Goal: Task Accomplishment & Management: Answer question/provide support

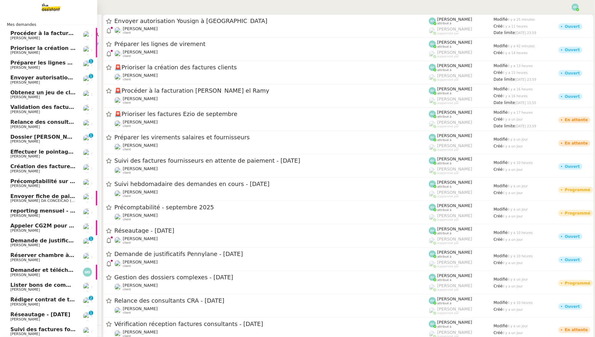
scroll to position [54, 0]
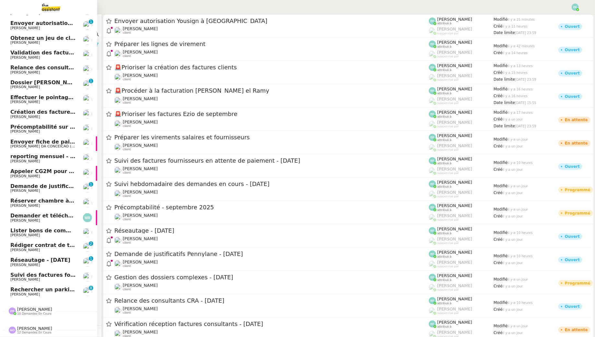
click at [53, 292] on span "Rechercher un parking à vendre à Vieux Lille" at bounding box center [91, 289] width 162 height 6
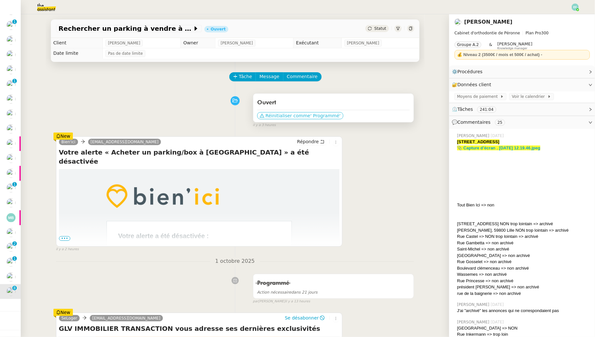
click at [326, 115] on span "' Programmé'" at bounding box center [325, 115] width 30 height 6
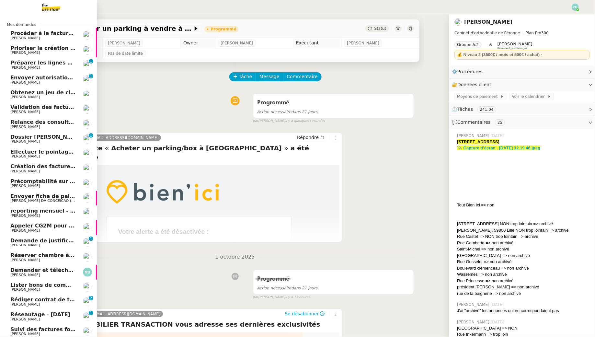
click at [48, 78] on span "Envoyer autorisation Yousign à [PERSON_NAME]" at bounding box center [87, 78] width 154 height 6
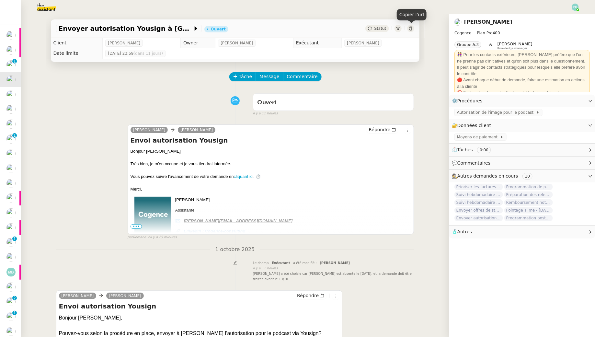
click at [411, 29] on icon at bounding box center [411, 29] width 4 height 4
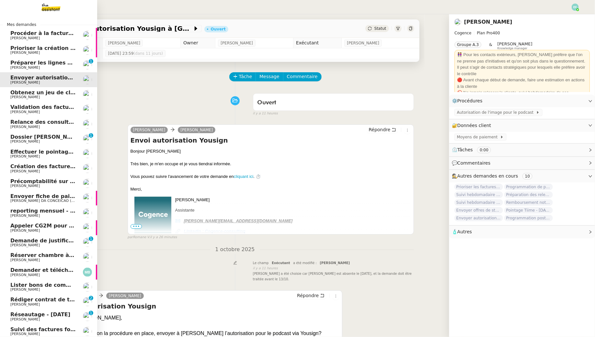
click at [25, 68] on span "[PERSON_NAME]" at bounding box center [24, 67] width 29 height 4
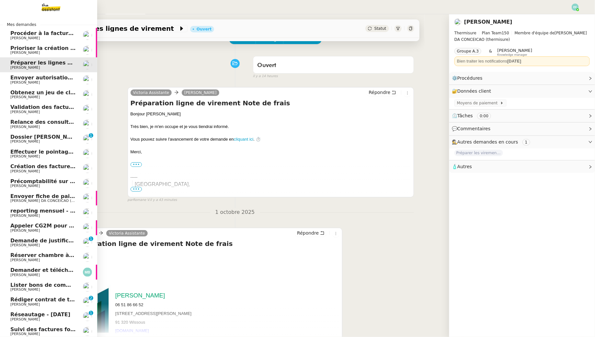
click at [58, 82] on span "[PERSON_NAME]" at bounding box center [42, 83] width 65 height 4
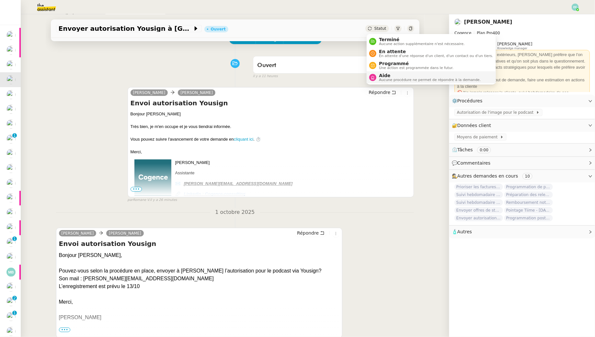
click at [389, 78] on span "Aucune procédure ne permet de répondre à la demande." at bounding box center [430, 80] width 102 height 4
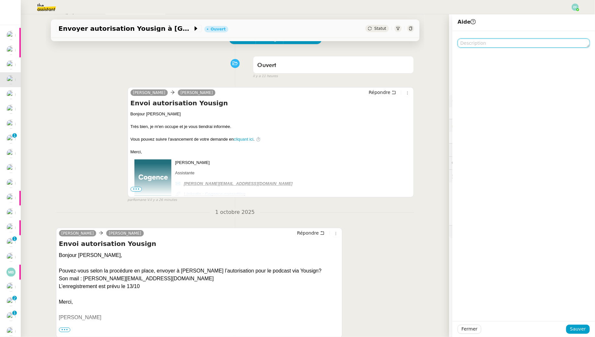
click at [525, 47] on textarea at bounding box center [524, 43] width 132 height 9
type textarea "@CDP"
click at [579, 327] on span "Sauver" at bounding box center [578, 328] width 16 height 7
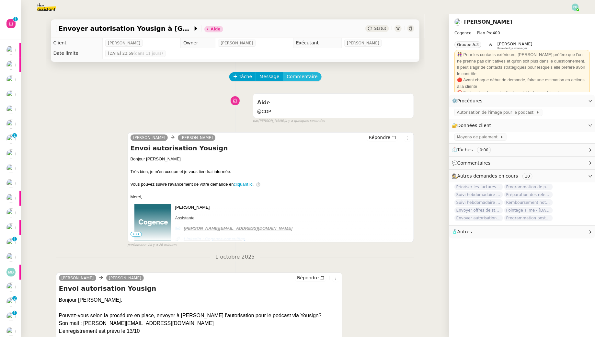
click at [305, 76] on span "Commentaire" at bounding box center [302, 76] width 31 height 7
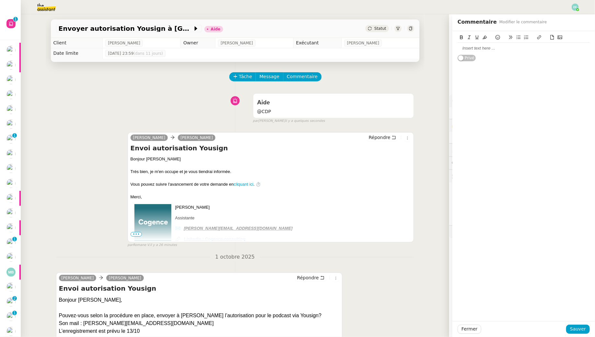
click at [490, 47] on div at bounding box center [524, 48] width 132 height 6
click at [478, 47] on div "Suspendu son abonnement ou pas du coup ?" at bounding box center [524, 48] width 132 height 6
click at [582, 325] on button "Sauver" at bounding box center [578, 329] width 24 height 9
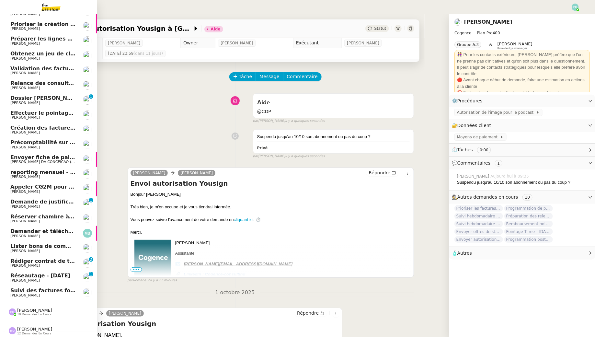
scroll to position [40, 0]
click at [71, 260] on span "[PERSON_NAME] contrat de travail pour [PERSON_NAME]" at bounding box center [80, 260] width 141 height 6
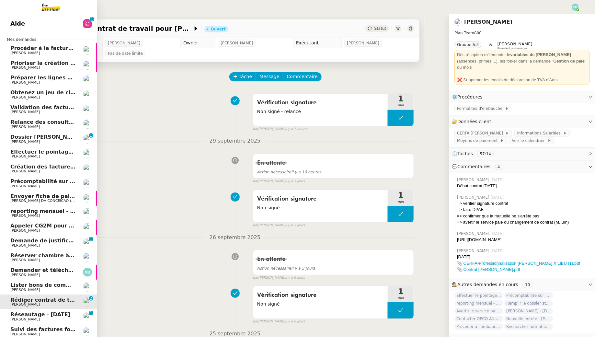
scroll to position [40, 0]
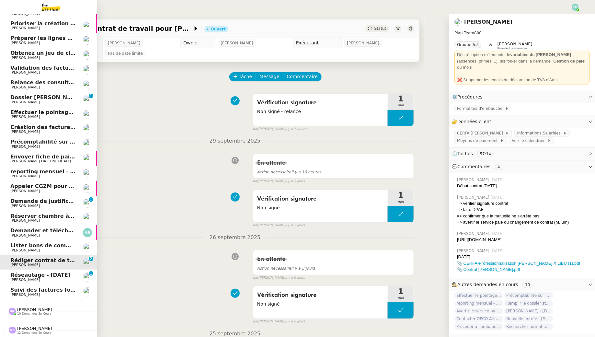
click at [50, 279] on span "[PERSON_NAME]" at bounding box center [42, 280] width 65 height 4
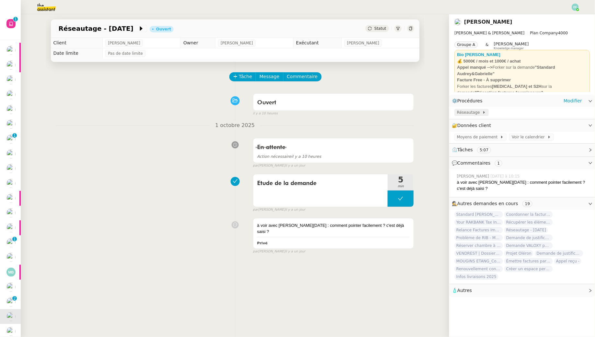
click at [480, 110] on span at bounding box center [481, 112] width 3 height 5
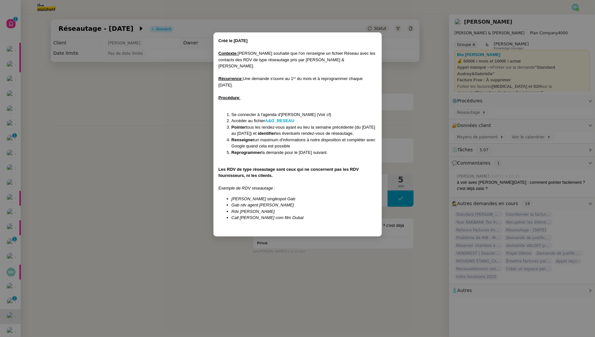
click at [152, 135] on nz-modal-container "Créé le 03/02/2025 Contexte : Ségolène souhaite que l'on renseigne un fichier R…" at bounding box center [297, 168] width 595 height 337
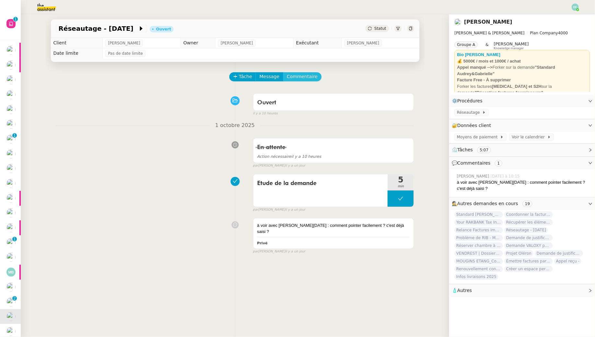
click at [306, 76] on span "Commentaire" at bounding box center [302, 76] width 31 height 7
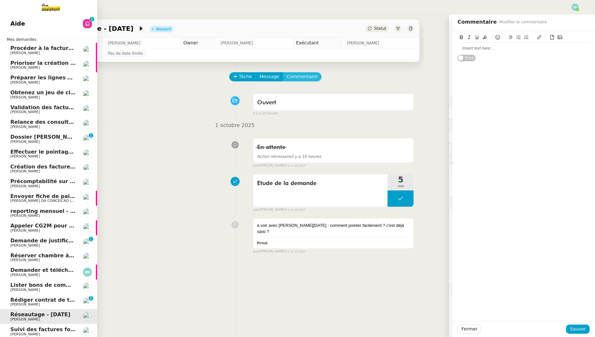
scroll to position [40, 0]
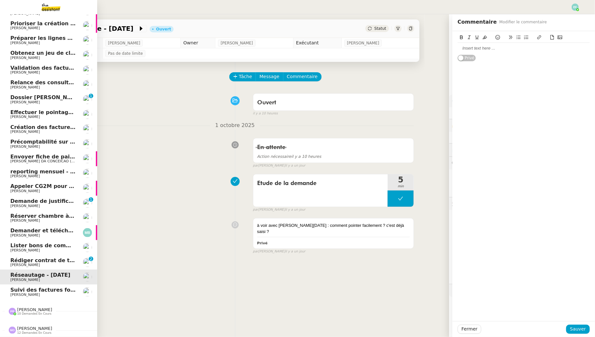
click at [12, 259] on span "[PERSON_NAME] contrat de travail pour [PERSON_NAME]" at bounding box center [80, 260] width 141 height 6
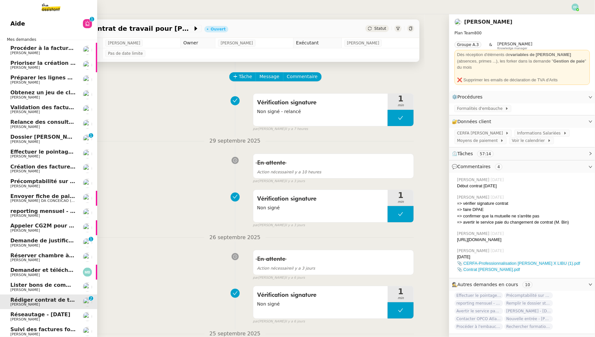
click at [32, 46] on span "Procéder à la facturation Elias el Ramy" at bounding box center [84, 48] width 148 height 6
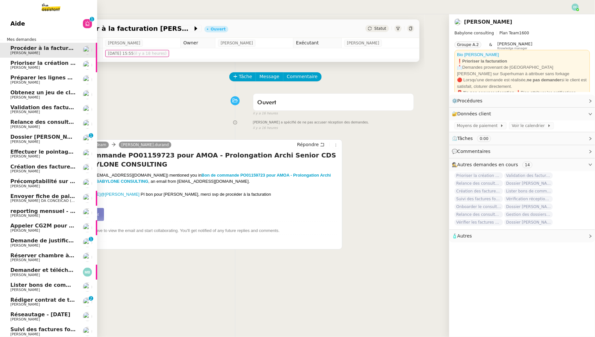
scroll to position [40, 0]
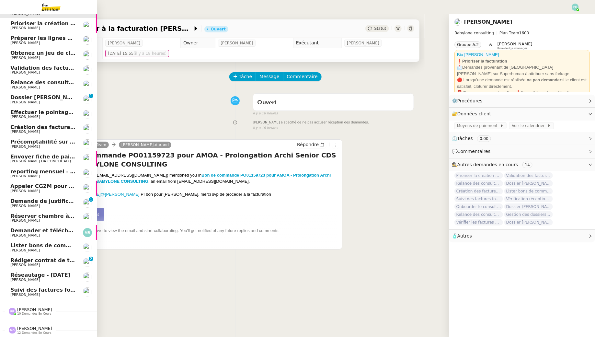
click at [64, 259] on span "[PERSON_NAME] contrat de travail pour [PERSON_NAME]" at bounding box center [80, 260] width 141 height 6
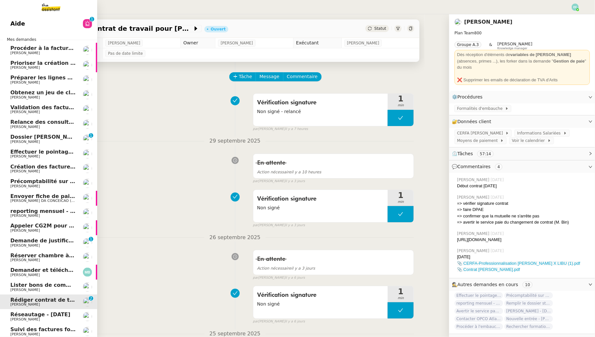
click at [0, 16] on app-ticket-navbar "Aide 0 1 2 3 4 5 6 7 8 9 Mes demandes Procéder à la facturation Elias el Ramy F…" at bounding box center [0, 16] width 0 height 0
click at [61, 45] on span "Procéder à la facturation Elias el Ramy" at bounding box center [84, 48] width 148 height 6
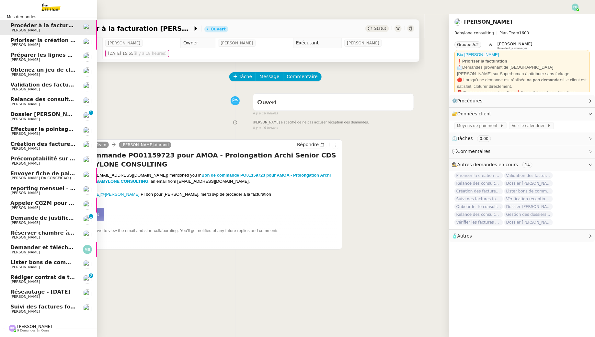
scroll to position [40, 0]
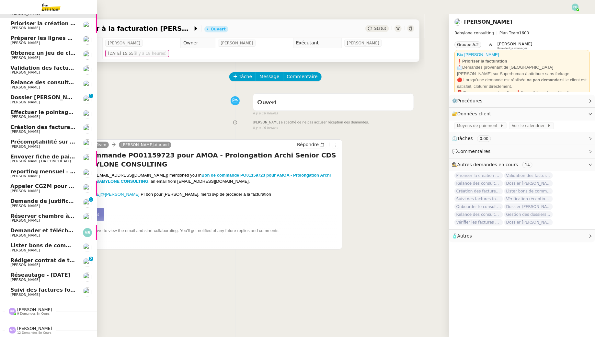
click at [49, 262] on span "[PERSON_NAME] contrat de travail pour [PERSON_NAME]" at bounding box center [80, 260] width 141 height 6
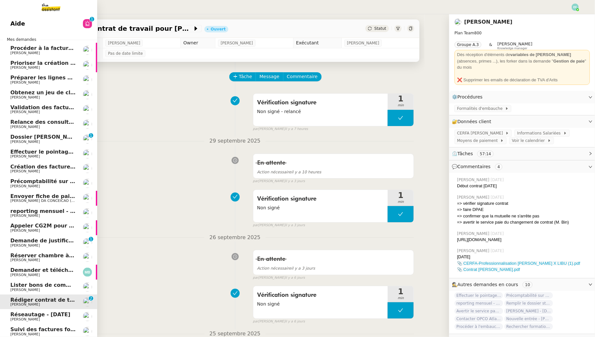
click at [30, 52] on span "[PERSON_NAME]" at bounding box center [24, 53] width 29 height 4
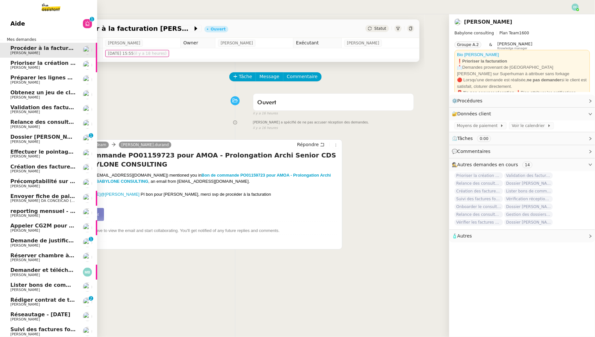
scroll to position [40, 0]
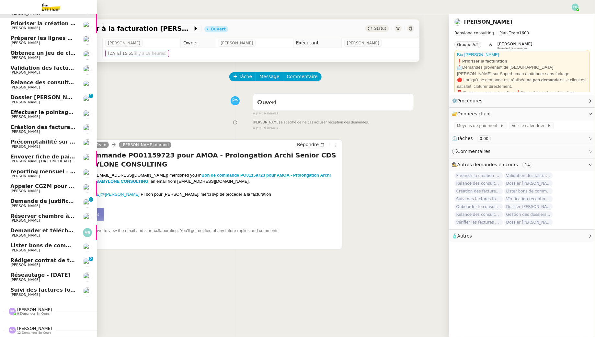
click at [54, 265] on span "[PERSON_NAME]" at bounding box center [42, 265] width 65 height 4
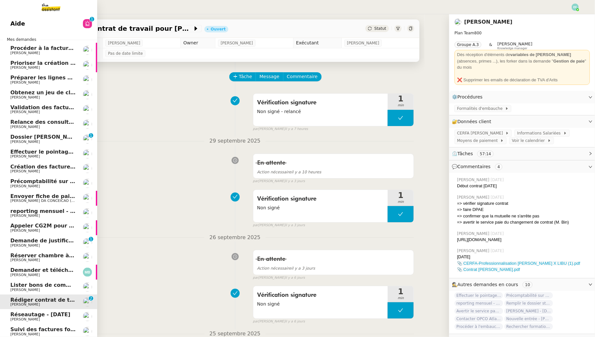
click at [52, 47] on span "Procéder à la facturation Elias el Ramy" at bounding box center [84, 48] width 148 height 6
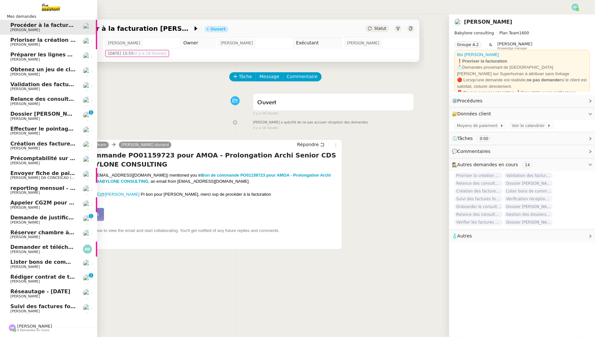
scroll to position [40, 0]
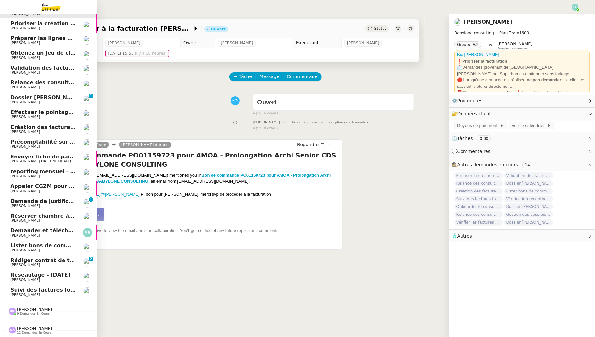
click at [56, 259] on span "[PERSON_NAME] contrat de travail pour [PERSON_NAME]" at bounding box center [80, 260] width 141 height 6
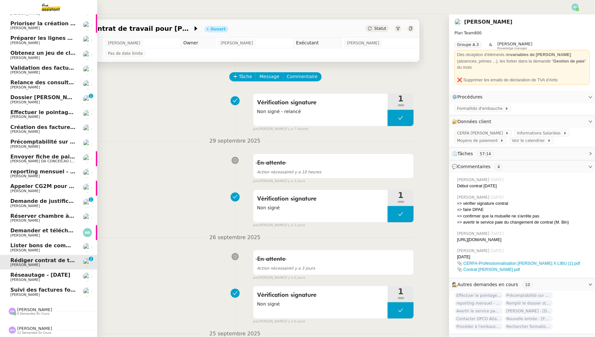
click at [19, 200] on span "Demande de justificatifs Pennylane - octobre 2025" at bounding box center [74, 201] width 129 height 6
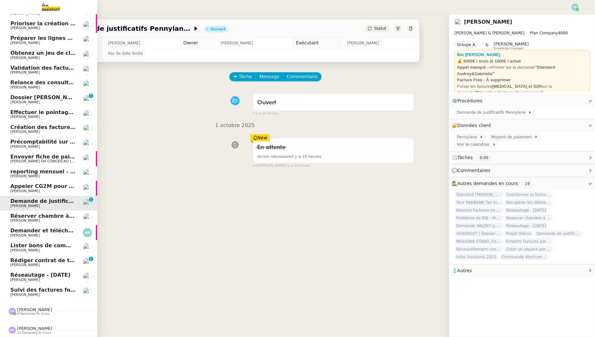
click at [31, 105] on link "Dossier Thomas Caillierez Florent Seiler 0 1 2 3 4 5 6 7 8 9" at bounding box center [48, 99] width 97 height 15
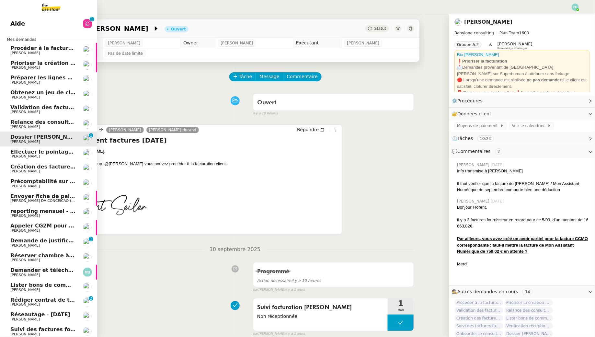
click at [27, 52] on span "[PERSON_NAME]" at bounding box center [24, 53] width 29 height 4
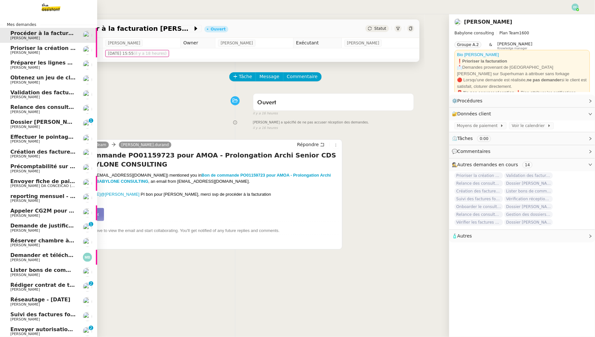
scroll to position [40, 0]
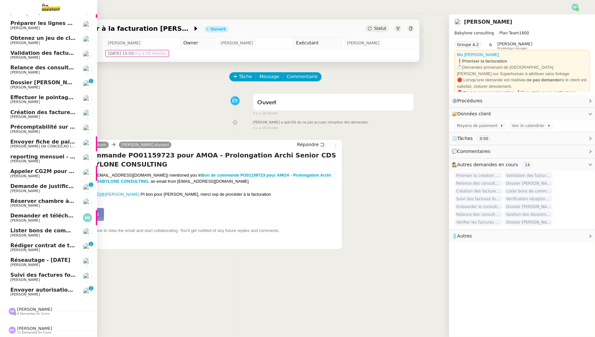
click at [42, 294] on span "[PERSON_NAME]" at bounding box center [42, 295] width 65 height 4
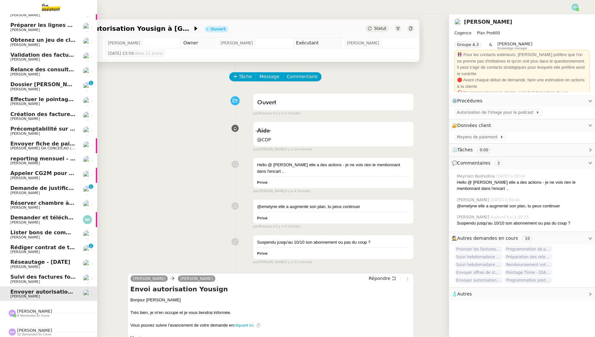
scroll to position [40, 0]
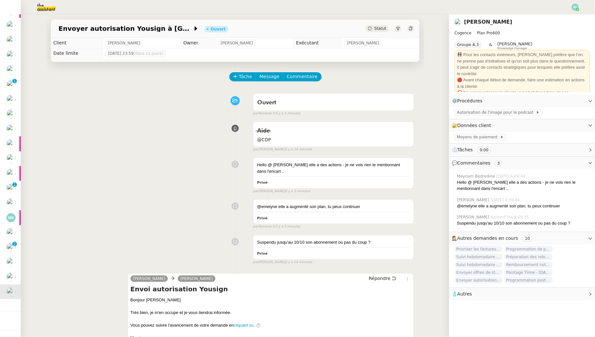
click at [46, 5] on img at bounding box center [41, 7] width 50 height 14
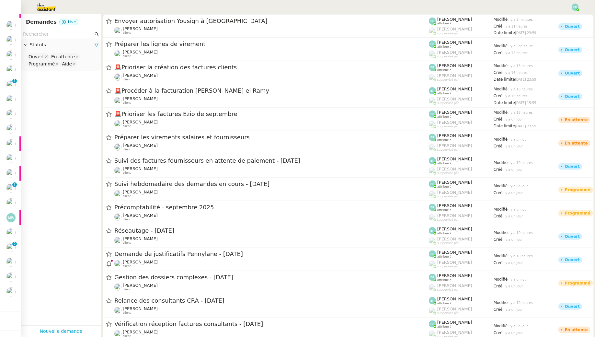
click at [41, 34] on input "text" at bounding box center [58, 33] width 70 height 7
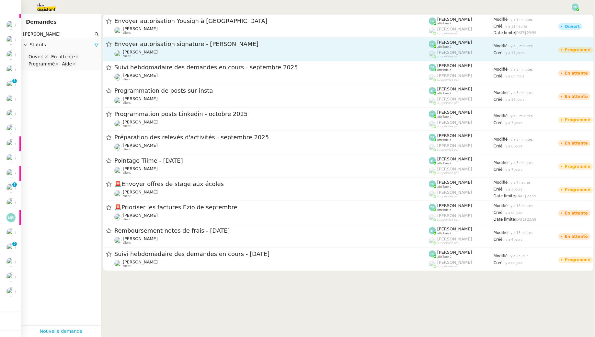
type input "juliette rihal"
click at [169, 50] on div "Juliette Rihal client" at bounding box center [271, 54] width 315 height 8
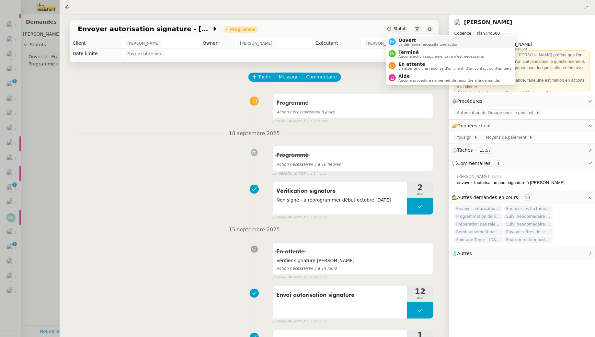
click at [401, 43] on span "La demande nécessite une action" at bounding box center [429, 45] width 60 height 4
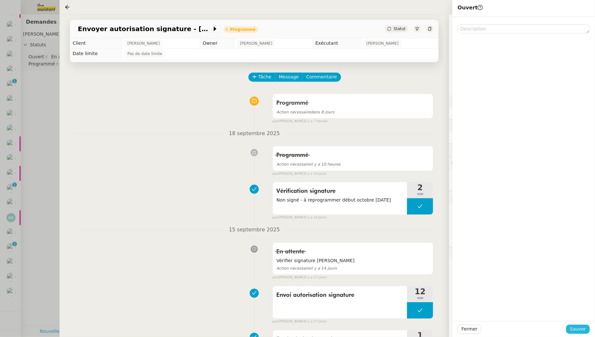
click at [570, 329] on button "Sauver" at bounding box center [578, 329] width 24 height 9
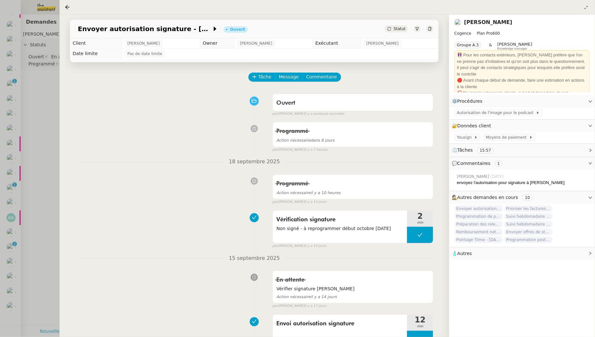
click at [41, 95] on div at bounding box center [297, 168] width 595 height 337
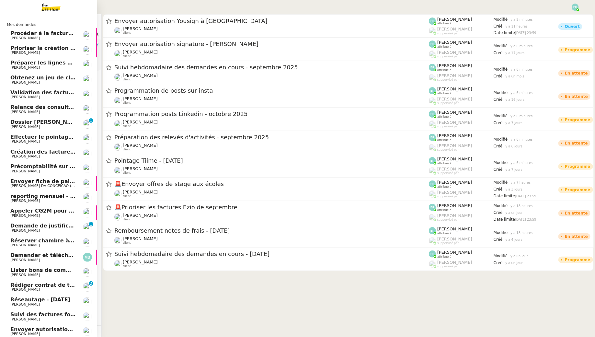
click at [58, 168] on span "Précomptabilité sur Dext - [DATE]" at bounding box center [64, 166] width 109 height 6
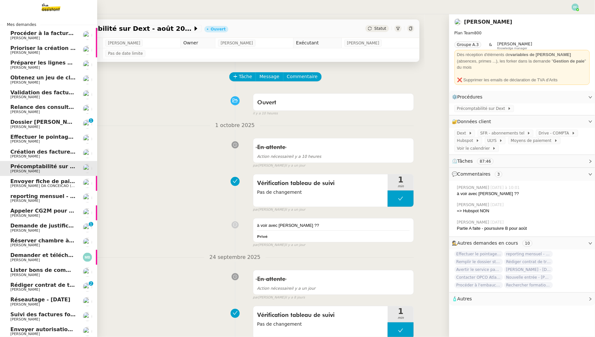
click at [64, 227] on span "Demande de justificatifs Pennylane - octobre 2025" at bounding box center [74, 226] width 129 height 6
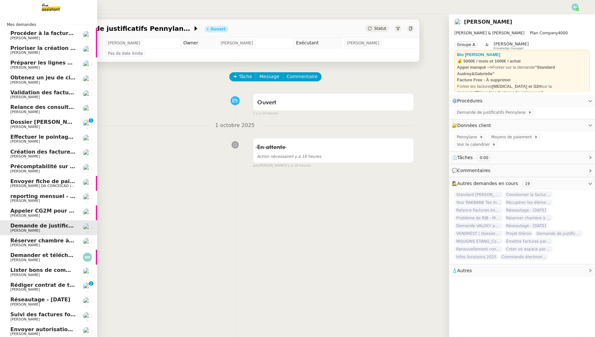
click at [64, 133] on link "Effectuer le pointage des paiements clients manquants Manon Loustau" at bounding box center [48, 139] width 97 height 15
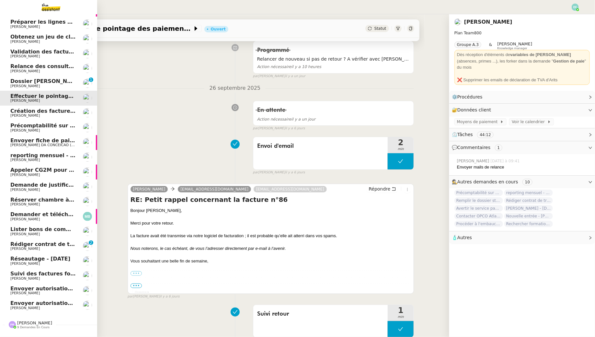
scroll to position [54, 0]
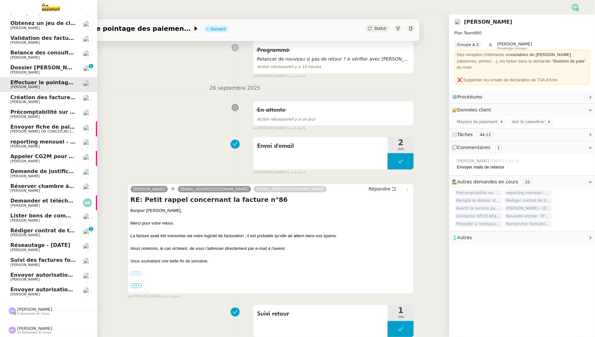
click at [56, 173] on span "Demande de justificatifs Pennylane - octobre 2025" at bounding box center [74, 171] width 129 height 6
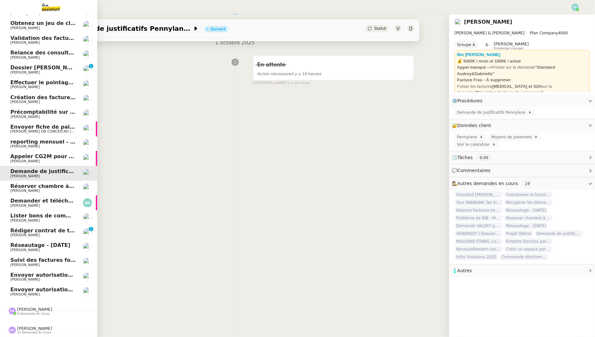
click at [57, 193] on span "[PERSON_NAME]" at bounding box center [42, 191] width 65 height 4
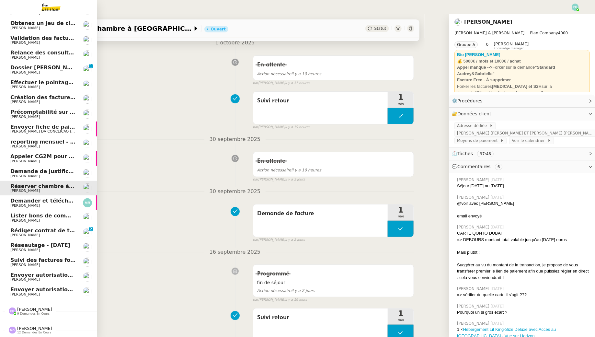
scroll to position [97, 0]
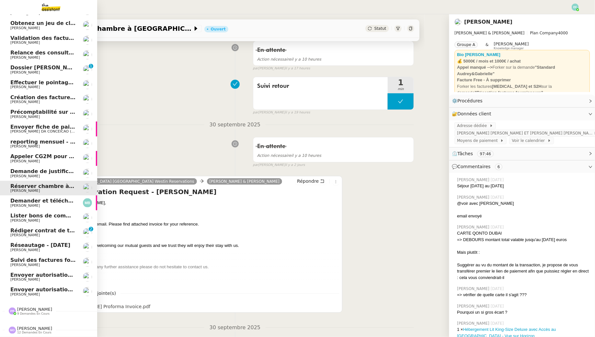
click at [57, 242] on link "Réseautage - octobre 2025 Gabrielle Tavernier" at bounding box center [48, 247] width 97 height 15
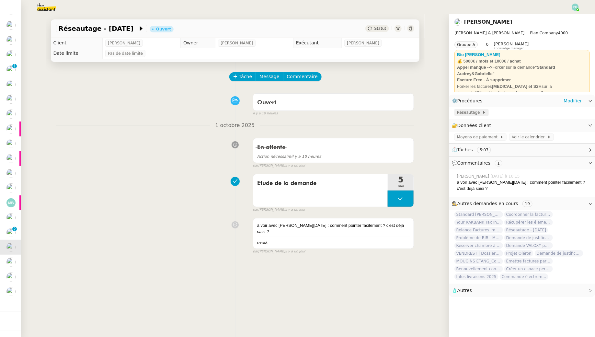
click at [483, 111] on icon at bounding box center [484, 112] width 4 height 4
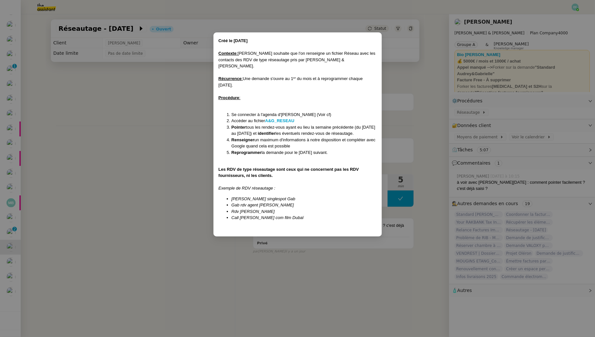
click at [153, 155] on nz-modal-container "Créé le 03/02/2025 Contexte : Ségolène souhaite que l'on renseigne un fichier R…" at bounding box center [297, 168] width 595 height 337
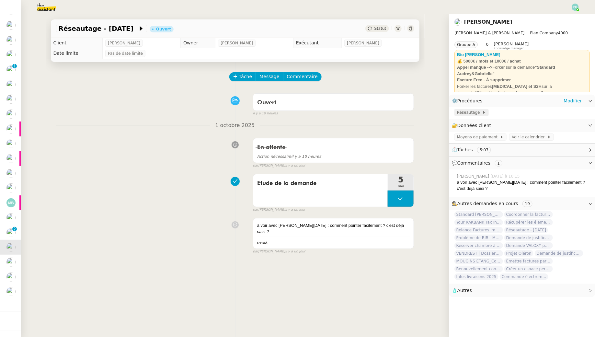
click at [474, 110] on span "Réseautage" at bounding box center [469, 112] width 25 height 6
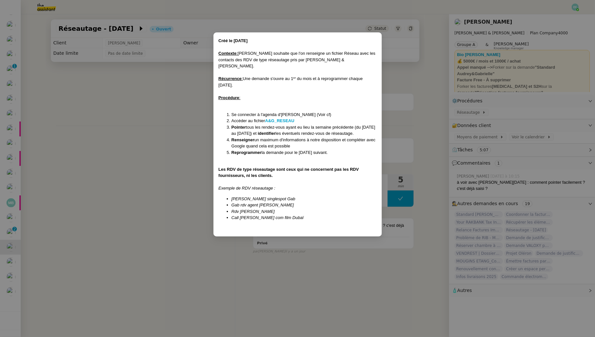
click at [164, 92] on nz-modal-container "Créé le 03/02/2025 Contexte : Ségolène souhaite que l'on renseigne un fichier R…" at bounding box center [297, 168] width 595 height 337
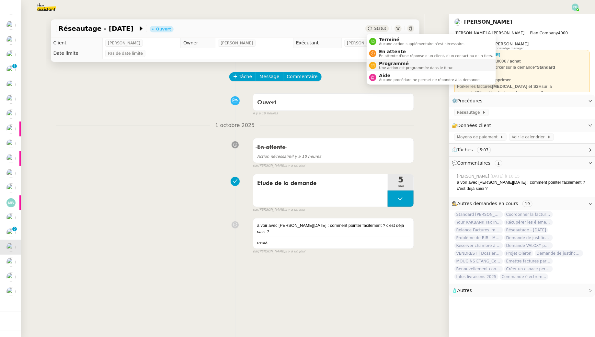
click at [379, 67] on span "Une action est programmée dans le futur." at bounding box center [416, 68] width 75 height 4
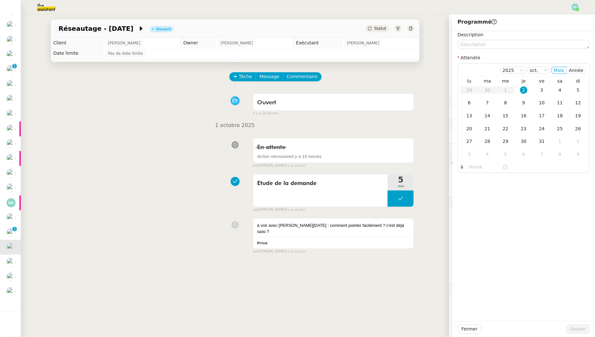
click at [230, 140] on div "En attente Action nécessaire il y a 10 heures false par Emelyne F. il y a un jo…" at bounding box center [235, 151] width 358 height 33
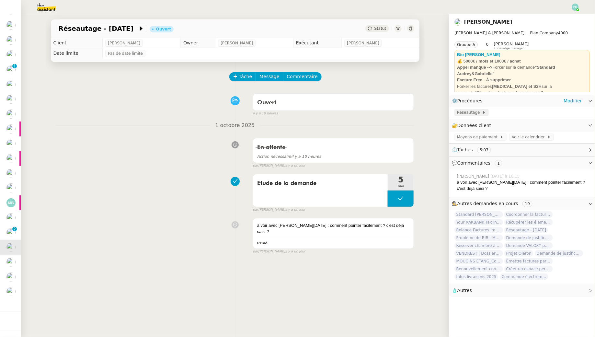
click at [470, 111] on span "Réseautage" at bounding box center [469, 112] width 25 height 6
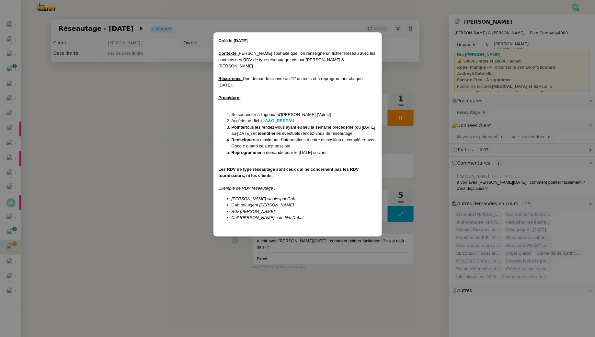
click at [149, 125] on nz-modal-container "Créé le 03/02/2025 Contexte : Ségolène souhaite que l'on renseigne un fichier R…" at bounding box center [297, 168] width 595 height 337
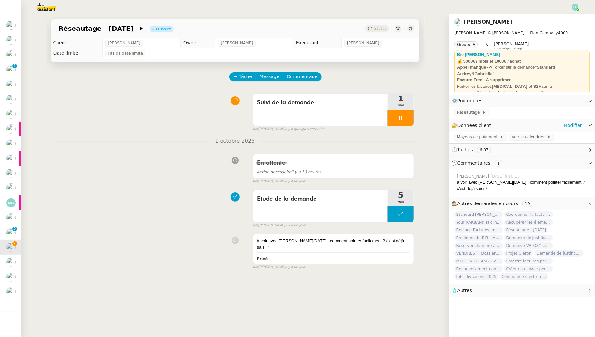
click at [534, 142] on div "Moyens de paiement Voir le calendrier" at bounding box center [522, 137] width 146 height 11
click at [534, 139] on span "Voir le calendrier" at bounding box center [529, 137] width 35 height 6
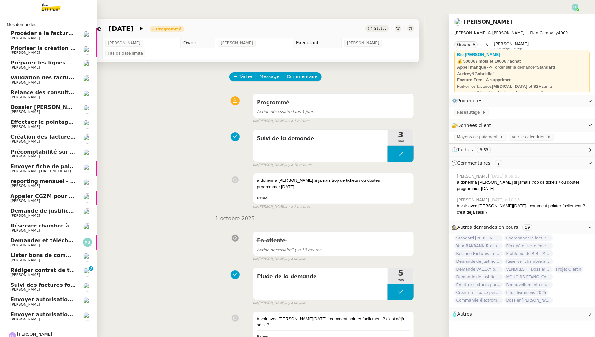
click at [57, 33] on span "Procéder à la facturation Elias el Ramy" at bounding box center [84, 33] width 148 height 6
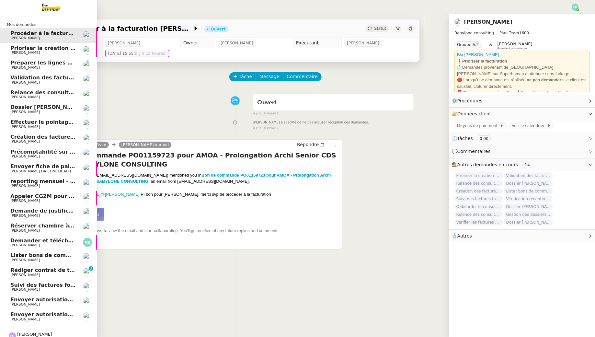
click at [23, 49] on span "Prioriser la création des factures clients" at bounding box center [69, 48] width 118 height 6
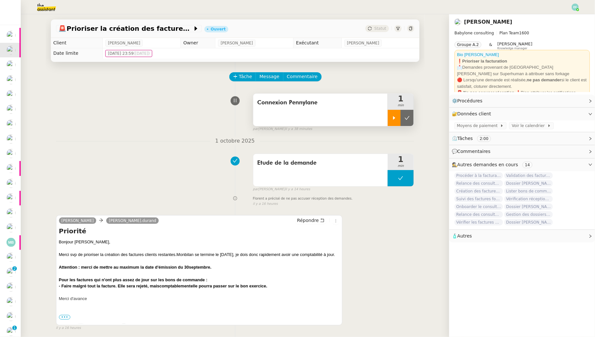
click at [399, 115] on div at bounding box center [394, 118] width 13 height 16
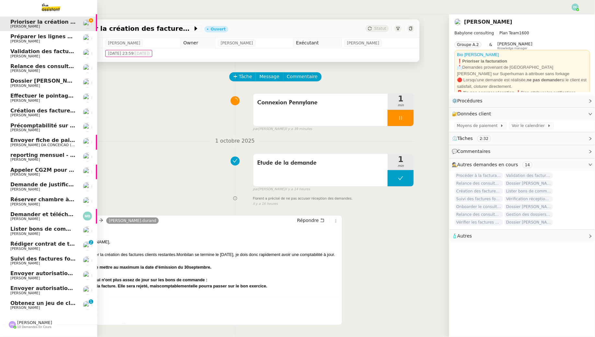
scroll to position [34, 0]
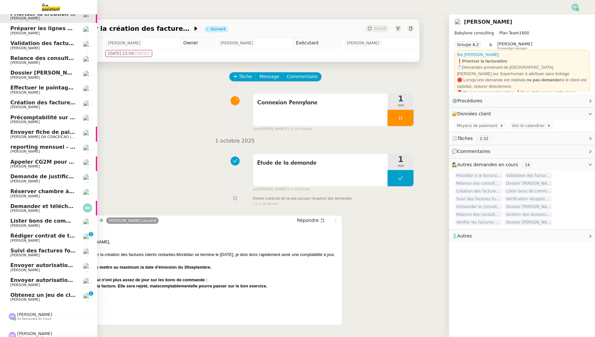
click at [17, 298] on span "[PERSON_NAME]" at bounding box center [24, 299] width 29 height 4
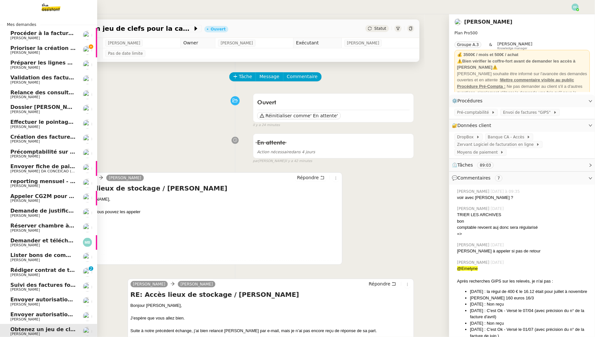
click at [16, 53] on span "Florent Seiler" at bounding box center [24, 53] width 29 height 4
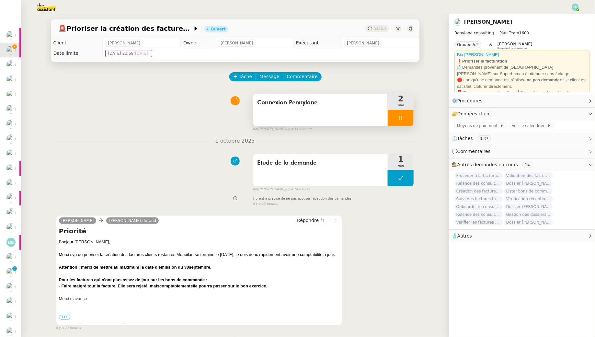
click at [397, 117] on div at bounding box center [401, 118] width 26 height 16
click at [408, 118] on icon at bounding box center [407, 118] width 5 height 4
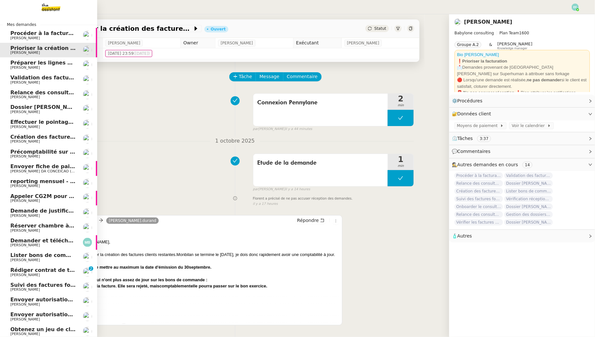
click at [56, 140] on span "Florent Seiler" at bounding box center [42, 142] width 65 height 4
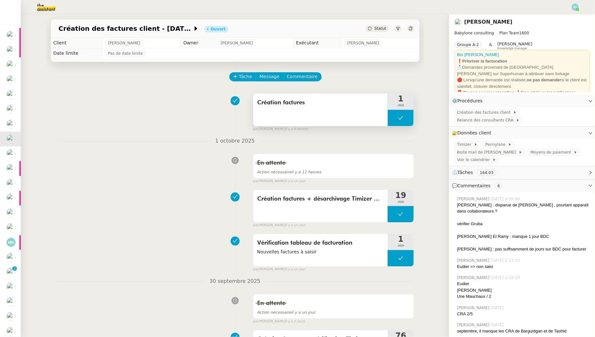
click at [407, 122] on button at bounding box center [401, 118] width 26 height 16
click at [404, 122] on button at bounding box center [407, 118] width 13 height 16
click at [393, 119] on button at bounding box center [401, 118] width 26 height 16
click at [393, 119] on icon at bounding box center [394, 117] width 5 height 5
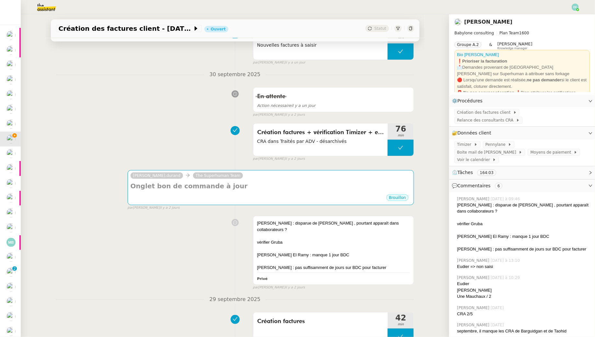
scroll to position [207, 0]
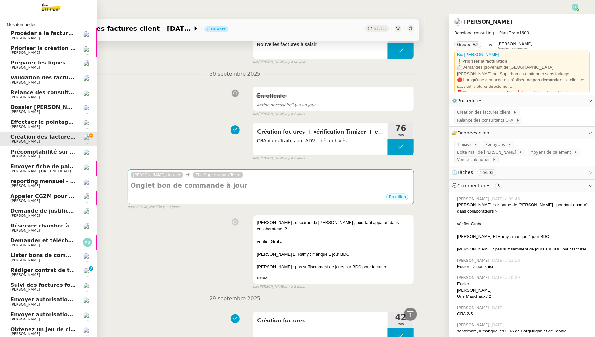
click at [12, 34] on span "Procéder à la facturation Elias el Ramy" at bounding box center [84, 33] width 148 height 6
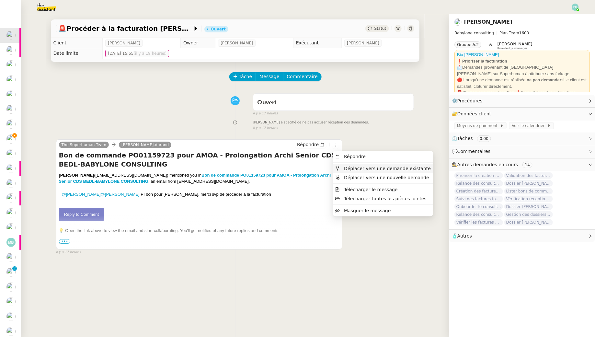
click at [346, 167] on span "Déplacer vers une demande existante" at bounding box center [387, 168] width 87 height 5
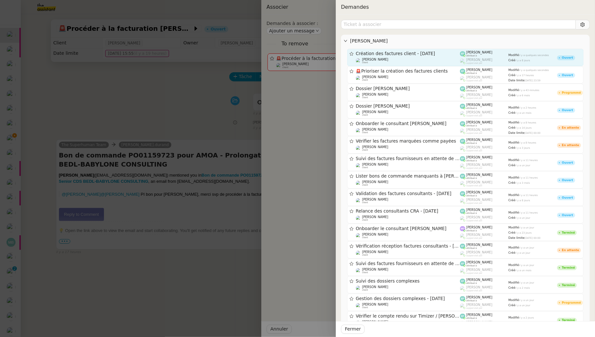
click at [393, 57] on div "Création des factures client - septembre 2025 Florent Seiler client" at bounding box center [408, 57] width 104 height 13
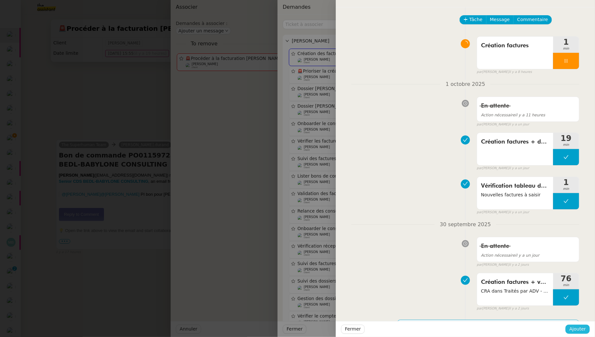
click at [572, 330] on span "Ajouter" at bounding box center [578, 328] width 17 height 7
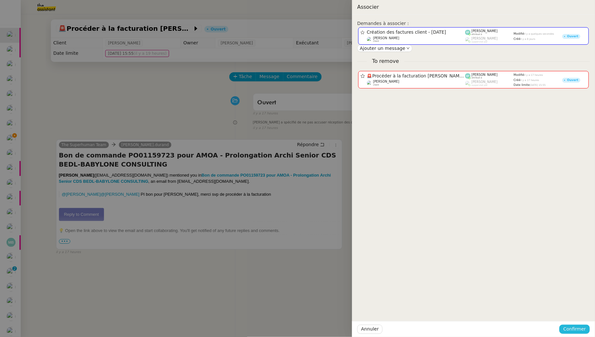
click at [578, 330] on span "Confirmer" at bounding box center [574, 328] width 23 height 7
click at [577, 310] on span "Ajouter" at bounding box center [575, 311] width 17 height 6
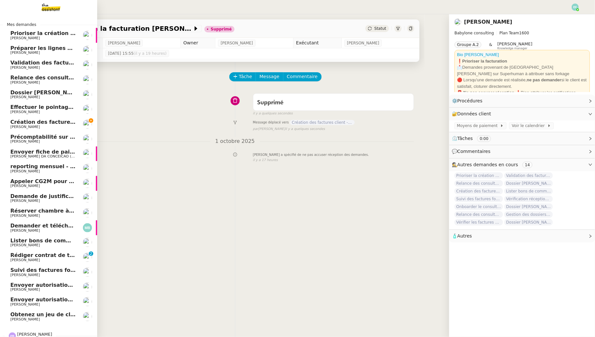
click at [13, 124] on span "Création des factures client - septembre 2025" at bounding box center [63, 122] width 107 height 6
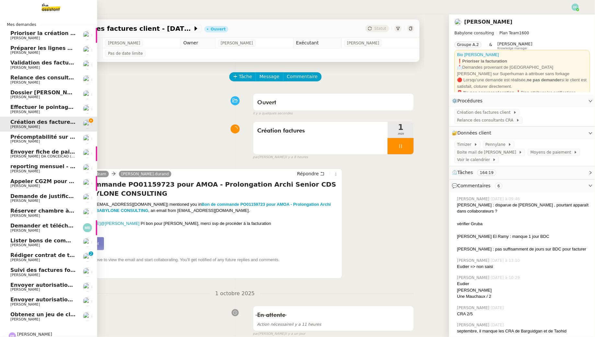
click at [59, 255] on span "Rédiger contrat de travail pour Orlane Fernandez" at bounding box center [80, 255] width 141 height 6
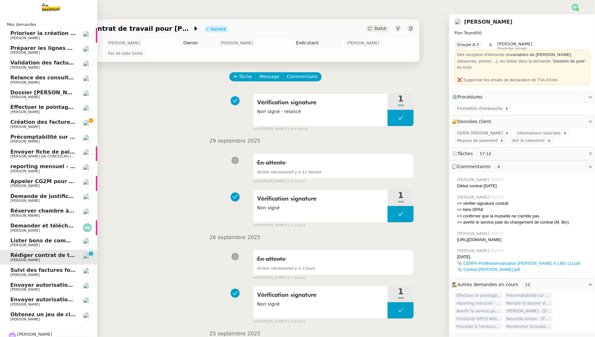
click at [19, 121] on span "Création des factures client - septembre 2025" at bounding box center [63, 122] width 107 height 6
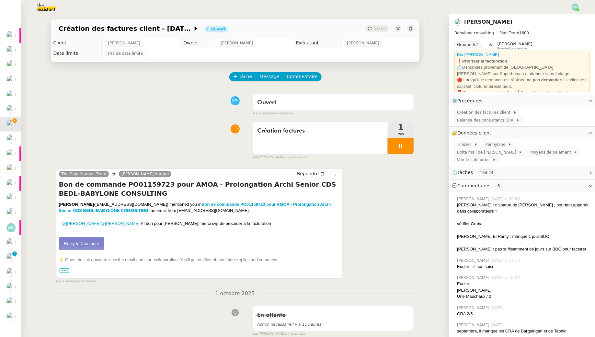
click at [77, 243] on link "Reply to Comment" at bounding box center [81, 243] width 45 height 13
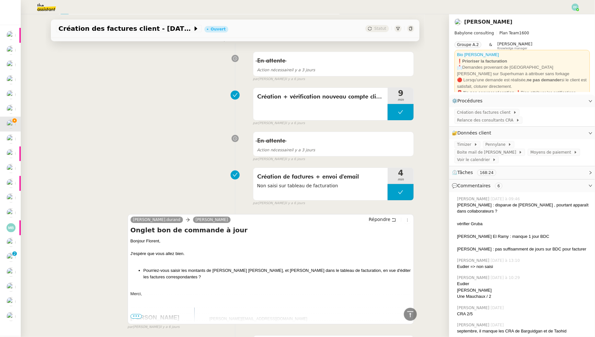
scroll to position [965, 0]
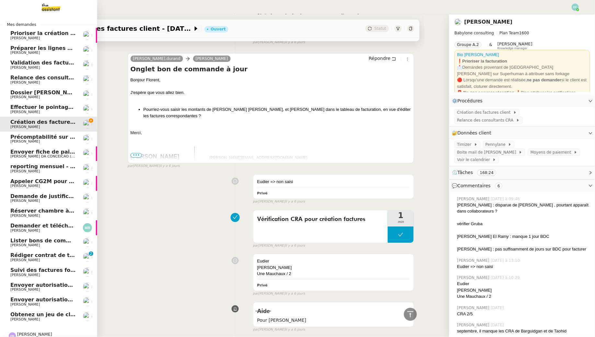
click at [23, 39] on span "Florent Seiler" at bounding box center [24, 38] width 29 height 4
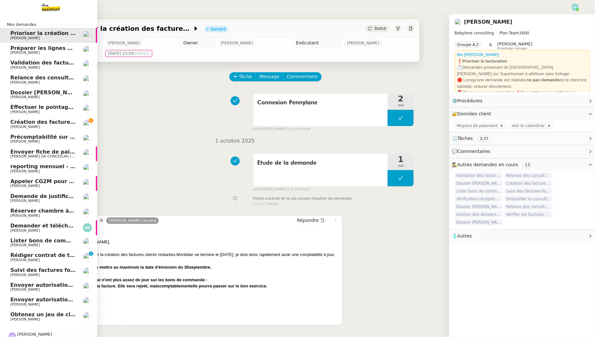
click at [15, 124] on span "Création des factures client - septembre 2025" at bounding box center [63, 122] width 107 height 6
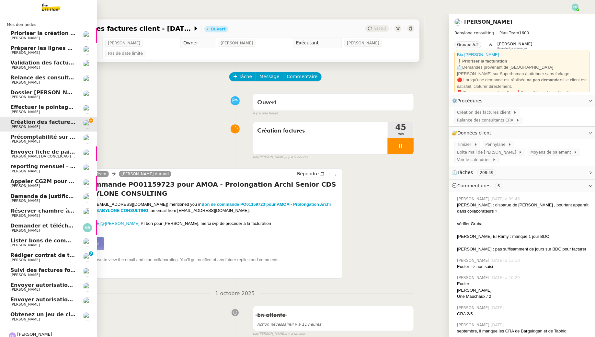
click at [64, 35] on span "Prioriser la création des factures clients" at bounding box center [69, 33] width 118 height 6
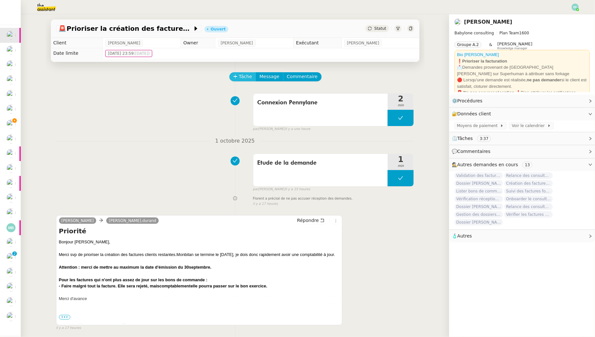
click at [246, 78] on span "Tâche" at bounding box center [245, 76] width 13 height 7
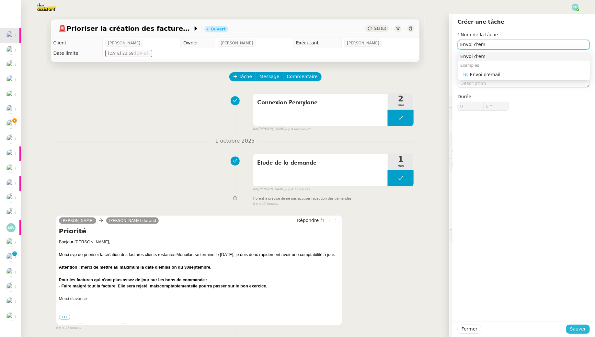
type input "Envoi d'em"
click at [578, 328] on span "Sauver" at bounding box center [578, 328] width 16 height 7
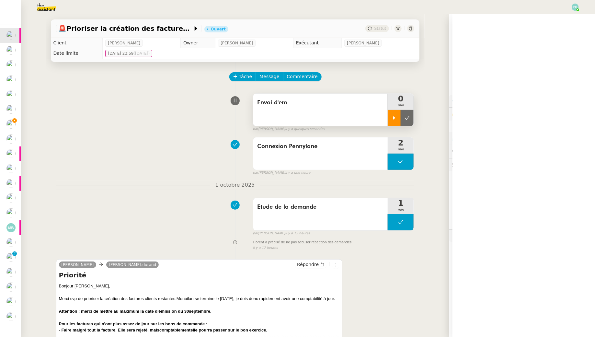
click at [396, 119] on icon at bounding box center [394, 117] width 5 height 5
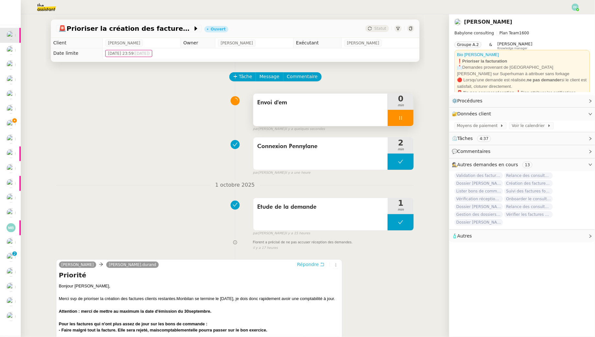
click at [322, 263] on icon at bounding box center [322, 264] width 5 height 5
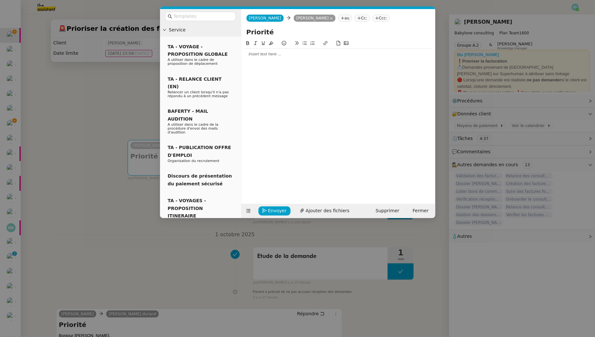
click at [271, 58] on div at bounding box center [338, 54] width 189 height 11
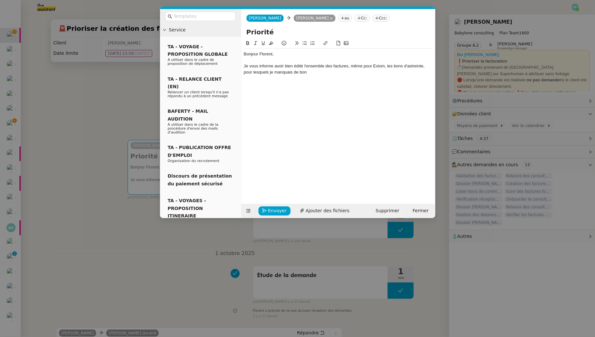
click at [334, 66] on div "Je vous informe avoir bien édité l'ensemble des factures, même pour Exiom, les …" at bounding box center [338, 69] width 189 height 12
click at [373, 65] on div "Je vous informe avoir bien édité l'ensemble des brouillons de factures, même po…" at bounding box center [338, 69] width 189 height 12
click at [351, 75] on div "Je vous informe avoir bien édité l'ensemble des brouillons de facture, même pou…" at bounding box center [338, 69] width 189 height 12
click at [372, 68] on div "Je vous informe avoir bien édité l'ensemble des brouillons de facture, même pou…" at bounding box center [338, 69] width 189 height 12
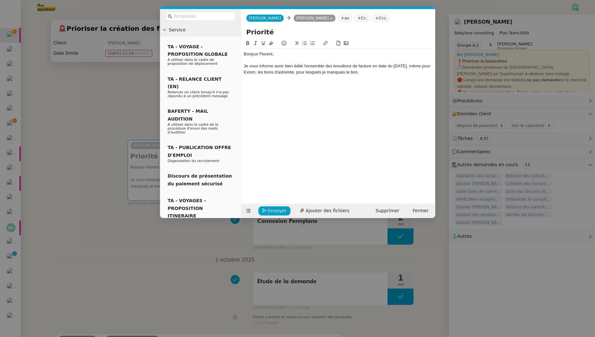
drag, startPoint x: 392, startPoint y: 75, endPoint x: 248, endPoint y: 21, distance: 154.2
click at [248, 21] on form "Claudine Durand Claudine Durand Florent Seiler au Cc: Ccc: Priorité Bonjour Flo…" at bounding box center [338, 113] width 194 height 209
copy div "Bonjour Florent, Je vous informe avoir bien édité l'ensemble des brouillons de …"
drag, startPoint x: 403, startPoint y: 72, endPoint x: 238, endPoint y: 45, distance: 167.5
click at [238, 45] on nz-layout "Service TA - VOYAGE - PROPOSITION GLOBALE A utiliser dans le cadre de propositi…" at bounding box center [297, 113] width 275 height 209
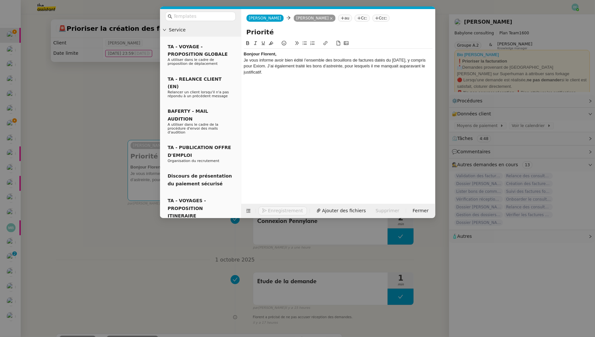
click at [281, 53] on div "Bonjour Florent," at bounding box center [338, 54] width 189 height 6
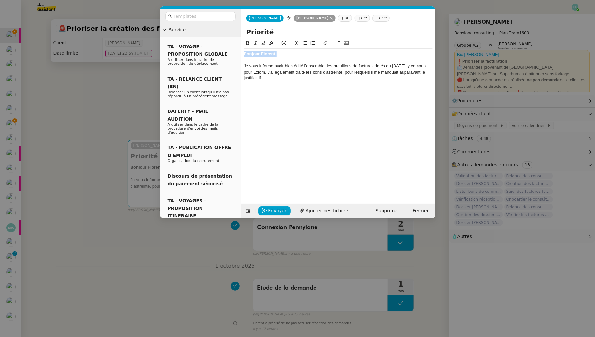
drag, startPoint x: 260, startPoint y: 54, endPoint x: 239, endPoint y: 53, distance: 21.4
click at [237, 55] on nz-layout "Service TA - VOYAGE - PROPOSITION GLOBALE A utiliser dans le cadre de propositi…" at bounding box center [297, 113] width 275 height 209
click at [249, 43] on icon at bounding box center [247, 43] width 3 height 4
click at [283, 73] on div "Je vous informe avoir bien édité l’ensemble des brouillons de factures datés du…" at bounding box center [338, 72] width 189 height 18
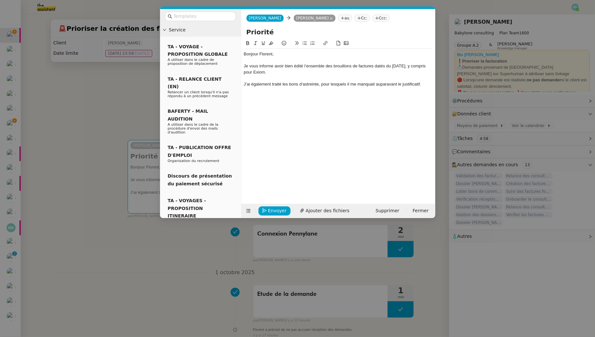
click at [384, 84] on div "J’ai également traité les bons d’astreinte, pour lesquels il me manquait aupara…" at bounding box center [338, 84] width 189 height 6
click at [422, 83] on div "J’ai également traité les bons d’astreinte, pour lesquels il me manquait aupara…" at bounding box center [338, 84] width 189 height 6
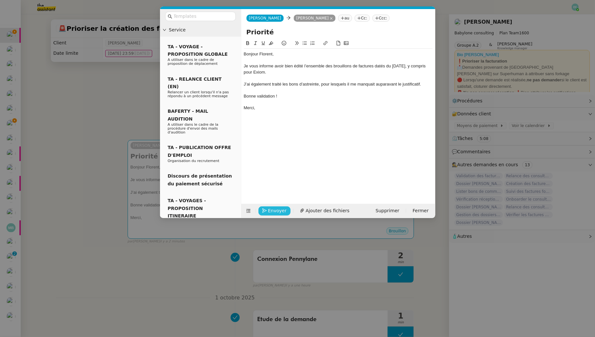
click at [278, 207] on span "Envoyer" at bounding box center [277, 210] width 18 height 7
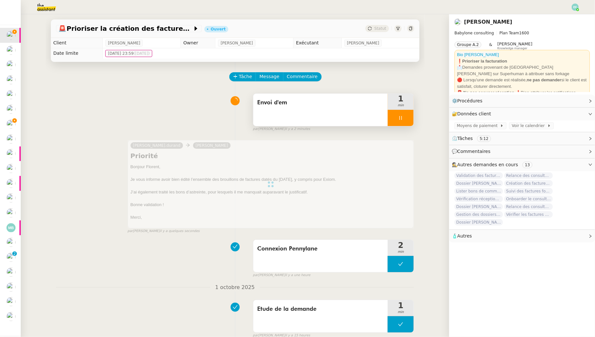
click at [355, 110] on div "Envoi d'em" at bounding box center [320, 110] width 135 height 32
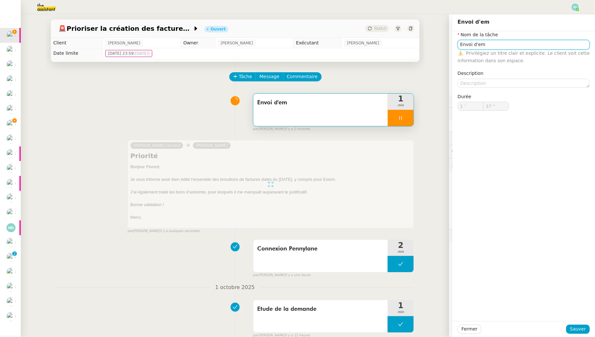
click at [495, 46] on input "Envoi d'em" at bounding box center [524, 44] width 132 height 9
type input "38 ""
type input "Envoi d'email"
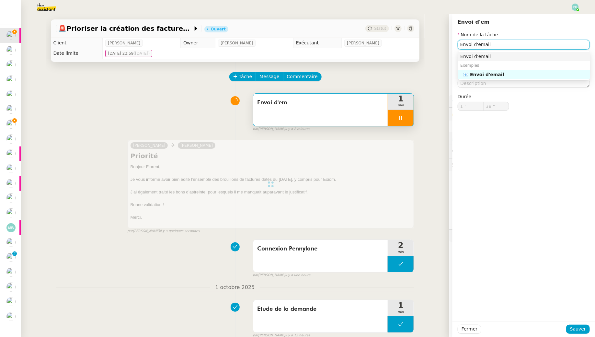
type input "39 ""
type input "Envoi d'email"
click at [578, 327] on span "Sauver" at bounding box center [578, 328] width 16 height 7
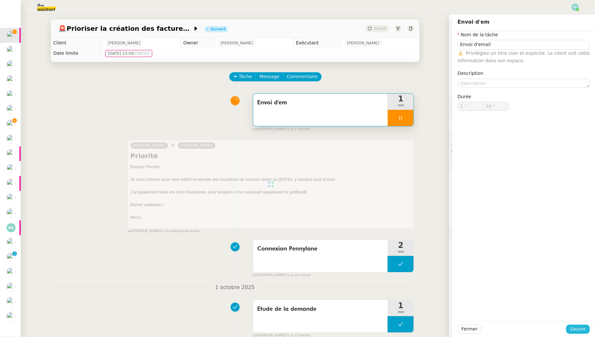
type input "40 ""
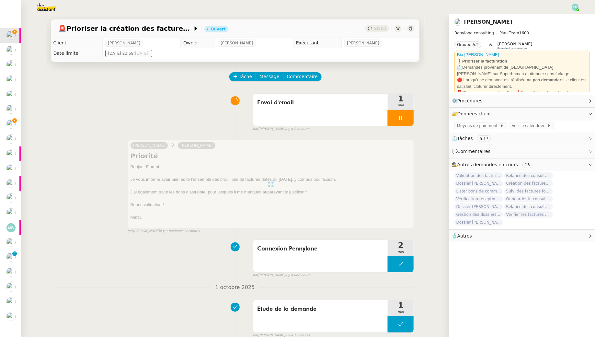
click at [408, 116] on div at bounding box center [401, 118] width 26 height 16
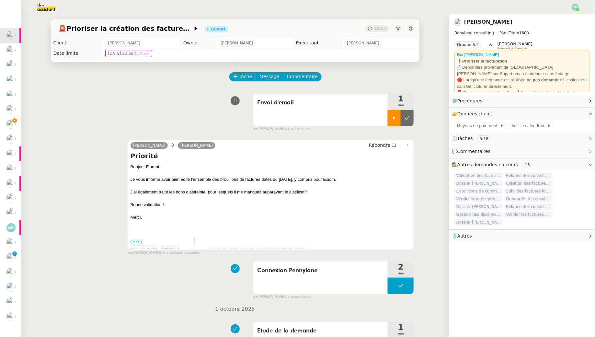
click at [408, 116] on icon at bounding box center [407, 117] width 5 height 5
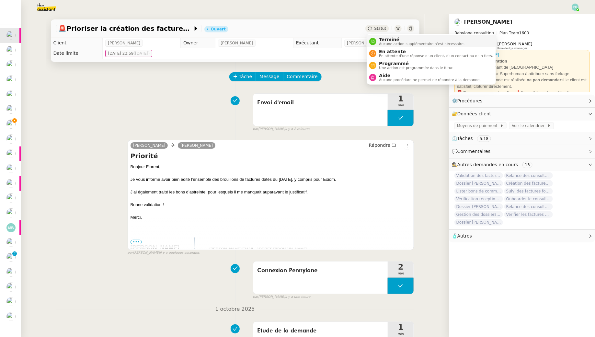
click at [390, 46] on span "Aucune action supplémentaire n'est nécessaire." at bounding box center [422, 44] width 86 height 4
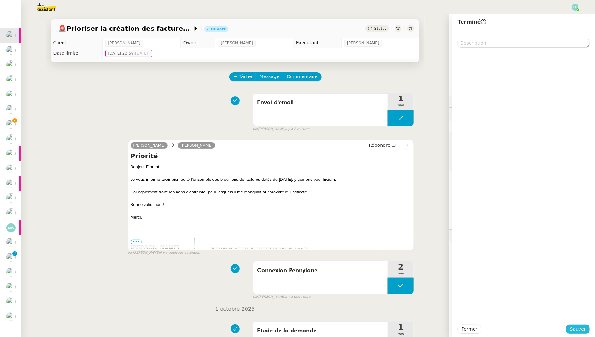
click at [575, 330] on span "Sauver" at bounding box center [578, 328] width 16 height 7
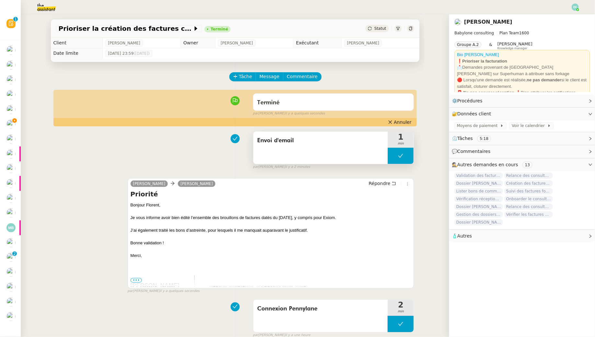
click at [329, 144] on span "Envoi d'email" at bounding box center [320, 141] width 127 height 10
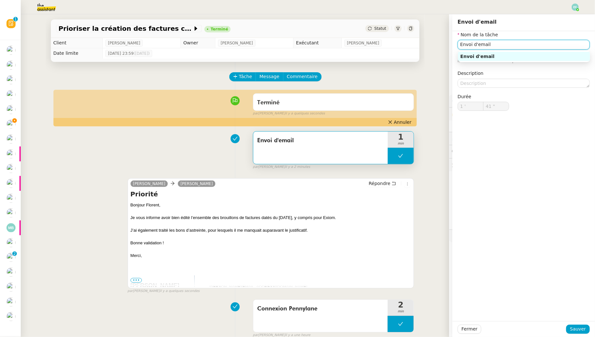
click at [515, 46] on input "Envoi d'email" at bounding box center [524, 44] width 132 height 9
type input "Envoi d'email + clôture"
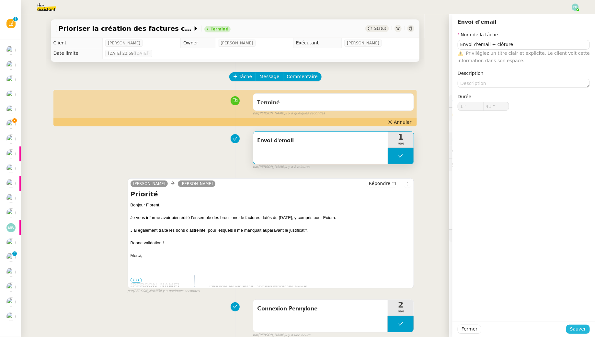
click at [571, 330] on button "Sauver" at bounding box center [578, 329] width 24 height 9
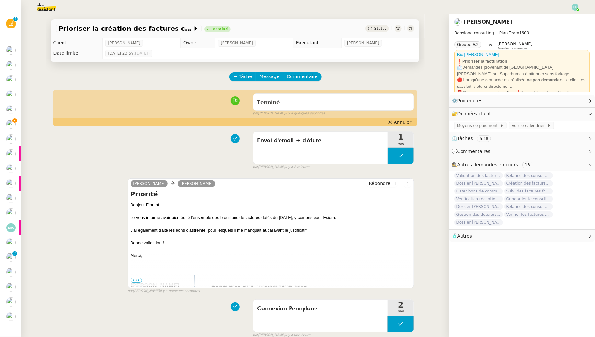
click at [173, 158] on div "Envoi d'email + clôture 1 min false par Emelyne F. il y a 2 minutes" at bounding box center [235, 148] width 358 height 41
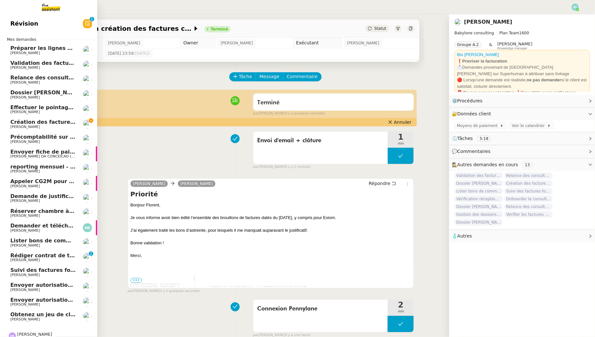
click at [13, 125] on span "Florent Seiler" at bounding box center [24, 127] width 29 height 4
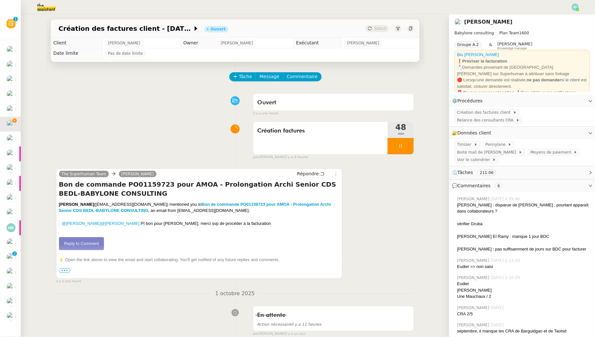
click at [90, 243] on link "Reply to Comment" at bounding box center [81, 243] width 45 height 13
click at [396, 146] on div at bounding box center [401, 146] width 26 height 16
click at [408, 145] on icon at bounding box center [407, 146] width 5 height 5
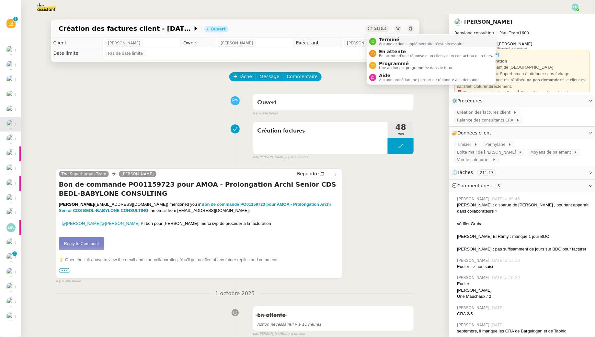
click at [380, 43] on span "Aucune action supplémentaire n'est nécessaire." at bounding box center [422, 44] width 86 height 4
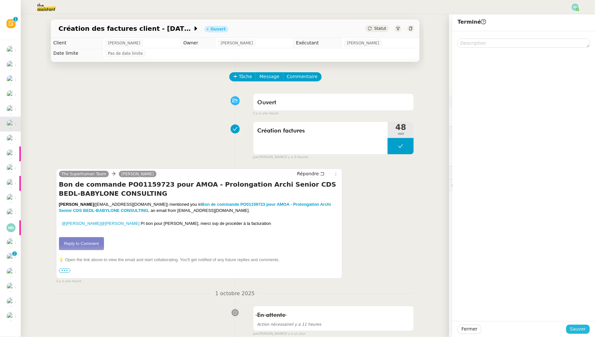
click at [575, 329] on span "Sauver" at bounding box center [578, 328] width 16 height 7
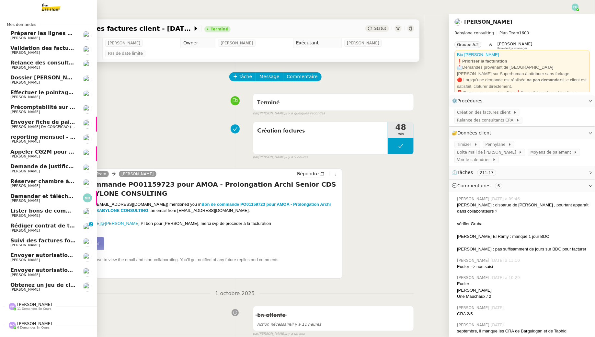
click at [14, 237] on link "Suivi des factures fournisseurs en attente de paiement - 1 octobre 2025 Florent…" at bounding box center [48, 242] width 97 height 15
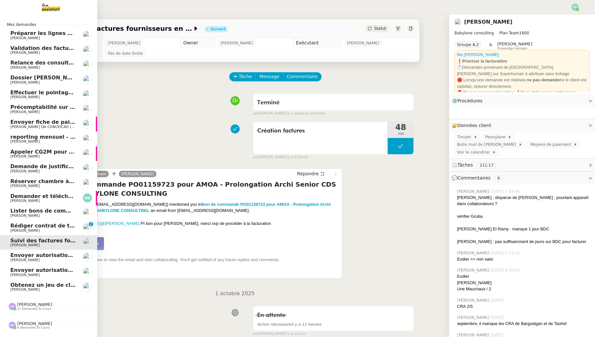
click at [17, 226] on span "Rédiger contrat de travail pour Orlane Fernandez" at bounding box center [80, 226] width 141 height 6
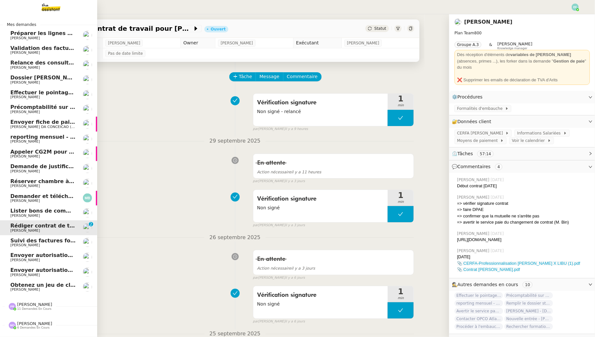
click at [65, 43] on link "Validation des factures consultants - septembre 2025 Florent Seiler" at bounding box center [48, 50] width 97 height 15
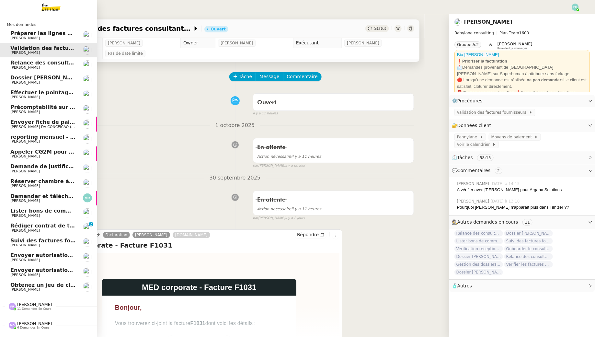
click at [18, 34] on span "Préparer les lignes de virement" at bounding box center [56, 33] width 92 height 6
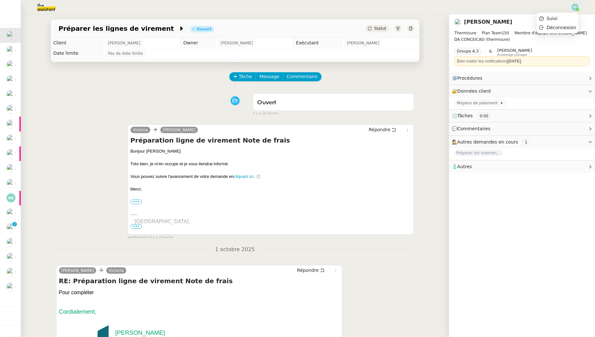
click at [575, 8] on img at bounding box center [575, 7] width 7 height 7
click at [569, 20] on li "Suivi" at bounding box center [558, 18] width 42 height 9
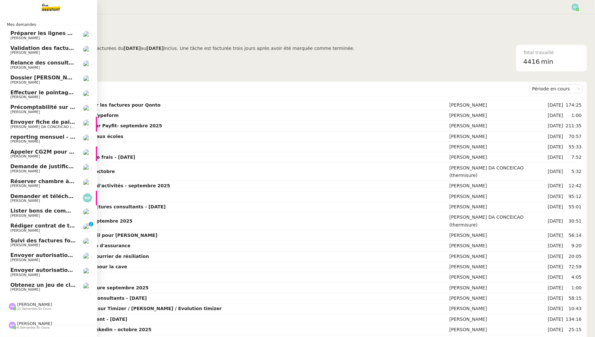
click at [56, 231] on span "[PERSON_NAME]" at bounding box center [42, 231] width 65 height 4
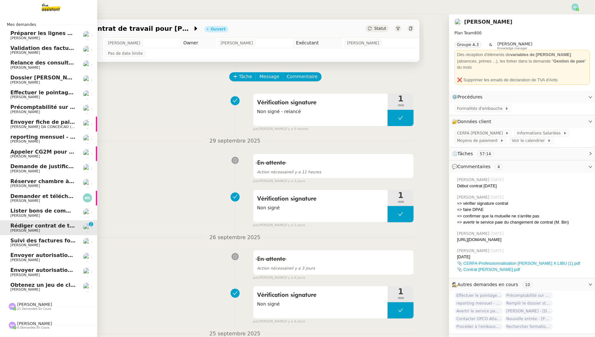
click at [46, 289] on span "[PERSON_NAME]" at bounding box center [42, 290] width 65 height 4
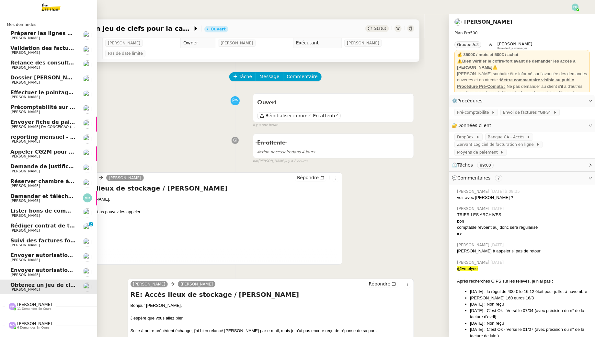
click at [24, 224] on span "Rédiger contrat de travail pour Orlane Fernandez" at bounding box center [80, 226] width 141 height 6
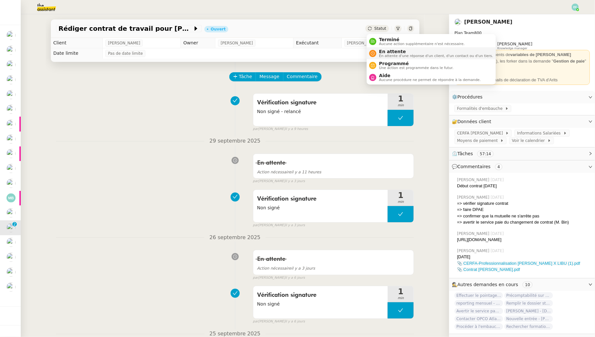
click at [390, 55] on span "En attente d'une réponse d'un client, d'un contact ou d'un tiers." at bounding box center [436, 56] width 114 height 4
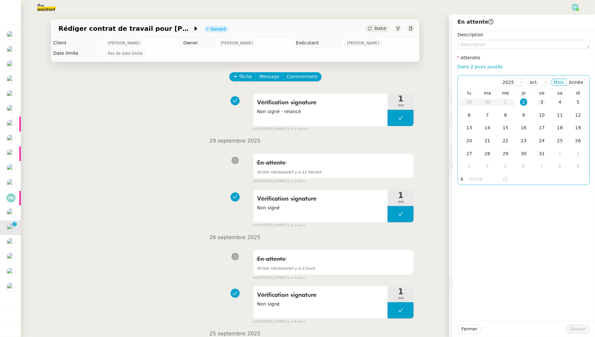
click at [540, 107] on td "3" at bounding box center [542, 102] width 18 height 13
click at [510, 45] on textarea at bounding box center [524, 44] width 132 height 9
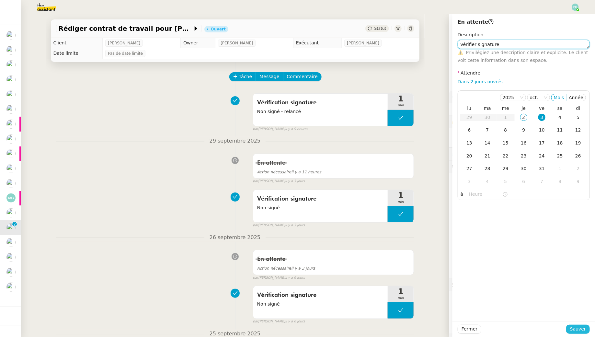
type textarea "Vérifier signature"
click at [575, 325] on button "Sauver" at bounding box center [578, 329] width 24 height 9
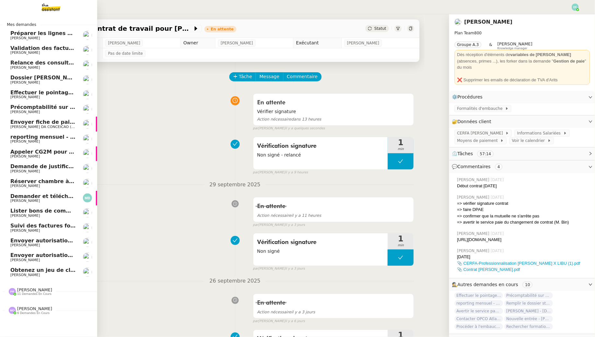
click at [48, 272] on span "Obtenez un jeu de clefs pour la cave" at bounding box center [63, 270] width 107 height 6
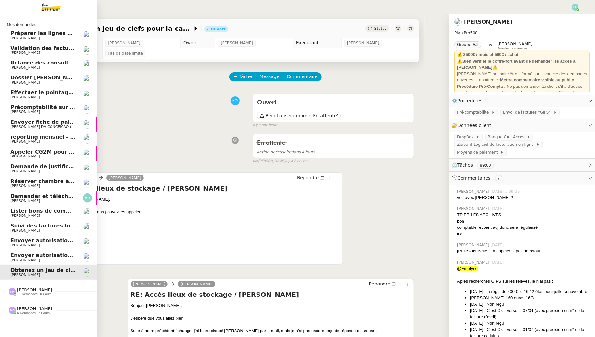
click at [49, 79] on span "Dossier Thomas Caillierez" at bounding box center [46, 78] width 72 height 6
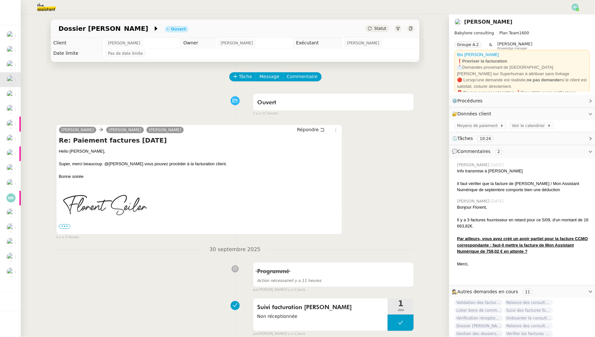
click at [65, 225] on span "•••" at bounding box center [65, 226] width 12 height 5
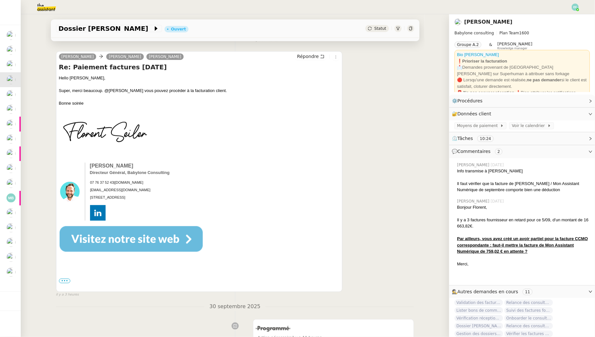
scroll to position [152, 0]
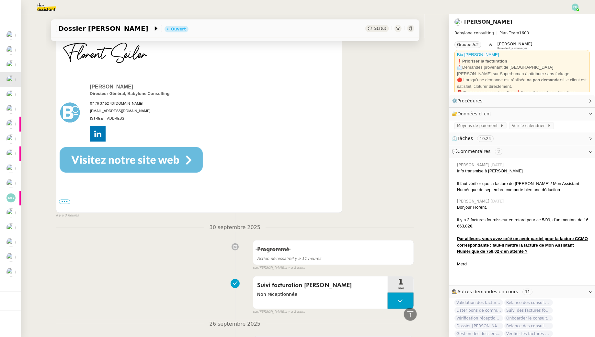
click at [64, 204] on div "••• On Wed, Oct 01, 2025 at 16:54:24, Thomas CAILLIEREZ < thomascaillierez@prat…" at bounding box center [199, 202] width 281 height 6
click at [64, 200] on label "•••" at bounding box center [65, 202] width 12 height 5
click at [0, 0] on input "•••" at bounding box center [0, 0] width 0 height 0
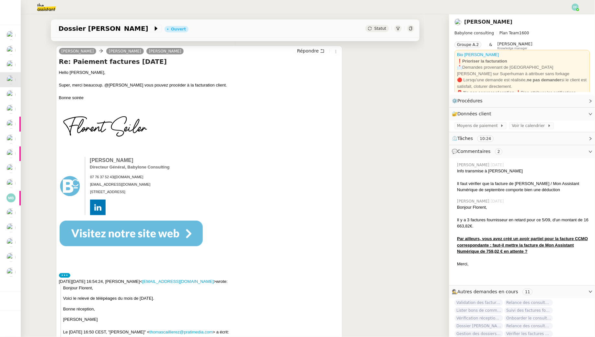
scroll to position [0, 0]
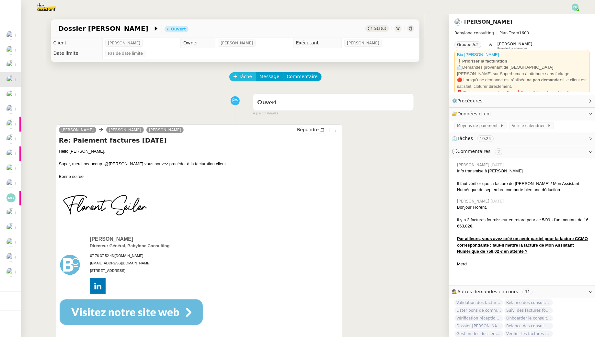
click at [242, 76] on span "Tâche" at bounding box center [245, 76] width 13 height 7
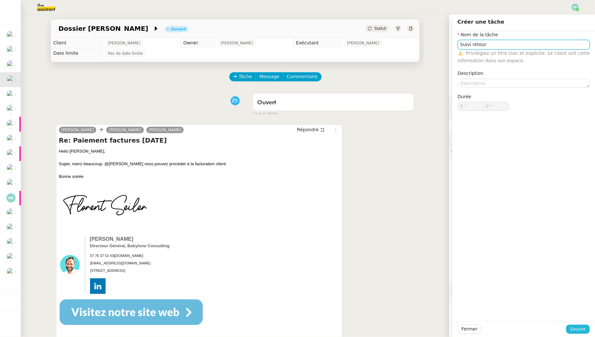
type input "Suivi retour"
click at [580, 329] on span "Sauver" at bounding box center [578, 328] width 16 height 7
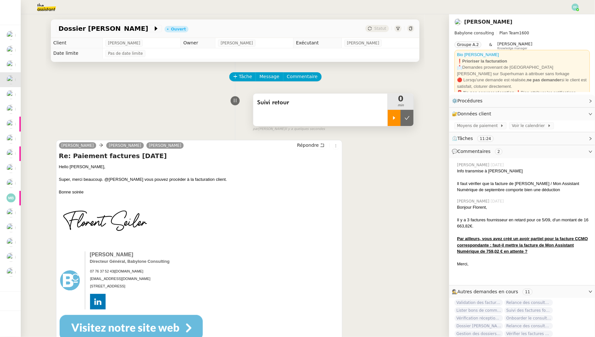
click at [391, 114] on div at bounding box center [394, 118] width 13 height 16
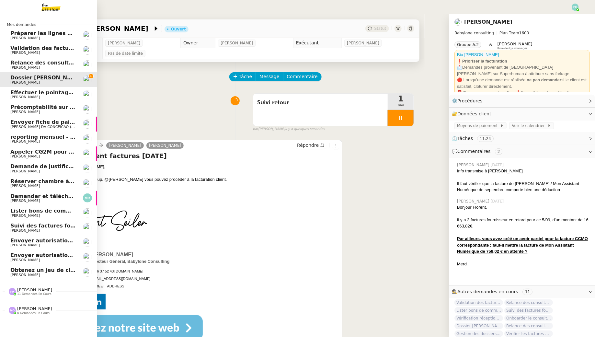
click at [17, 125] on span "Charles DA CONCEICAO (thermisure)" at bounding box center [51, 127] width 82 height 4
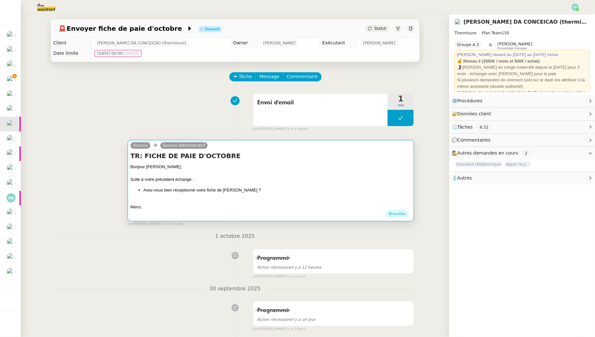
click at [298, 175] on div at bounding box center [271, 173] width 281 height 6
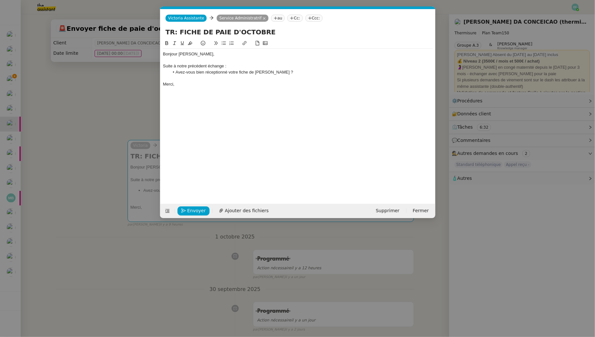
scroll to position [0, 14]
click at [192, 210] on span "Envoyer" at bounding box center [196, 210] width 18 height 7
click at [192, 210] on span "Confirmer l'envoi" at bounding box center [206, 210] width 39 height 7
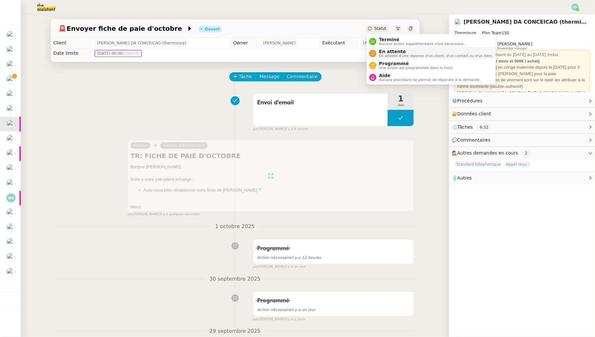
click at [381, 53] on span "En attente" at bounding box center [436, 51] width 114 height 5
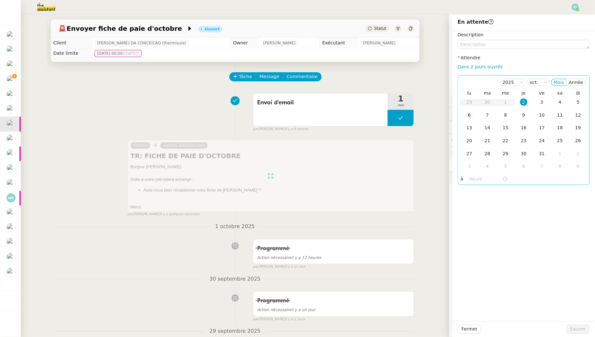
click at [469, 114] on div "6" at bounding box center [469, 114] width 7 height 7
click at [584, 325] on button "Sauver" at bounding box center [578, 329] width 24 height 9
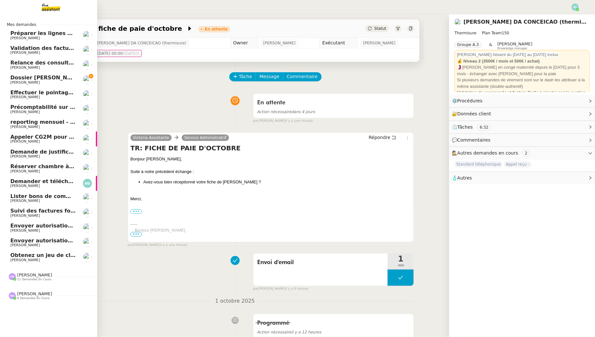
click at [69, 81] on span "Florent Seiler" at bounding box center [42, 83] width 65 height 4
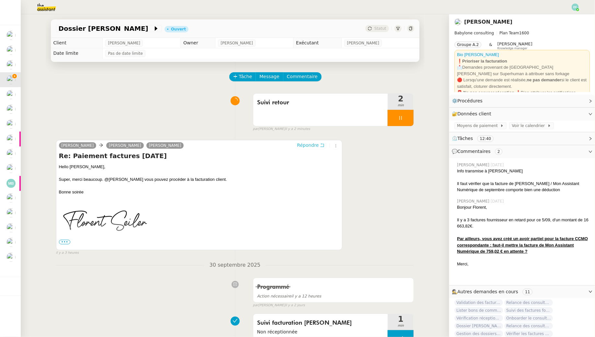
click at [322, 145] on icon at bounding box center [322, 145] width 5 height 5
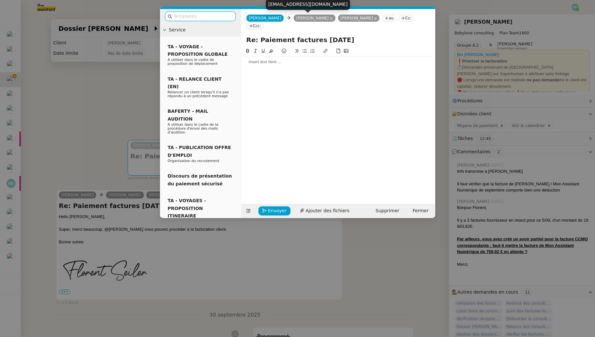
click at [330, 18] on icon at bounding box center [331, 18] width 3 height 3
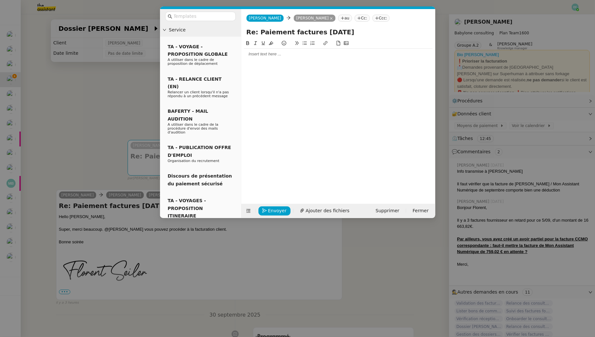
click at [285, 55] on div at bounding box center [338, 54] width 189 height 6
click at [343, 58] on div at bounding box center [338, 54] width 189 height 11
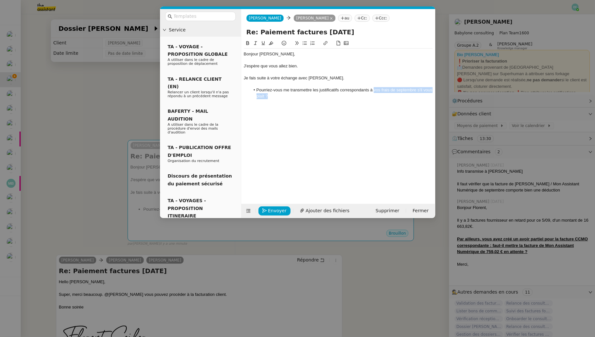
drag, startPoint x: 374, startPoint y: 91, endPoint x: 384, endPoint y: 98, distance: 11.9
click at [384, 98] on li "Pourriez-vous me transmettre les justificatifs correspondants à vos frais de se…" at bounding box center [341, 93] width 183 height 12
click at [401, 89] on li "Pourriez-vous me transmettre les justificatifs correspondants à votre facture e…" at bounding box center [341, 93] width 183 height 12
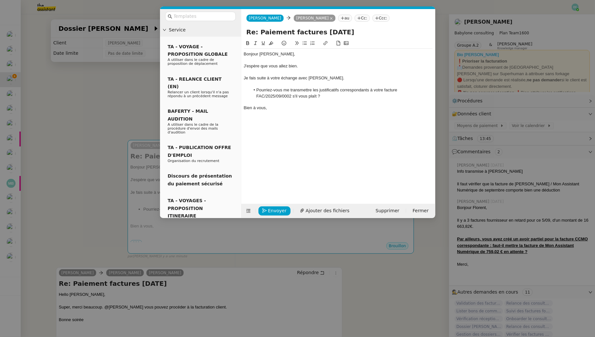
click at [328, 31] on input "Re: Paiement factures Juillet 2025" at bounding box center [339, 32] width 184 height 10
type input "Re: Paiement factures Juillet 2025"
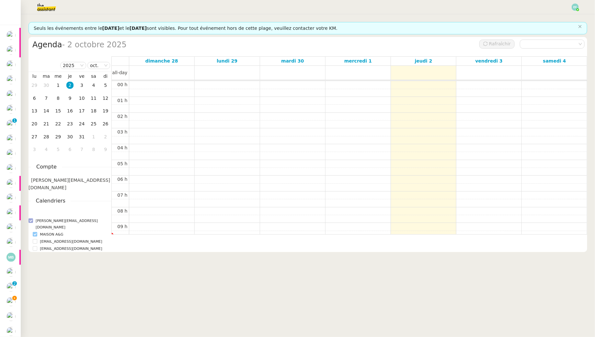
scroll to position [93, 0]
click at [96, 67] on nz-select-item "oct." at bounding box center [98, 65] width 17 height 6
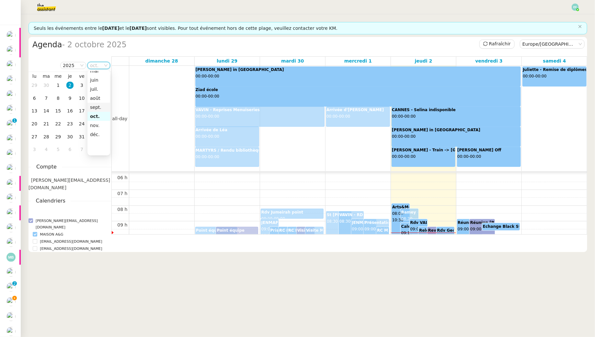
click at [96, 108] on div "sept." at bounding box center [98, 107] width 17 height 6
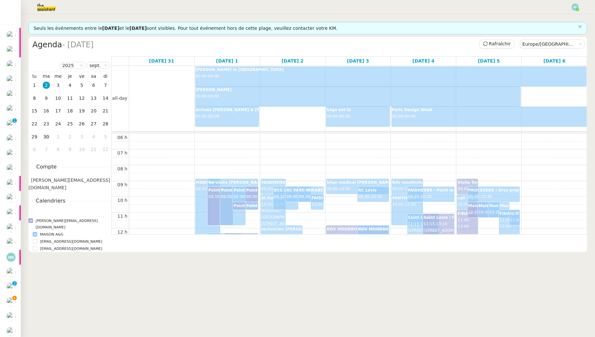
click at [43, 137] on div "30" at bounding box center [46, 136] width 7 height 7
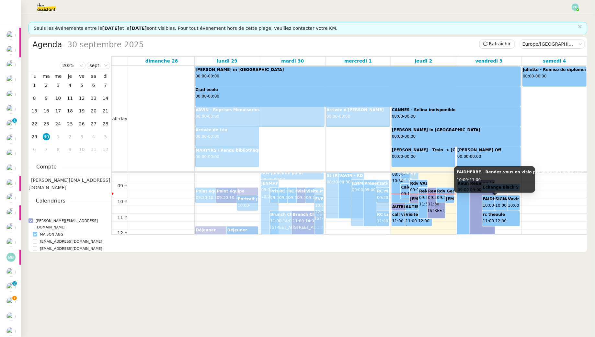
scroll to position [143, 0]
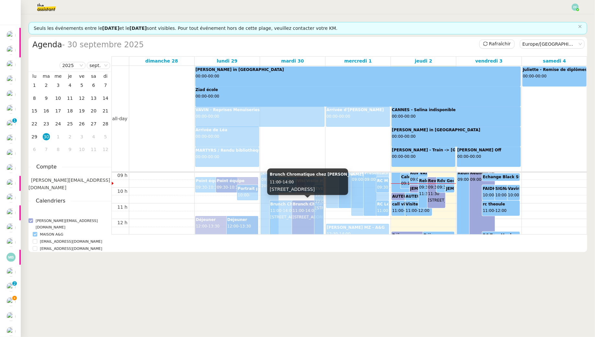
click at [307, 215] on div "Brunch Chromatique chez Marius Aurenti 11:00 - 14:00 20 Rue Trousseau, 75011 Pa…" at bounding box center [308, 210] width 30 height 19
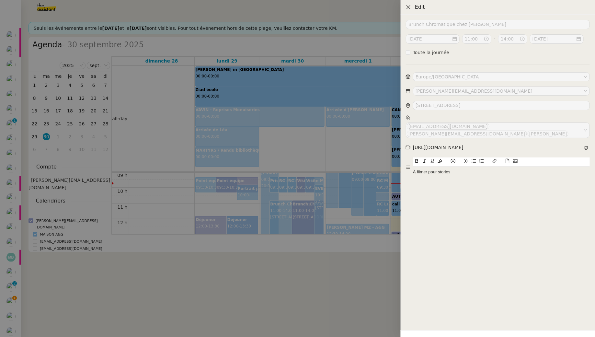
click at [408, 6] on icon "Close" at bounding box center [408, 7] width 5 height 5
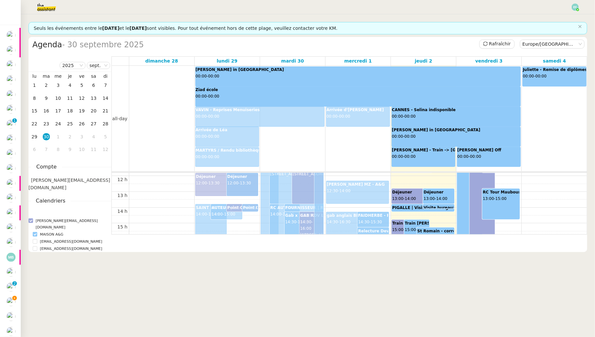
scroll to position [188, 0]
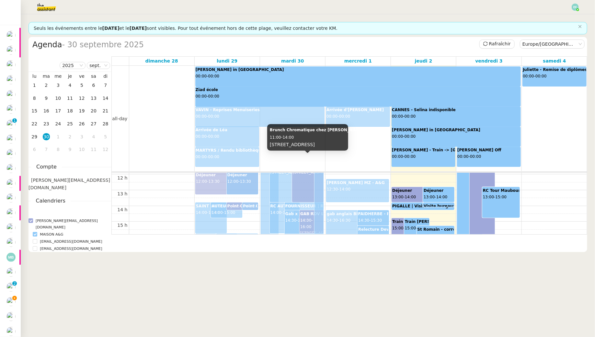
click at [307, 175] on span "20 Rue Trousseau, 75011 Paris, France" at bounding box center [312, 172] width 38 height 5
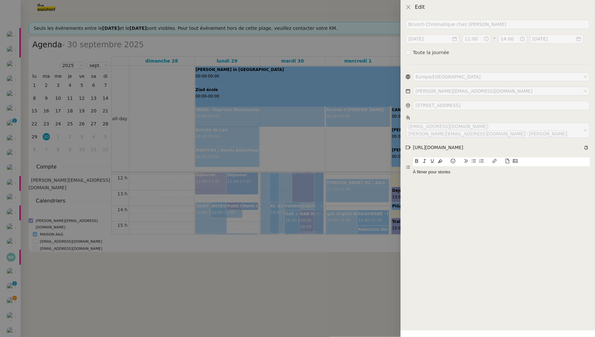
click at [343, 135] on div at bounding box center [297, 168] width 595 height 337
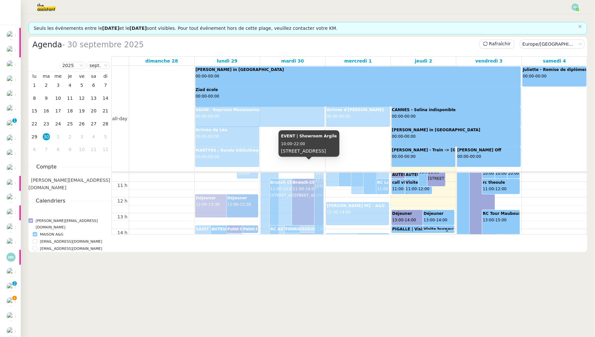
scroll to position [158, 0]
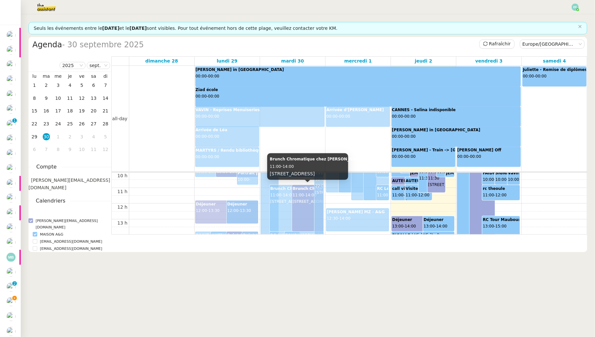
click at [305, 205] on div "Brunch Chromatique chez Marius Aurenti 11:00 - 14:00 20 Rue Trousseau, 75011 Pa…" at bounding box center [308, 195] width 30 height 19
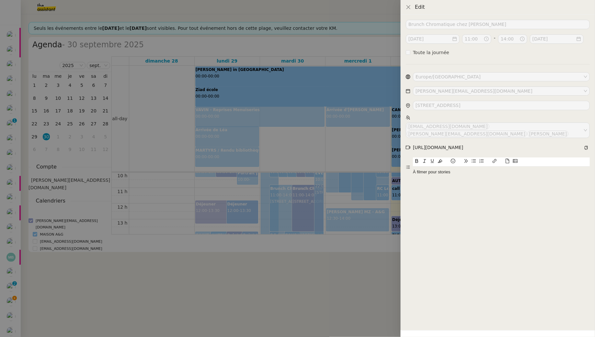
click at [320, 145] on div at bounding box center [297, 168] width 595 height 337
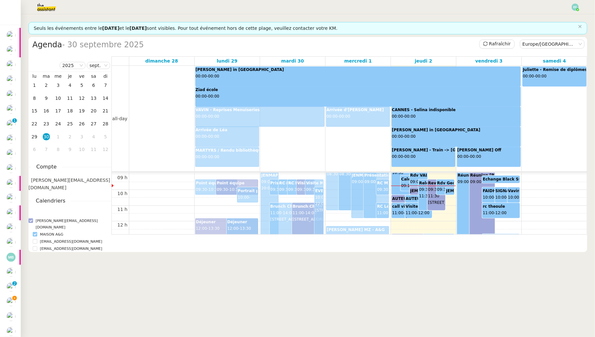
scroll to position [144, 0]
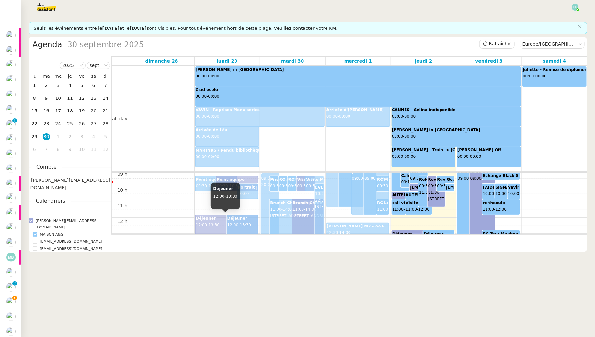
click at [220, 220] on div "Déjeuner 12:00 - 13:30" at bounding box center [227, 224] width 62 height 19
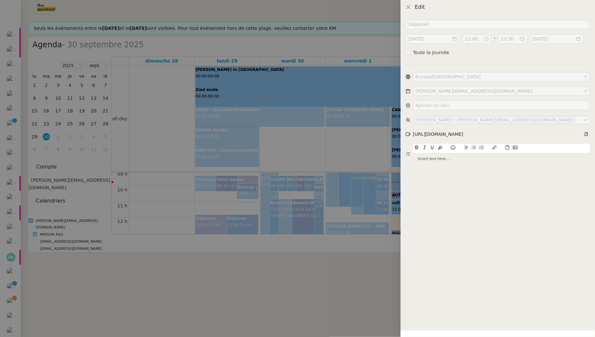
click at [287, 255] on div at bounding box center [297, 168] width 595 height 337
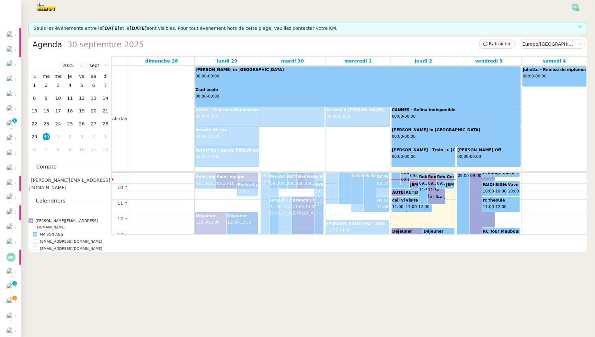
scroll to position [137, 0]
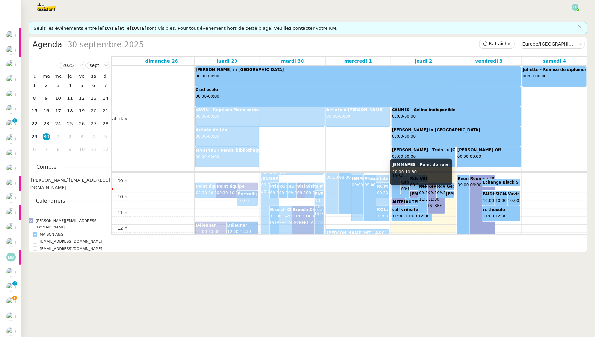
click at [415, 193] on b "JEMMAPES | Point de suivi" at bounding box center [439, 194] width 57 height 5
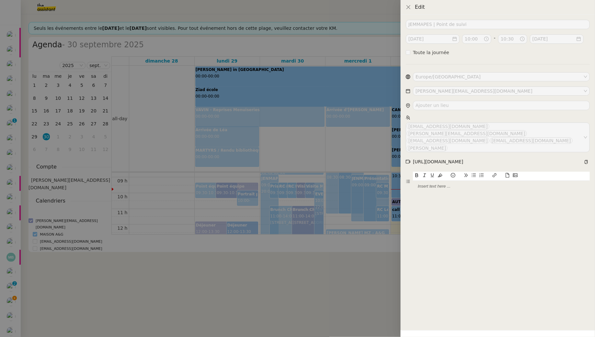
click at [352, 256] on div at bounding box center [297, 168] width 595 height 337
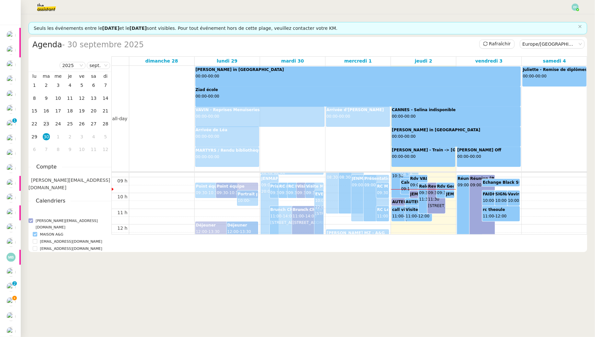
click at [49, 124] on div "23" at bounding box center [46, 123] width 7 height 7
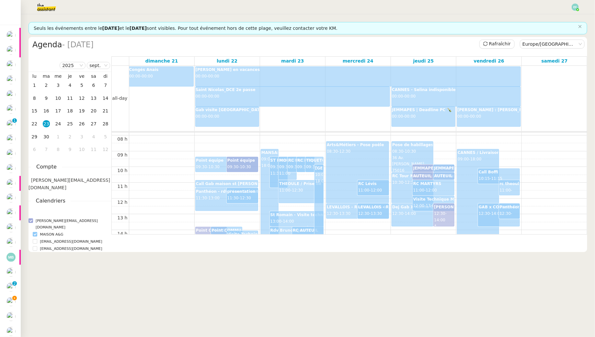
scroll to position [124, 0]
click at [354, 163] on div "Arts&Métiers - Pose poêle 08:30 - 12:30" at bounding box center [358, 171] width 62 height 61
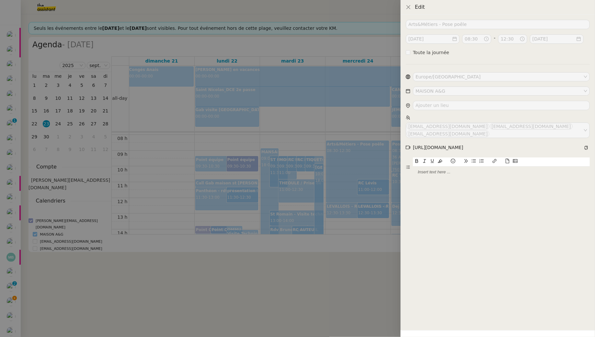
click at [343, 114] on div at bounding box center [297, 168] width 595 height 337
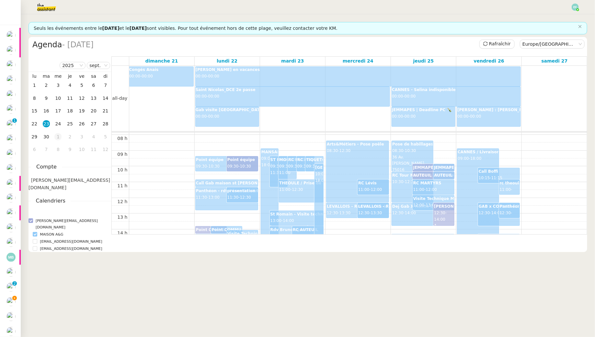
click at [60, 138] on div "1" at bounding box center [57, 136] width 7 height 7
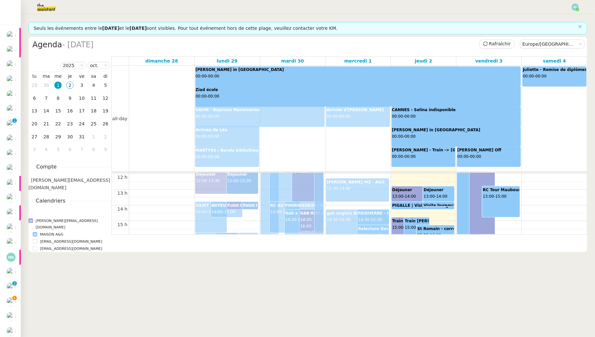
scroll to position [189, 0]
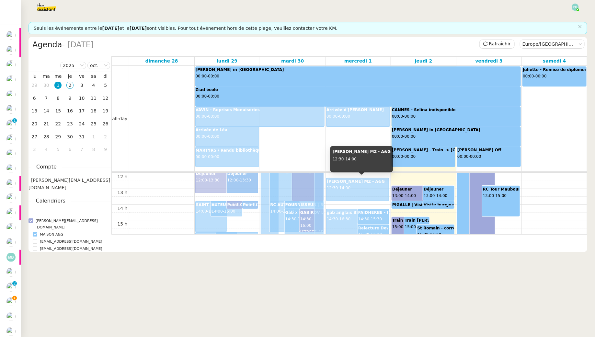
click at [375, 185] on div "Dej Clémentine MZ - A&G 12:30 - 14:00" at bounding box center [358, 188] width 62 height 19
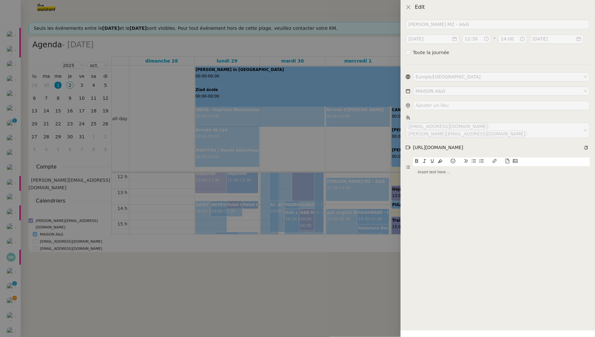
click at [351, 188] on div at bounding box center [297, 168] width 595 height 337
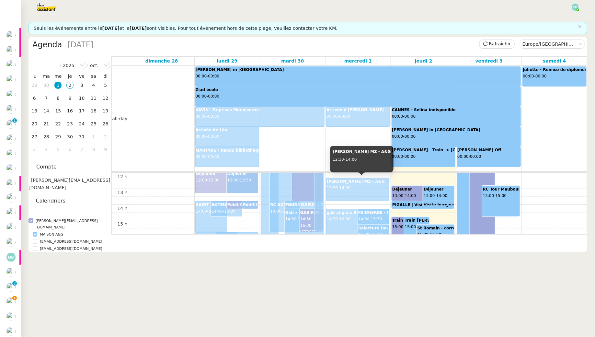
click at [358, 190] on div "Dej Clémentine MZ - A&G 12:30 - 14:00" at bounding box center [358, 188] width 62 height 19
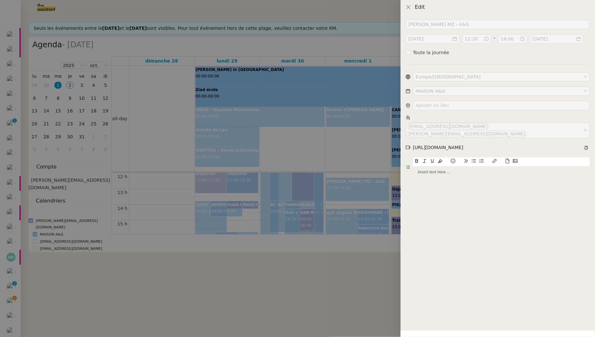
click at [376, 134] on div at bounding box center [297, 168] width 595 height 337
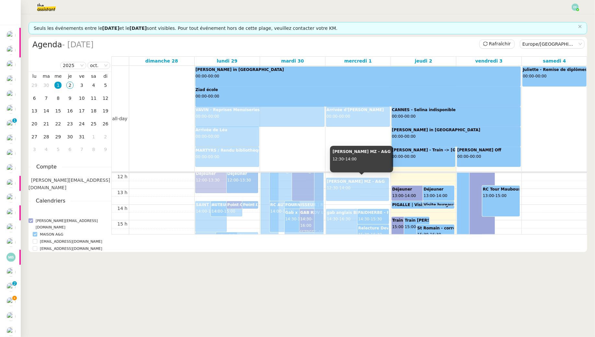
click at [372, 195] on div "Dej Clémentine MZ - A&G 12:30 - 14:00" at bounding box center [358, 188] width 62 height 19
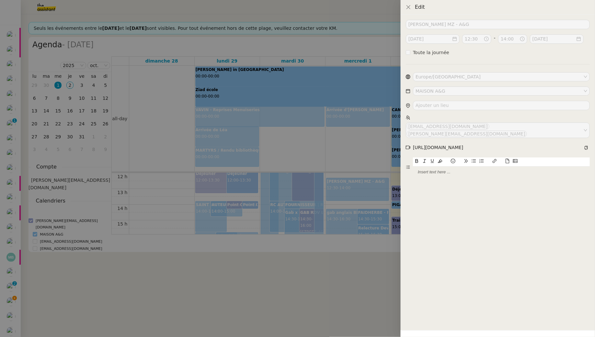
click at [350, 172] on div at bounding box center [297, 168] width 595 height 337
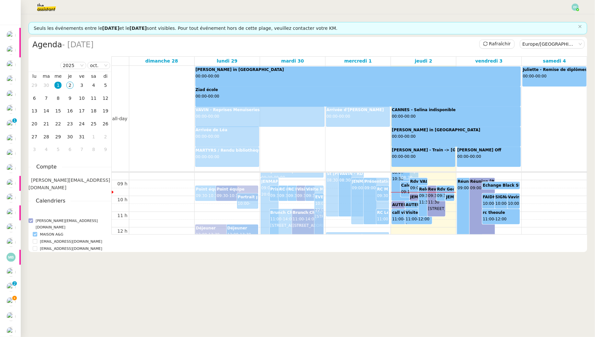
scroll to position [135, 0]
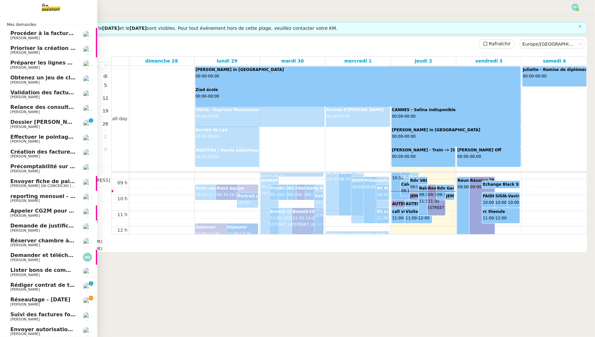
click at [22, 301] on span "Réseautage - octobre 2025" at bounding box center [40, 299] width 60 height 6
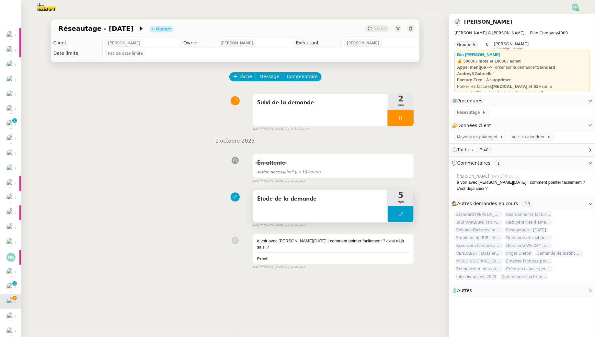
click at [399, 215] on icon at bounding box center [400, 214] width 5 height 5
click at [392, 215] on icon at bounding box center [394, 214] width 5 height 5
click at [403, 213] on icon at bounding box center [400, 214] width 5 height 5
click at [407, 213] on icon at bounding box center [407, 214] width 5 height 5
click at [305, 80] on span "Commentaire" at bounding box center [302, 76] width 31 height 7
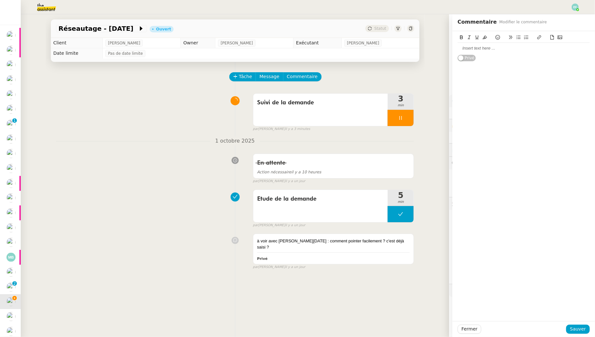
click at [464, 52] on div at bounding box center [524, 48] width 132 height 11
click at [578, 330] on span "Sauver" at bounding box center [578, 328] width 16 height 7
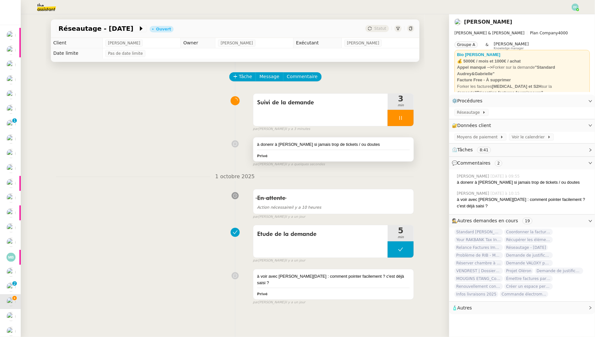
click at [372, 142] on div "à donenr à Pauline si jamais trop de tickets / ou doutes" at bounding box center [333, 144] width 153 height 6
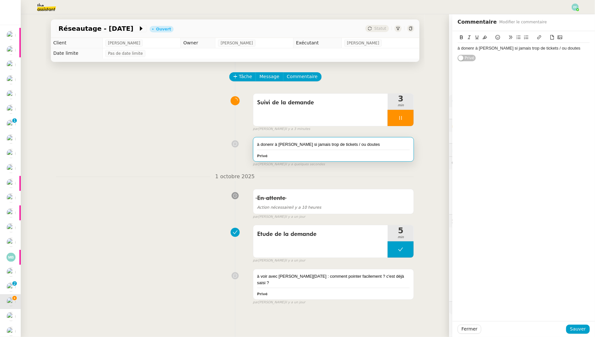
click at [563, 48] on div "à donenr à Pauline si jamais trop de tickets / ou doutes" at bounding box center [524, 48] width 132 height 6
click at [579, 324] on div "Fermer Sauver" at bounding box center [524, 329] width 143 height 16
click at [579, 326] on span "Sauver" at bounding box center [578, 328] width 16 height 7
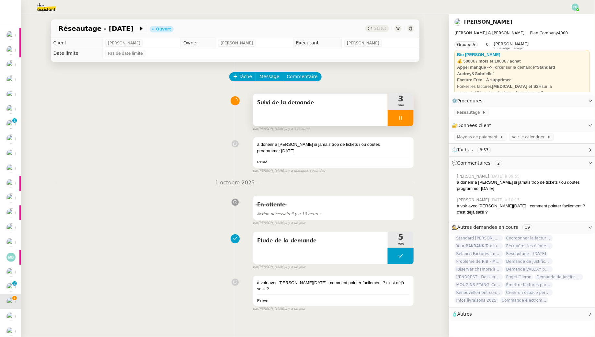
click at [405, 118] on div at bounding box center [401, 118] width 26 height 16
click at [405, 118] on icon at bounding box center [407, 117] width 5 height 5
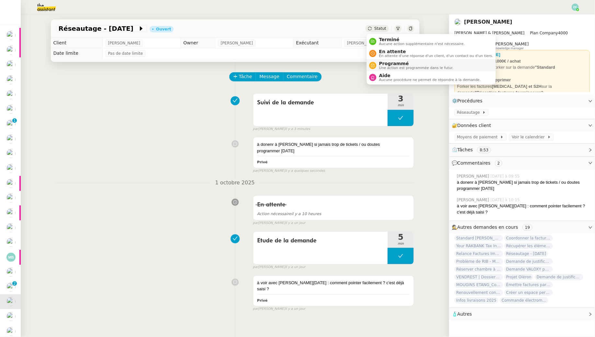
click at [383, 64] on span "Programmé" at bounding box center [416, 63] width 75 height 5
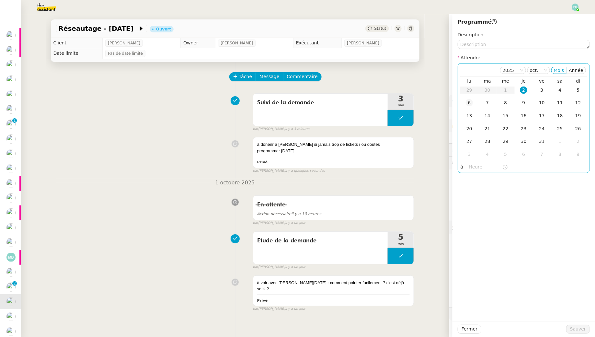
click at [469, 108] on td "6" at bounding box center [469, 103] width 18 height 13
click at [568, 328] on button "Sauver" at bounding box center [578, 329] width 24 height 9
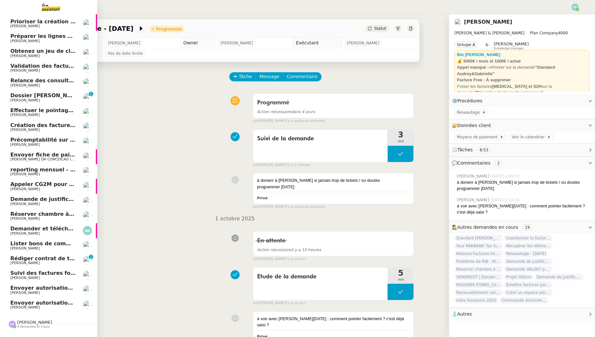
scroll to position [40, 0]
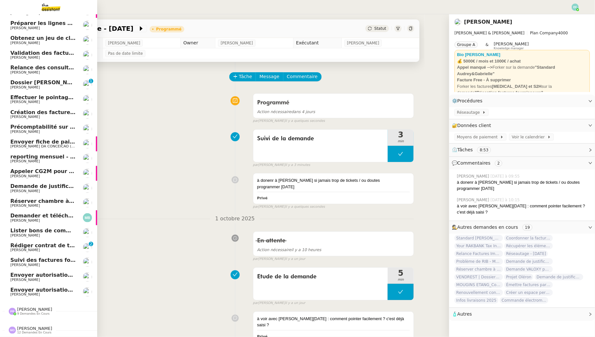
click at [42, 251] on span "[PERSON_NAME]" at bounding box center [42, 250] width 65 height 4
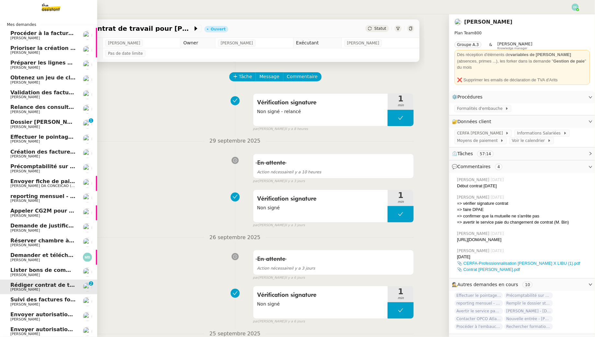
click at [58, 33] on span "Procéder à la facturation Elias el Ramy" at bounding box center [84, 33] width 148 height 6
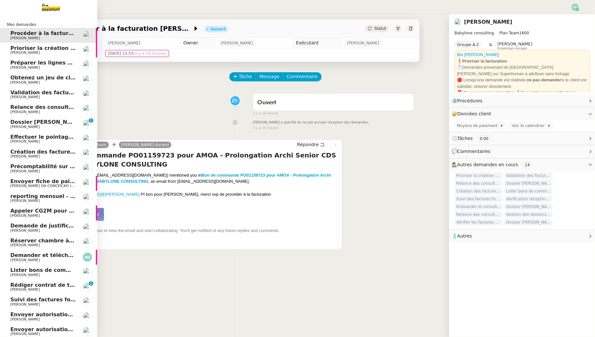
click at [12, 51] on span "[PERSON_NAME]" at bounding box center [24, 53] width 29 height 4
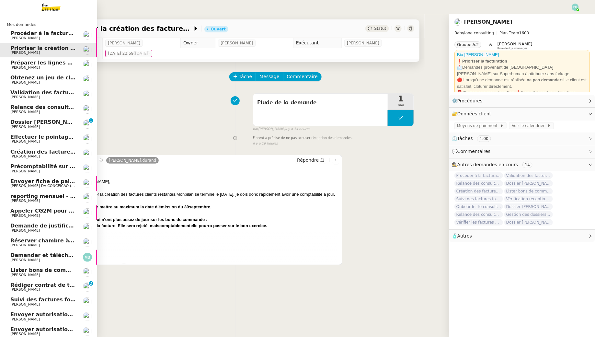
click at [27, 67] on span "[PERSON_NAME]" at bounding box center [24, 67] width 29 height 4
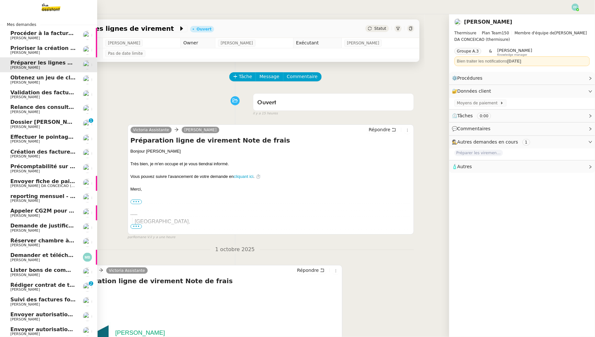
click at [71, 50] on span "Prioriser la création des factures clients" at bounding box center [69, 48] width 118 height 6
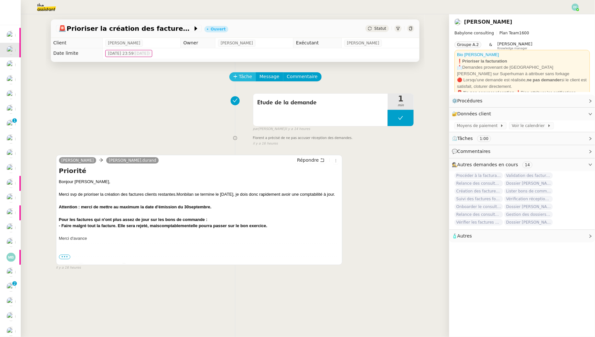
click at [244, 75] on span "Tâche" at bounding box center [245, 76] width 13 height 7
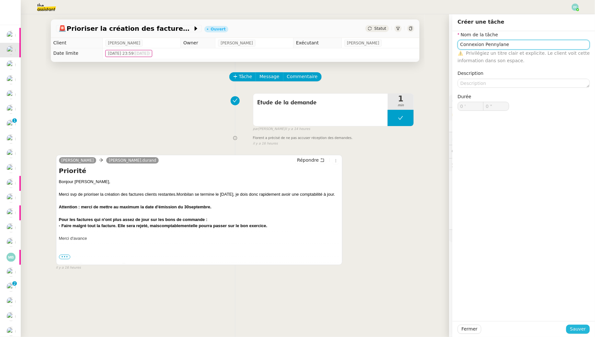
type input "Connexion Pennylane"
click at [576, 330] on span "Sauver" at bounding box center [578, 328] width 16 height 7
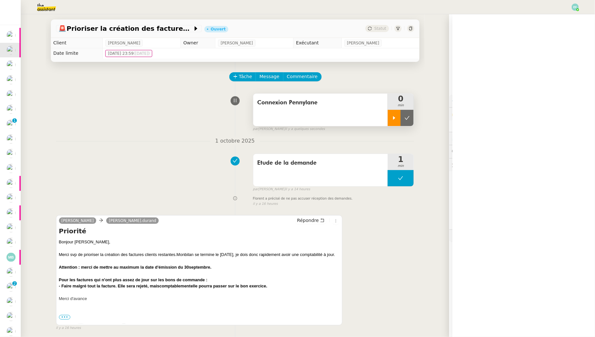
click at [394, 124] on div at bounding box center [394, 118] width 13 height 16
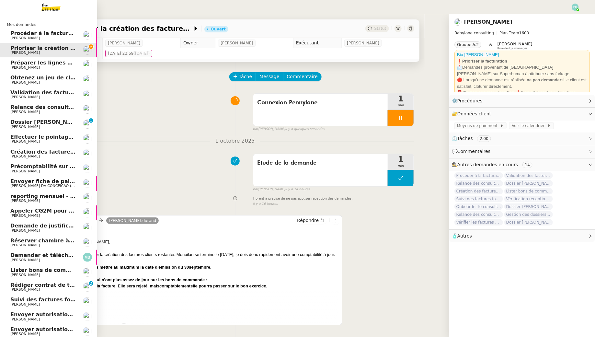
scroll to position [40, 0]
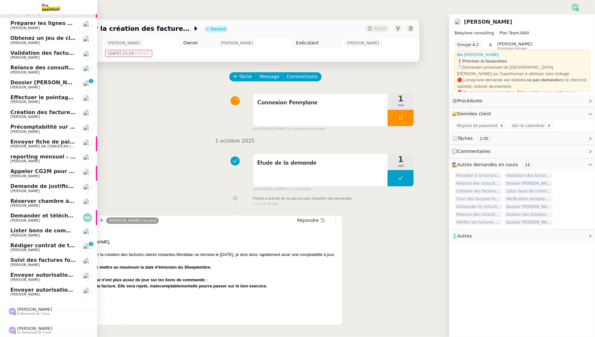
click at [28, 158] on span "reporting mensuel - 1 octobre 2025" at bounding box center [49, 157] width 79 height 6
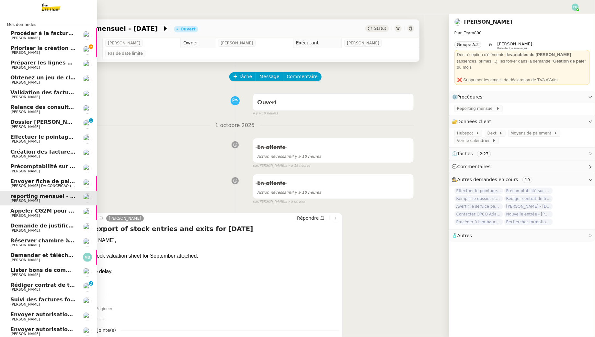
click at [58, 51] on span "Prioriser la création des factures clients" at bounding box center [69, 48] width 118 height 6
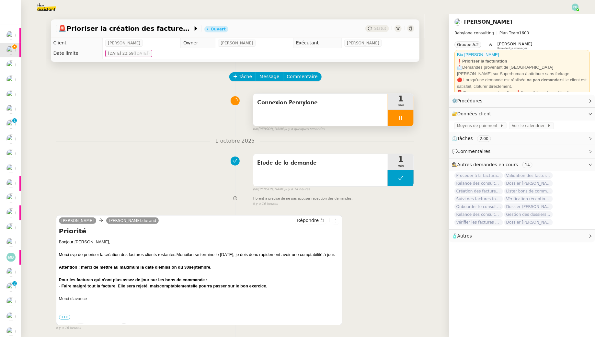
click at [401, 117] on icon at bounding box center [400, 117] width 5 height 5
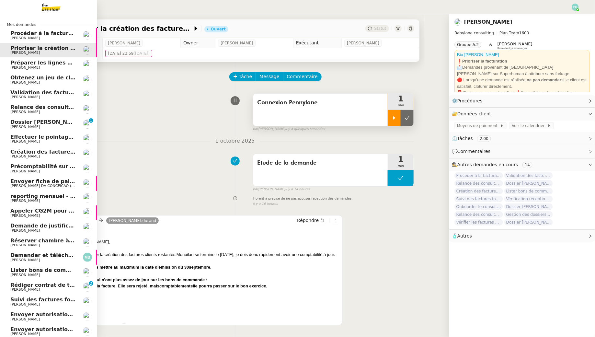
click at [18, 67] on span "[PERSON_NAME]" at bounding box center [24, 67] width 29 height 4
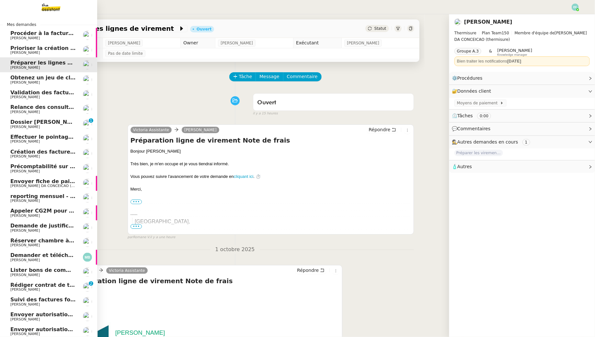
click at [45, 84] on span "[PERSON_NAME]" at bounding box center [42, 83] width 65 height 4
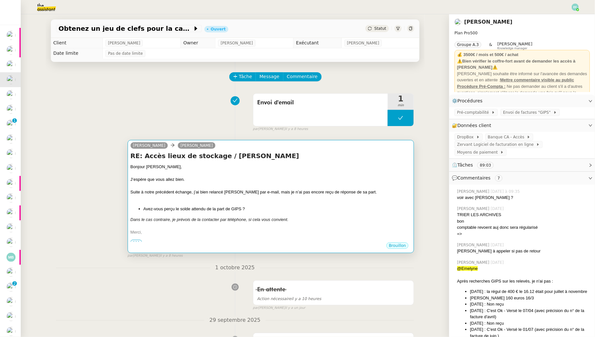
click at [300, 168] on div "[PERSON_NAME]," at bounding box center [271, 167] width 281 height 6
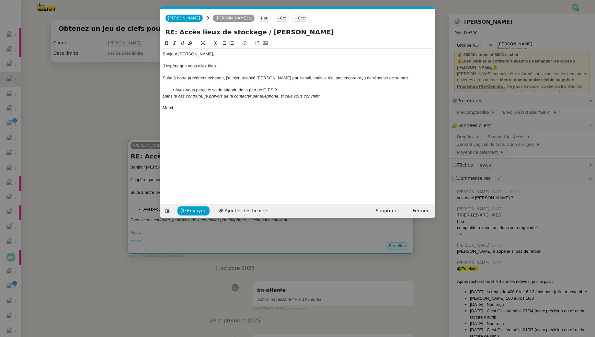
scroll to position [0, 14]
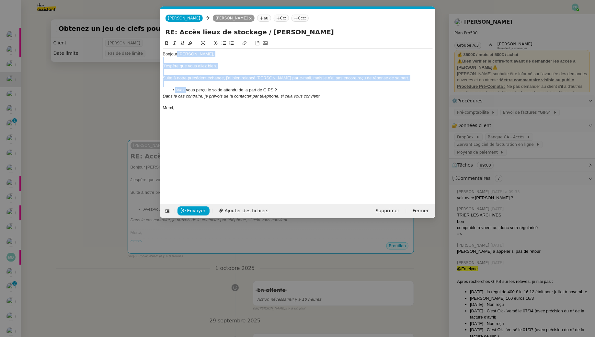
drag, startPoint x: 177, startPoint y: 56, endPoint x: 188, endPoint y: 90, distance: 35.7
click at [188, 92] on div "Bonjour Arthur, J’espère que vous allez bien. Suite à notre précédent échange, …" at bounding box center [298, 81] width 270 height 65
click at [188, 88] on li "Avez-vous perçu le solde attendu de la part de GIPS ?" at bounding box center [301, 90] width 264 height 6
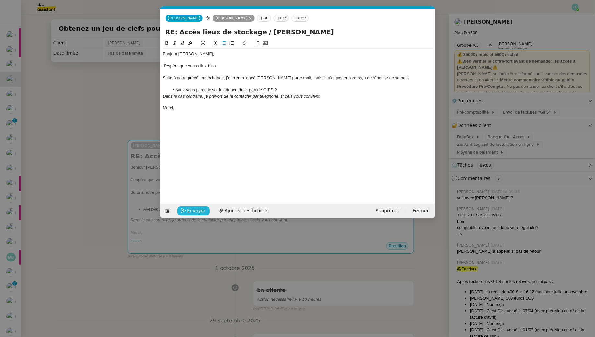
click at [190, 208] on span "Envoyer" at bounding box center [196, 210] width 18 height 7
click at [190, 208] on span "Confirmer l'envoi" at bounding box center [206, 210] width 39 height 7
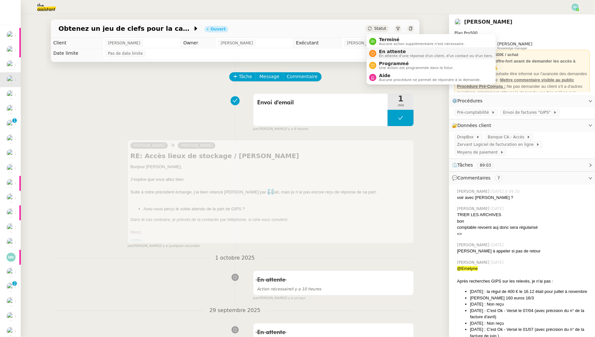
click at [383, 52] on span "En attente" at bounding box center [436, 51] width 114 height 5
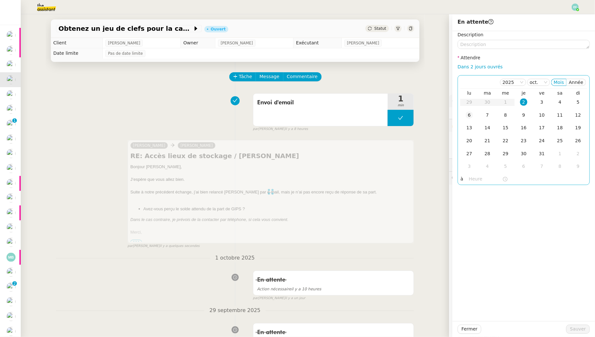
click at [470, 115] on div "6" at bounding box center [469, 114] width 7 height 7
click at [572, 329] on button "Sauver" at bounding box center [578, 329] width 24 height 9
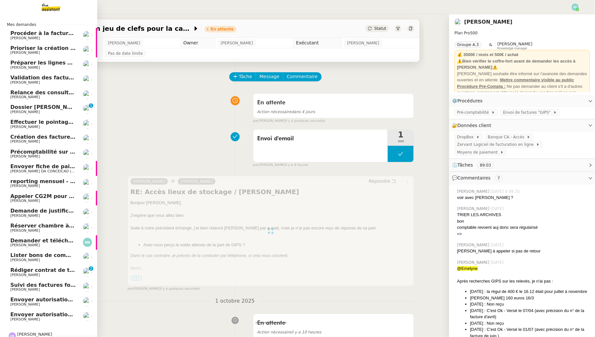
scroll to position [25, 0]
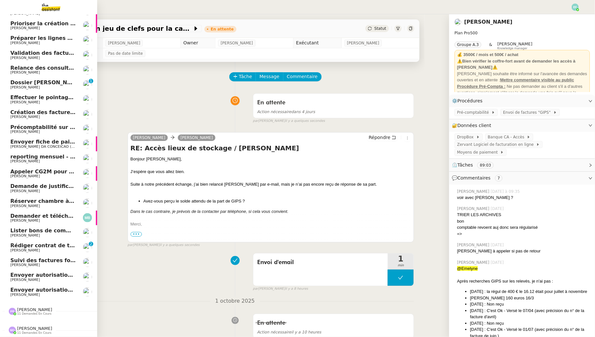
click at [53, 250] on span "[PERSON_NAME]" at bounding box center [42, 251] width 65 height 4
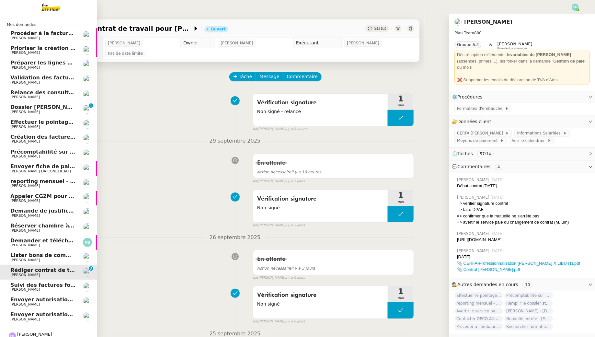
click at [64, 108] on span "Dossier [PERSON_NAME]" at bounding box center [46, 107] width 72 height 6
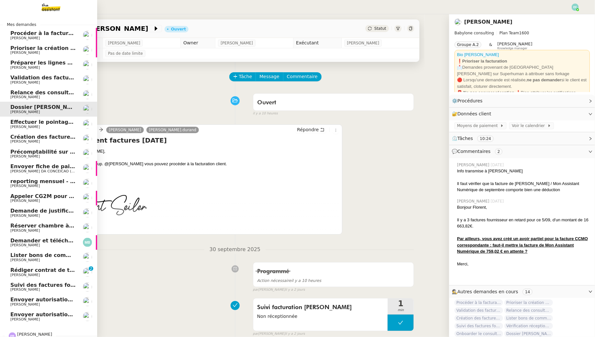
click at [46, 124] on span "Effectuer le pointage des paiements clients manquants" at bounding box center [91, 122] width 162 height 6
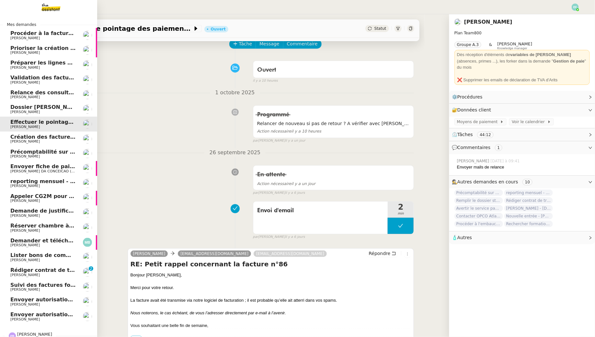
click at [61, 153] on span "Précomptabilité sur Dext - août 2025" at bounding box center [64, 152] width 109 height 6
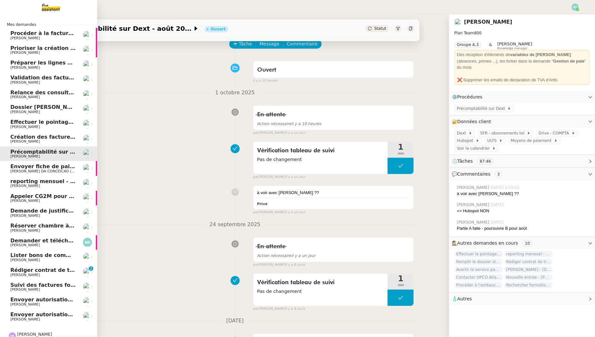
click at [74, 131] on link "Effectuer le pointage des paiements clients manquants [PERSON_NAME]" at bounding box center [48, 124] width 97 height 15
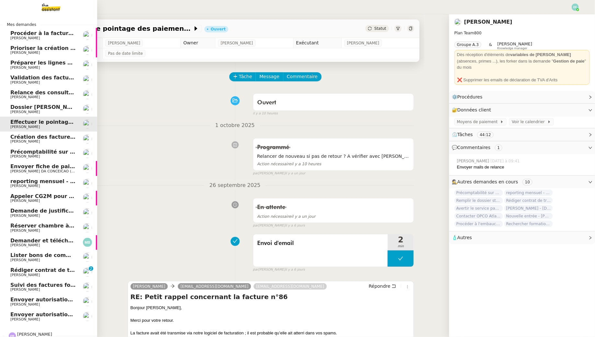
click at [25, 152] on span "Précomptabilité sur Dext - août 2025" at bounding box center [64, 152] width 109 height 6
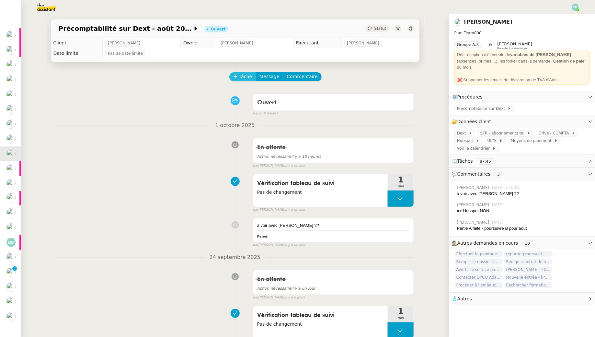
click at [252, 79] on button "Tâche" at bounding box center [242, 76] width 27 height 9
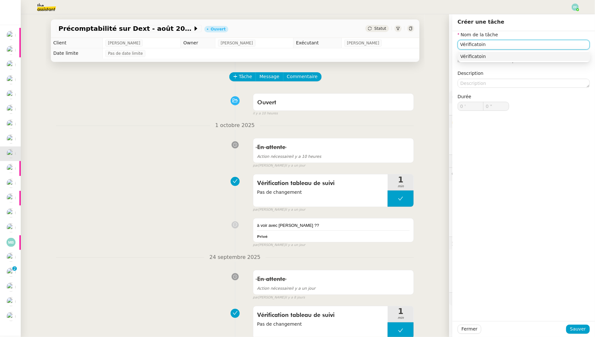
drag, startPoint x: 487, startPoint y: 46, endPoint x: 410, endPoint y: 32, distance: 78.0
click at [410, 32] on app-ticket "Précomptabilité sur Dext - août 2025 Ouvert Statut Client Manon Loustau Owner R…" at bounding box center [308, 175] width 575 height 323
type input "Vérification ta"
click at [202, 127] on nz-divider "1 octobre 2025" at bounding box center [235, 125] width 358 height 9
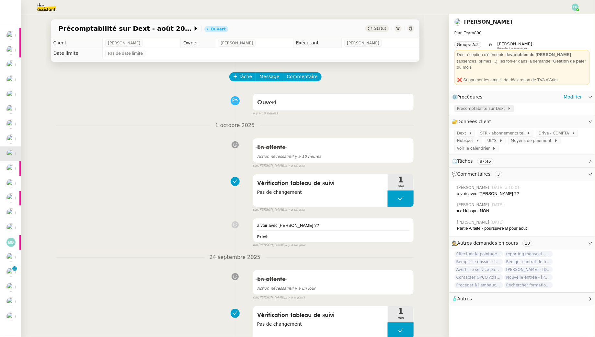
click at [476, 105] on span "Précomptabilité sur Dext" at bounding box center [482, 108] width 51 height 6
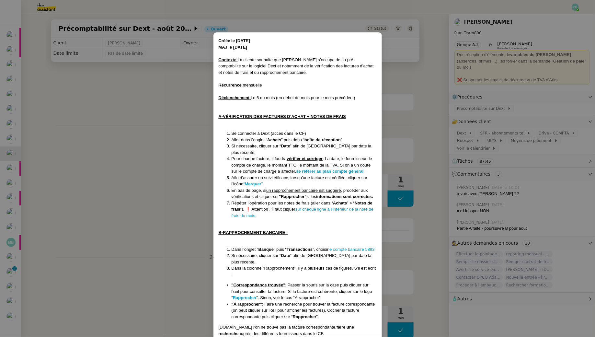
click at [152, 133] on nz-modal-container "Créée le 19/02/2025 MAJ le 28/08/2025 Contexte : La cliente souhaite que Sam s’…" at bounding box center [297, 168] width 595 height 337
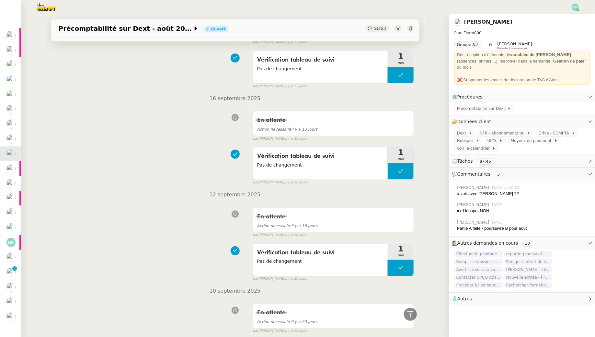
scroll to position [356, 0]
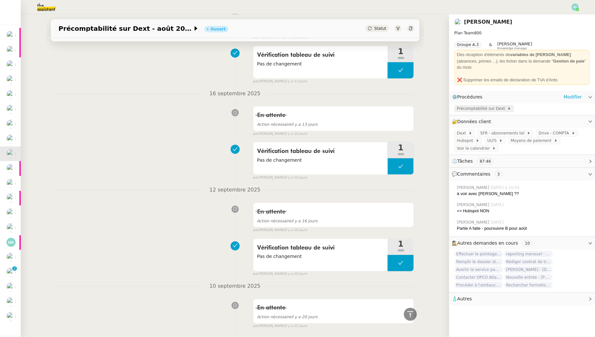
click at [495, 105] on span "Précomptabilité sur Dext" at bounding box center [482, 108] width 51 height 6
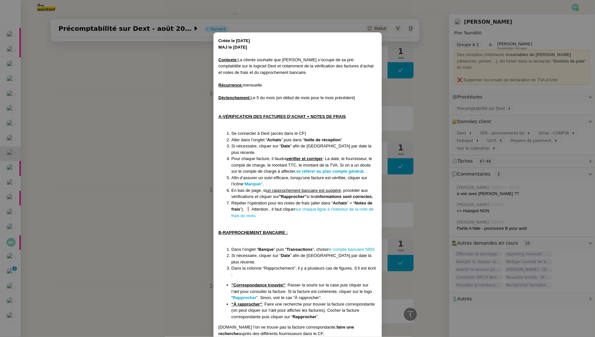
click at [140, 80] on nz-modal-container "Créée le 19/02/2025 MAJ le 28/08/2025 Contexte : La cliente souhaite que Sam s’…" at bounding box center [297, 168] width 595 height 337
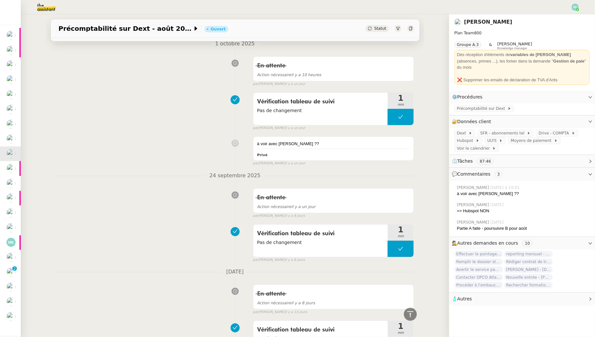
scroll to position [0, 0]
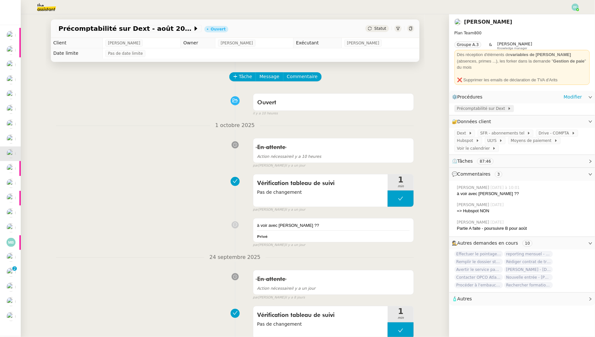
click at [491, 105] on span "Précomptabilité sur Dext" at bounding box center [482, 108] width 51 height 6
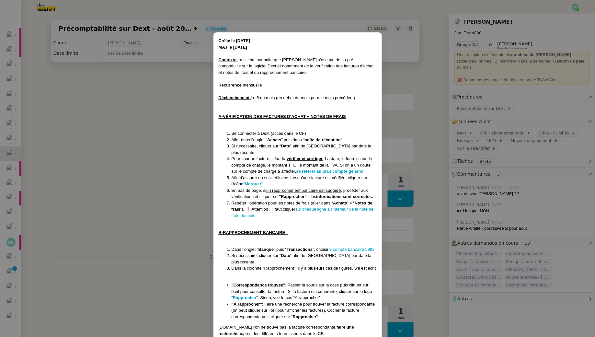
click at [150, 111] on nz-modal-container "Créée le 19/02/2025 MAJ le 28/08/2025 Contexte : La cliente souhaite que Sam s’…" at bounding box center [297, 168] width 595 height 337
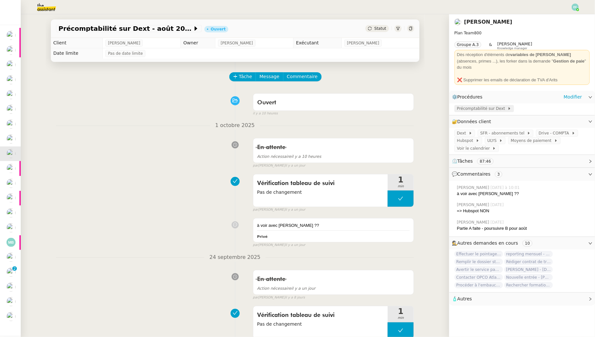
click at [485, 105] on span "Précomptabilité sur Dext" at bounding box center [482, 108] width 51 height 6
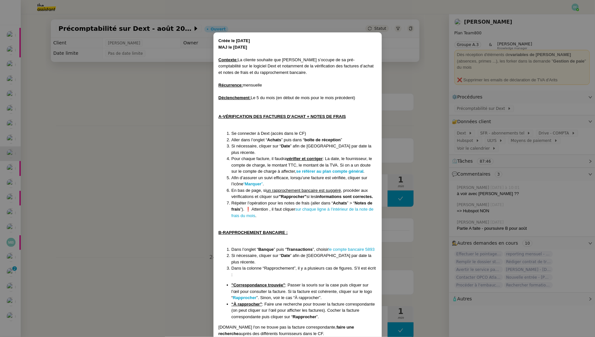
click at [126, 130] on nz-modal-container "Créée le 19/02/2025 MAJ le 28/08/2025 Contexte : La cliente souhaite que Sam s’…" at bounding box center [297, 168] width 595 height 337
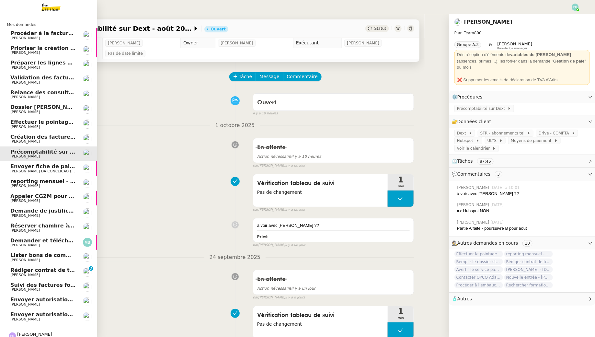
click at [46, 274] on span "[PERSON_NAME]" at bounding box center [42, 275] width 65 height 4
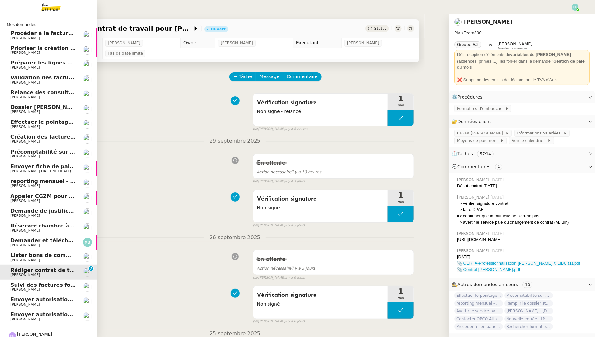
click at [58, 180] on span "reporting mensuel - 1 octobre 2025" at bounding box center [49, 181] width 79 height 6
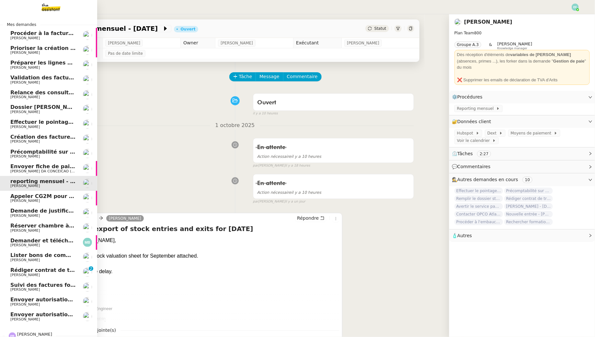
click at [66, 153] on span "Précomptabilité sur Dext - août 2025" at bounding box center [64, 152] width 109 height 6
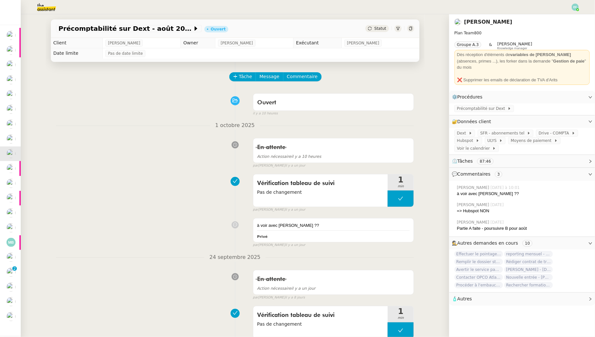
scroll to position [5, 0]
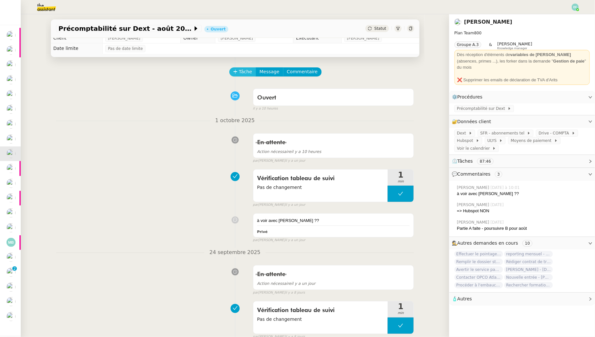
click at [245, 74] on span "Tâche" at bounding box center [245, 71] width 13 height 7
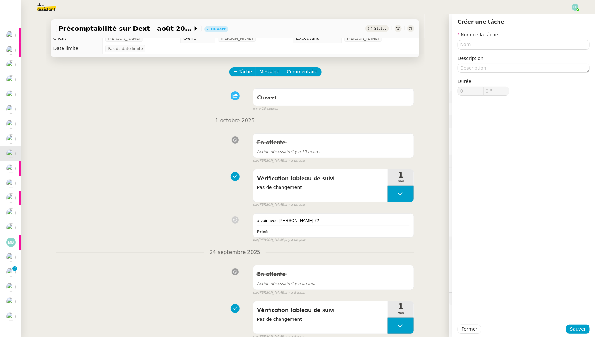
click at [155, 159] on div "En attente Action nécessaire il y a 10 heures false par Emelyne F. il y a un jo…" at bounding box center [235, 146] width 358 height 33
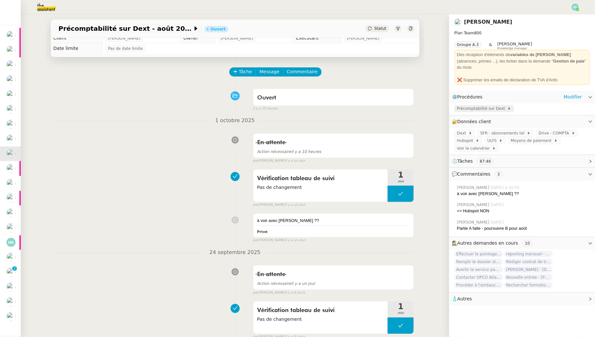
click at [477, 105] on span "Précomptabilité sur Dext" at bounding box center [482, 108] width 51 height 6
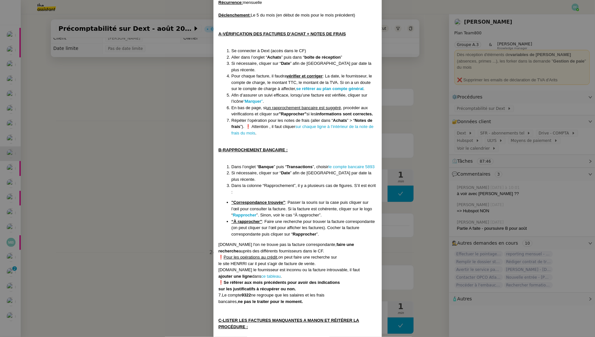
scroll to position [96, 0]
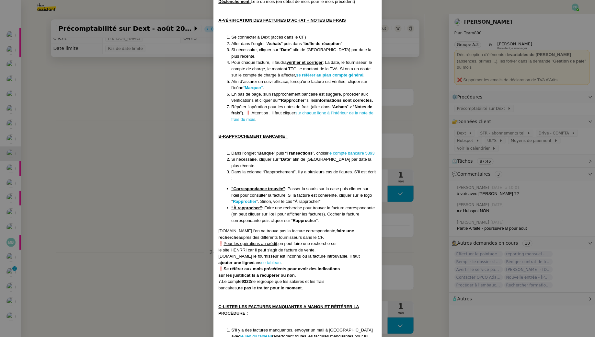
click at [279, 260] on link "ce tableau" at bounding box center [270, 262] width 19 height 5
click at [121, 120] on nz-modal-container "Créée le 19/02/2025 MAJ le 28/08/2025 Contexte : La cliente souhaite que Sam s’…" at bounding box center [297, 168] width 595 height 337
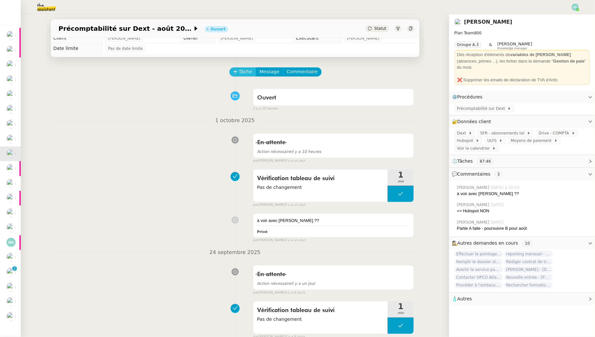
click at [242, 74] on span "Tâche" at bounding box center [245, 71] width 13 height 7
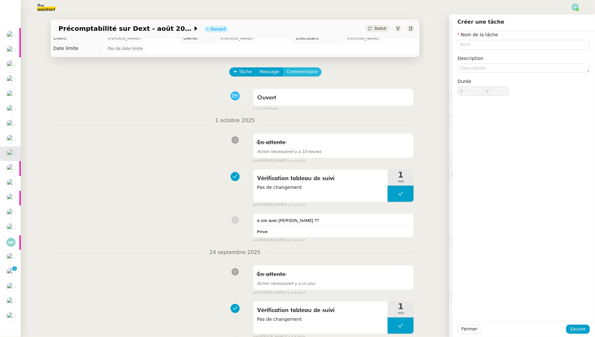
click at [310, 73] on span "Commentaire" at bounding box center [302, 71] width 31 height 7
click at [516, 50] on div at bounding box center [524, 48] width 132 height 6
click at [583, 330] on span "Sauver" at bounding box center [578, 328] width 16 height 7
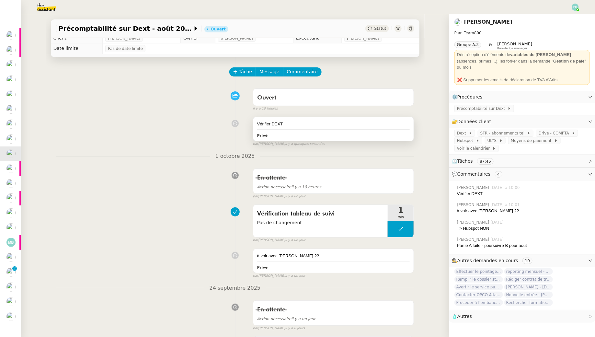
click at [286, 126] on div "Vérifier DEXT" at bounding box center [333, 124] width 153 height 6
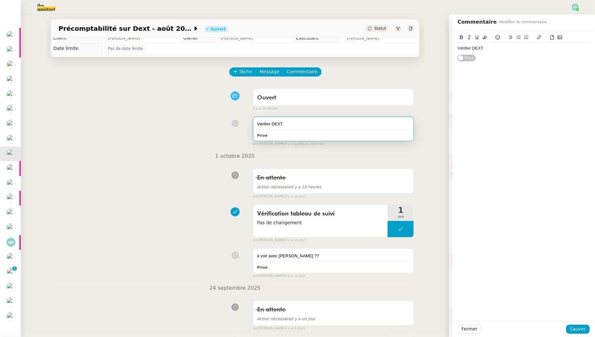
click at [535, 52] on div "Vérifier DEXT" at bounding box center [524, 48] width 132 height 11
click at [572, 331] on button "Sauver" at bounding box center [578, 329] width 24 height 9
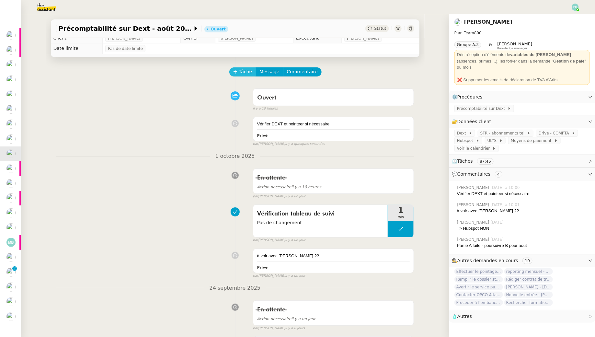
click at [246, 71] on span "Tâche" at bounding box center [245, 71] width 13 height 7
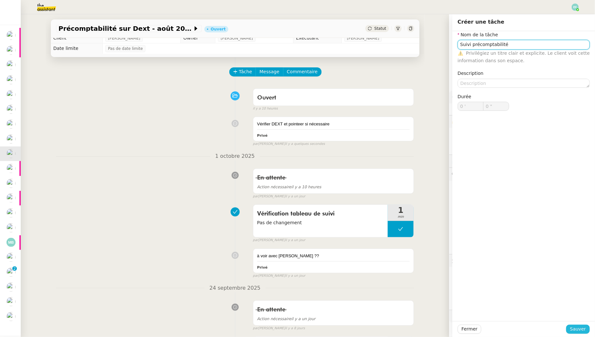
type input "Suivi précomptabilité"
click at [578, 333] on button "Sauver" at bounding box center [578, 329] width 24 height 9
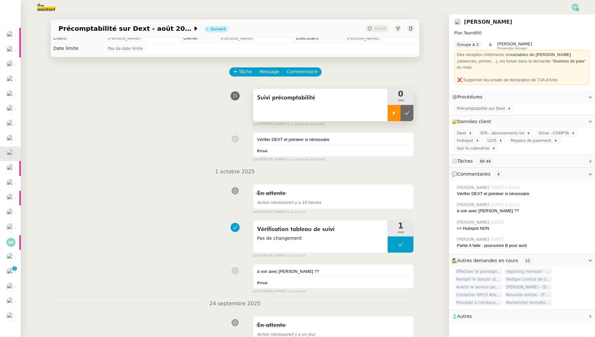
click at [395, 119] on div at bounding box center [394, 113] width 13 height 16
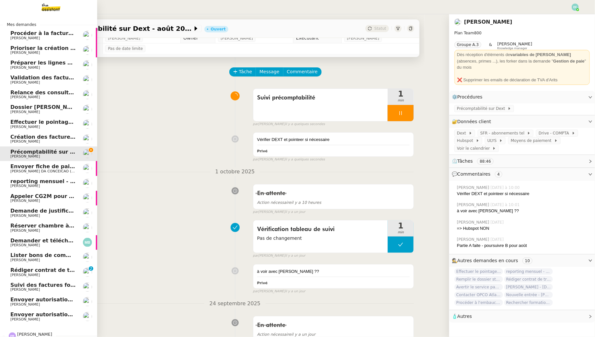
scroll to position [25, 0]
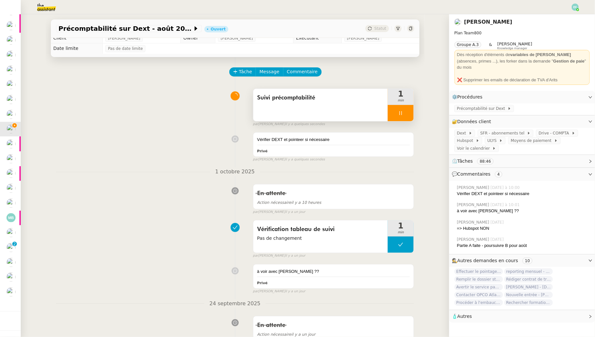
click at [402, 119] on div at bounding box center [401, 113] width 26 height 16
click at [408, 114] on icon at bounding box center [407, 112] width 5 height 5
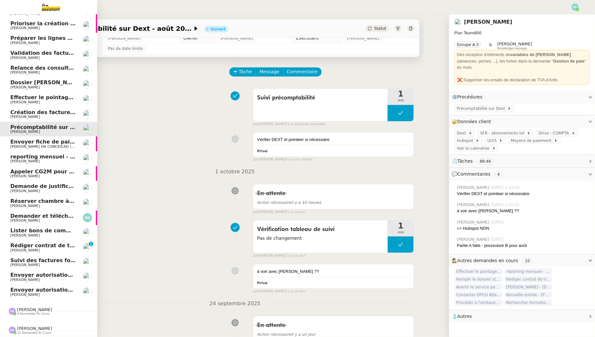
click at [48, 249] on span "[PERSON_NAME]" at bounding box center [42, 251] width 65 height 4
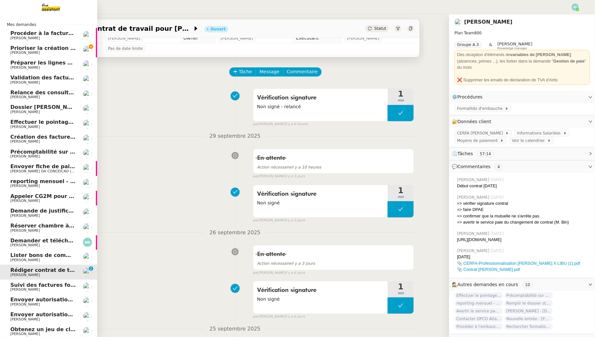
click at [53, 49] on span "Prioriser la création des factures clients" at bounding box center [69, 48] width 118 height 6
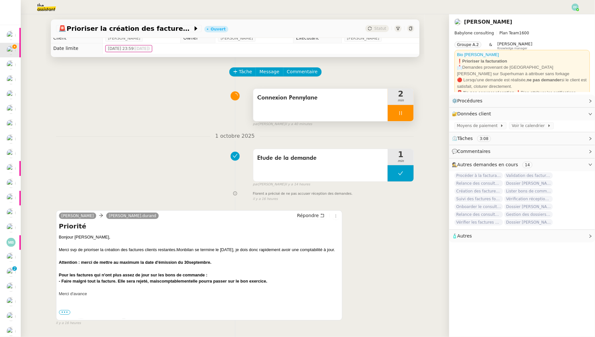
click at [407, 111] on div at bounding box center [401, 113] width 26 height 16
click at [395, 114] on icon at bounding box center [394, 112] width 5 height 5
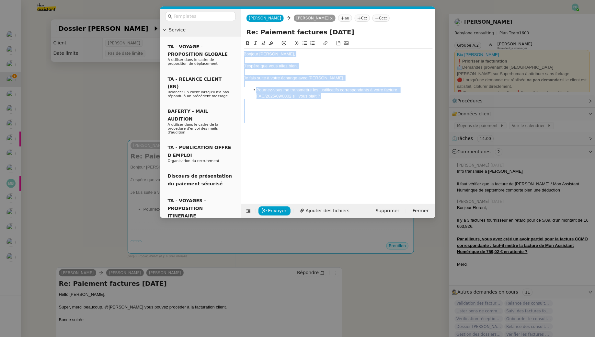
click at [266, 112] on div at bounding box center [338, 114] width 189 height 6
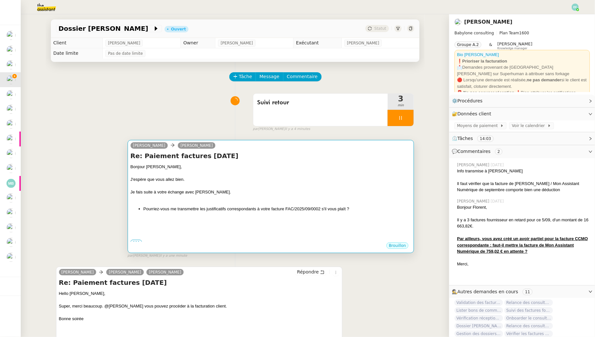
click at [239, 174] on div at bounding box center [271, 173] width 281 height 6
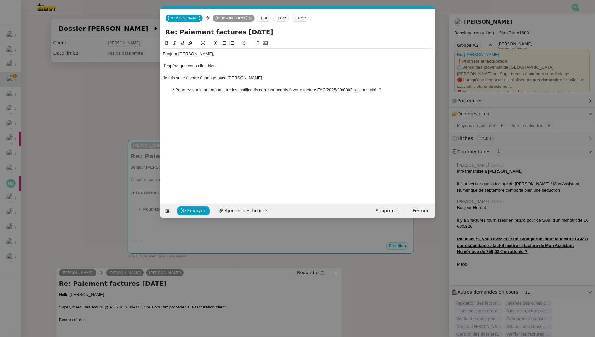
scroll to position [0, 14]
click at [395, 91] on li "Pourriez-vous me transmettre les justificatifs correspondants à votre facture F…" at bounding box center [301, 90] width 264 height 6
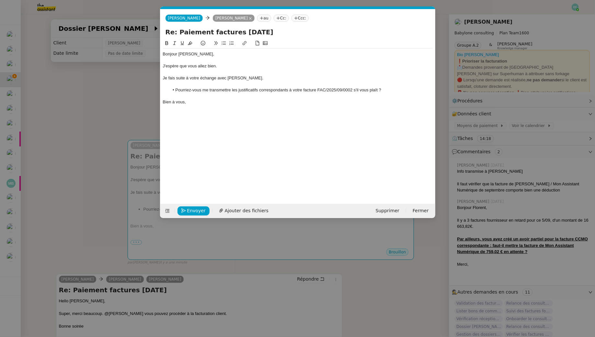
click at [186, 85] on div at bounding box center [298, 84] width 270 height 6
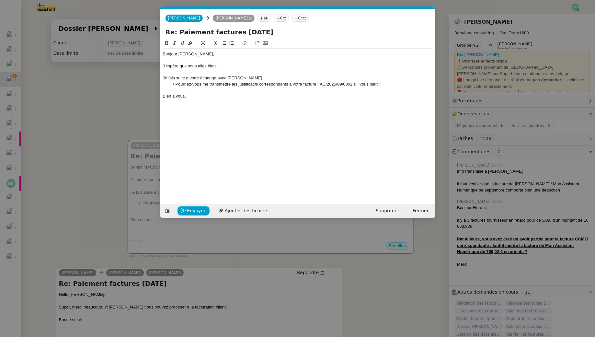
click at [289, 19] on nz-tag "Cc:" at bounding box center [281, 18] width 15 height 7
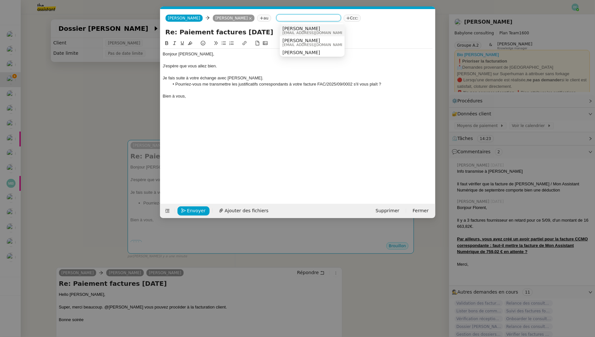
click at [297, 24] on nz-option-container "Florent Seiler florent.seiler@babyloneconsulting.fr Florent Seiler florent.seil…" at bounding box center [312, 40] width 65 height 34
click at [291, 33] on span "[EMAIL_ADDRESS][PERSON_NAME][DOMAIN_NAME]" at bounding box center [314, 33] width 62 height 4
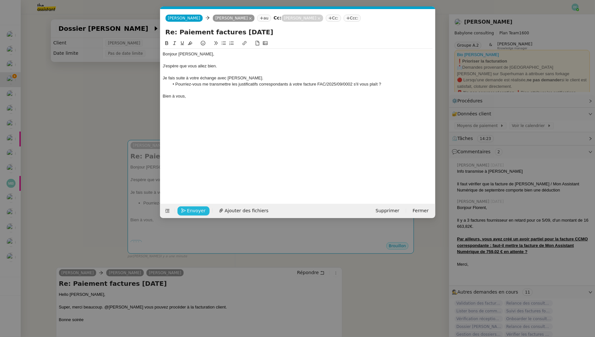
click at [200, 210] on span "Envoyer" at bounding box center [196, 210] width 18 height 7
click at [200, 210] on span "Confirmer l'envoi" at bounding box center [206, 210] width 39 height 7
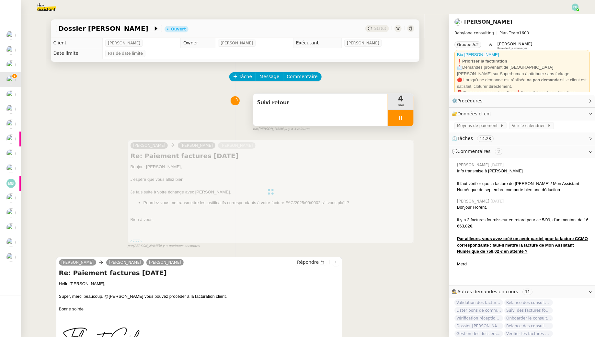
click at [355, 114] on div "Suivi retour" at bounding box center [320, 110] width 135 height 32
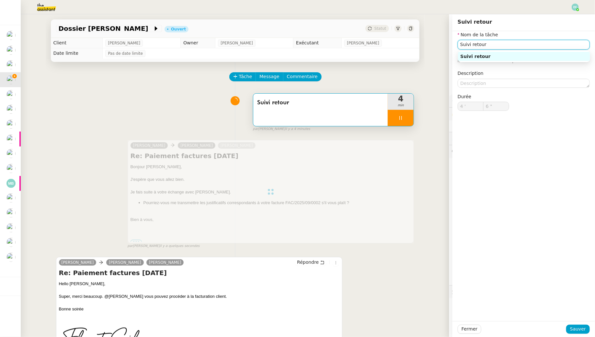
click at [514, 41] on input "Suivi retour" at bounding box center [524, 44] width 132 height 9
type input "Suivi retour"
type input "4 '"
type input "7 ""
type input "Suivi retour + vé"
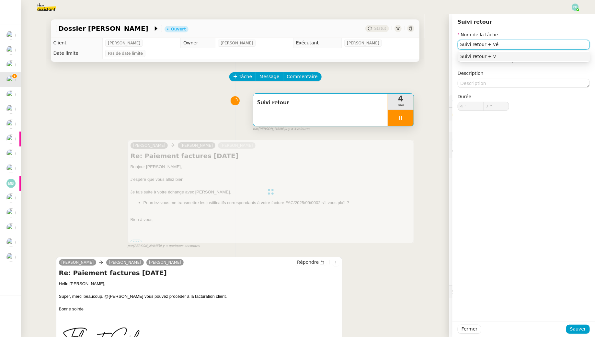
type input "8 ""
type input "Suivi retour + vérificc"
type input "9 ""
type input "Suivi retour + vérification fa"
type input "10 ""
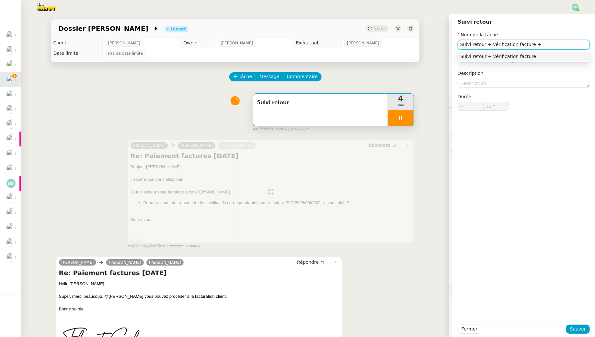
type input "Suivi retour + vérification facture +"
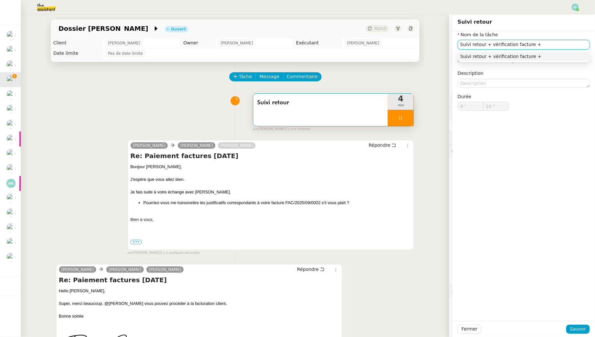
type input "11 ""
type input "Suivi retour"
type input "4 '"
type input "11 ""
type input "Suivi retour"
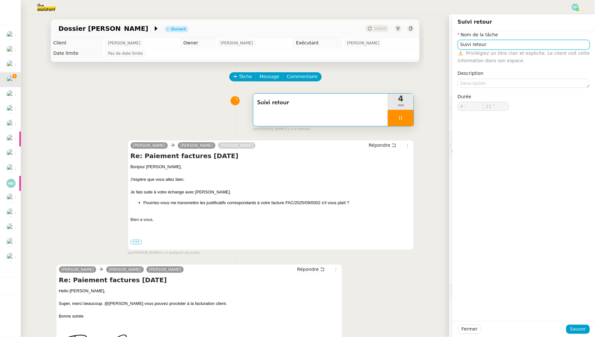
type input "4 '"
type input "11 ""
type input "Suivi retour"
type input "4 '"
type input "11 ""
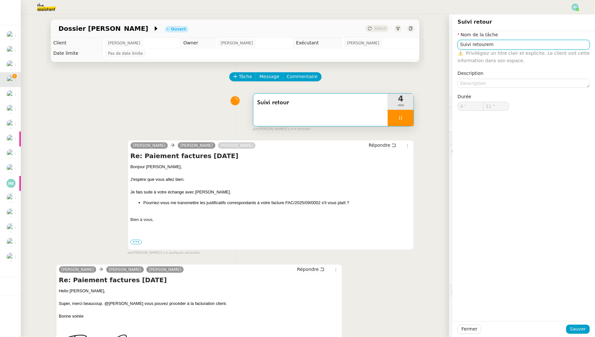
type input "Suivi retoure"
type input "12 ""
type input "Suivi retour +"
type input "13 ""
type input "Suivi retour + vérificatio"
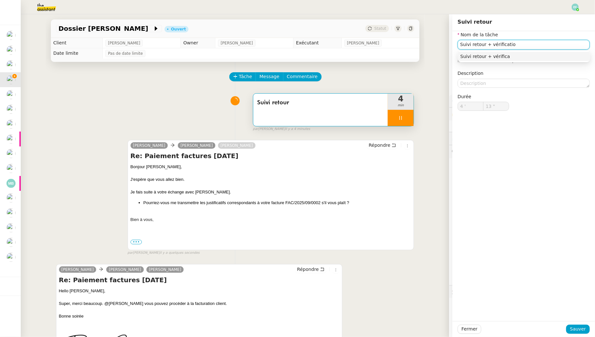
type input "14 ""
type input "Suivi retour + vérification fac"
type input "15 ""
type input "Suivi retour + vérification facture + dema"
type input "16 ""
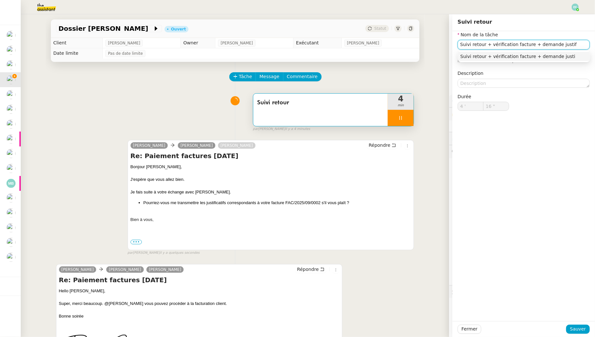
type input "Suivi retour + vérification facture + demande justifi"
type input "17 ""
type input "Suivi retour + vérification facture + demande justificati"
type input "18 ""
type input "Suivi retour + vérification facture + demande justificatifs"
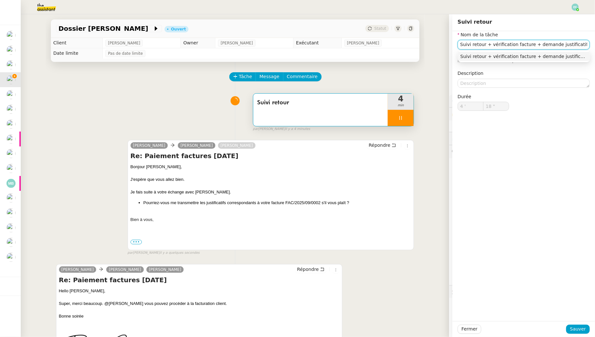
type input "19 ""
type input "Suivi retour + vérification facture + demande justificatifs"
click at [584, 325] on button "Sauver" at bounding box center [578, 329] width 24 height 9
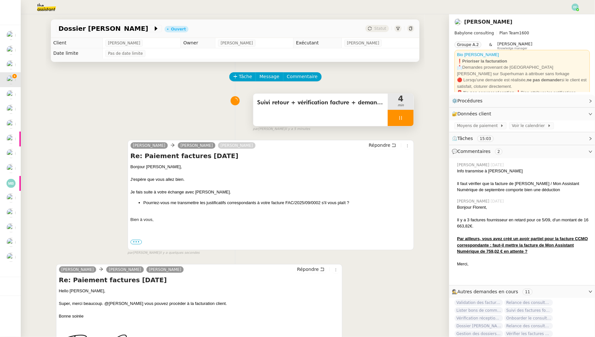
click at [403, 118] on icon at bounding box center [400, 117] width 5 height 5
click at [411, 119] on button at bounding box center [407, 118] width 13 height 16
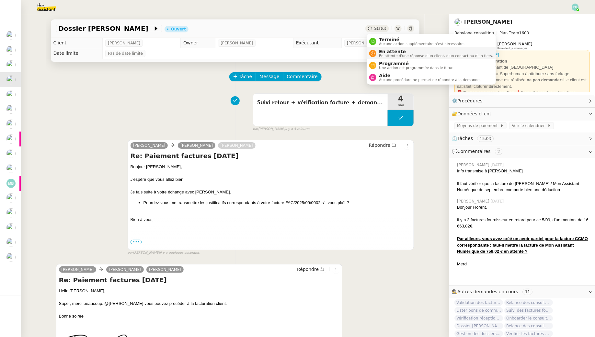
click at [382, 57] on span "En attente d'une réponse d'un client, d'un contact ou d'un tiers." at bounding box center [436, 56] width 114 height 4
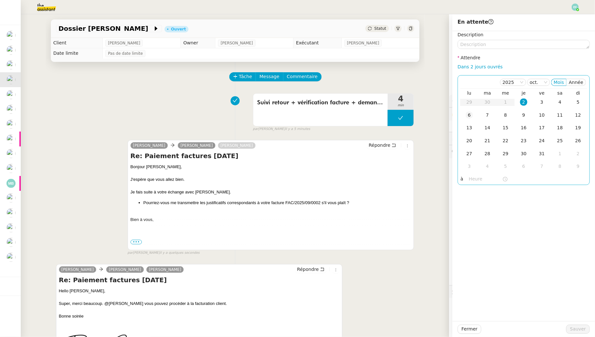
click at [474, 113] on td "6" at bounding box center [469, 115] width 18 height 13
click at [579, 326] on span "Sauver" at bounding box center [578, 328] width 16 height 7
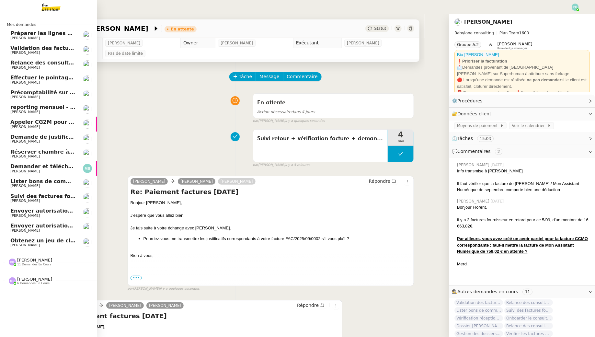
click at [40, 52] on span "[PERSON_NAME]" at bounding box center [42, 53] width 65 height 4
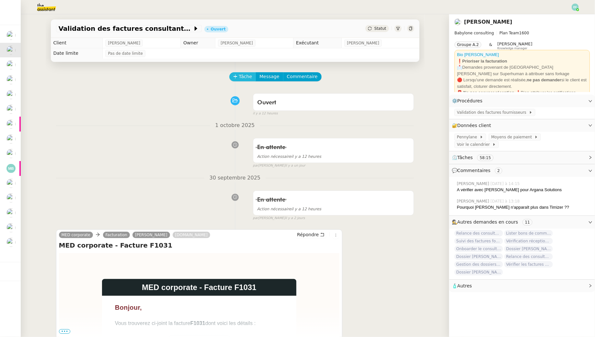
click at [241, 77] on span "Tâche" at bounding box center [245, 76] width 13 height 7
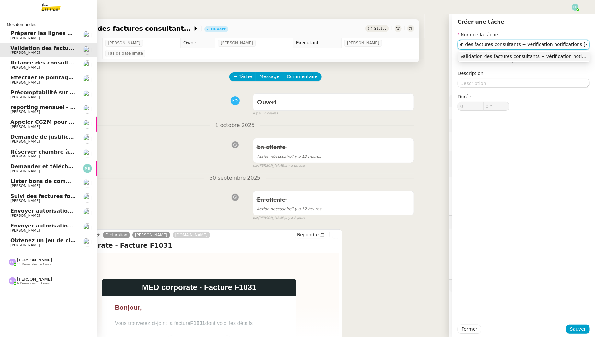
scroll to position [0, 24]
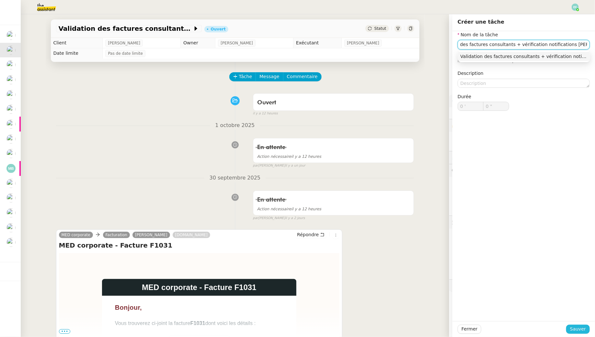
type input "Validation des factures consultants + vérification notifications Pennylane"
click at [576, 329] on span "Sauver" at bounding box center [578, 328] width 16 height 7
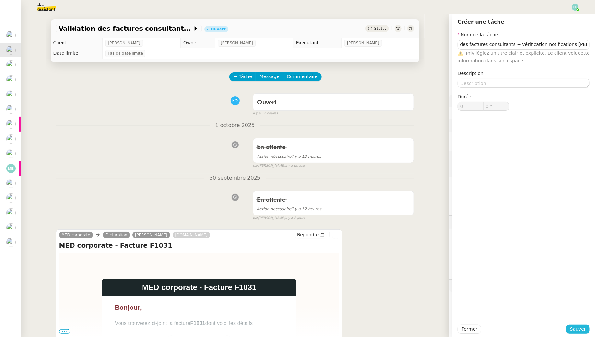
scroll to position [0, 0]
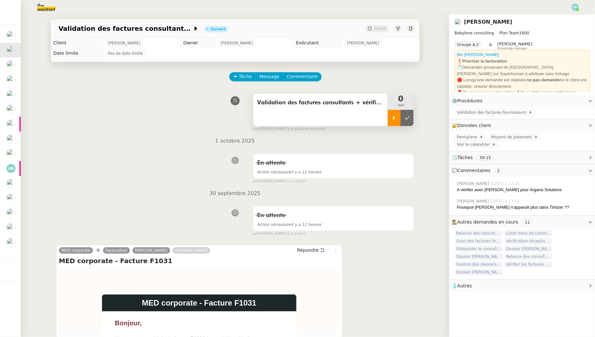
click at [394, 115] on icon at bounding box center [394, 117] width 5 height 5
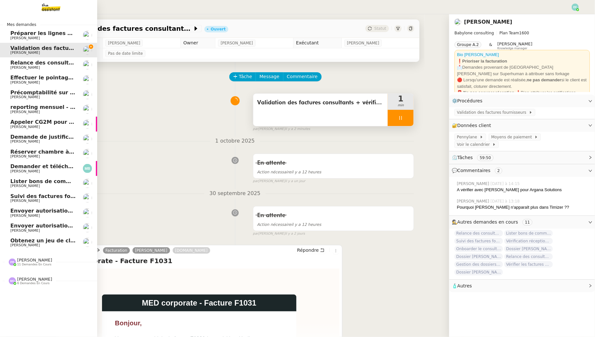
click at [58, 4] on img at bounding box center [46, 7] width 50 height 14
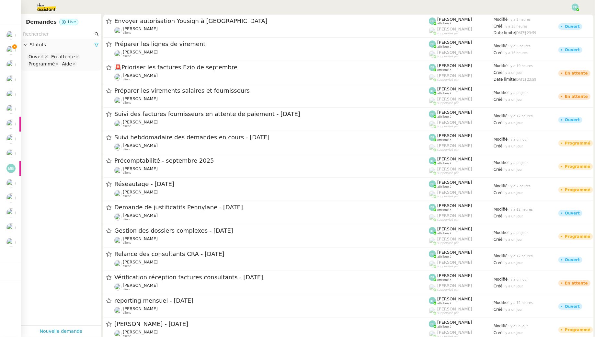
click at [80, 32] on input "text" at bounding box center [58, 33] width 70 height 7
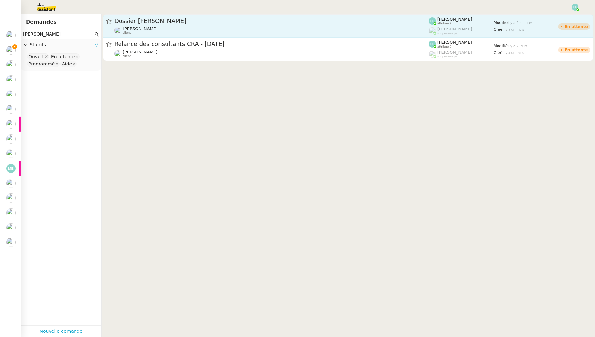
type input "thomas"
click at [163, 25] on div "Dossier Thomas Caillierez Florent Seiler client" at bounding box center [271, 25] width 315 height 17
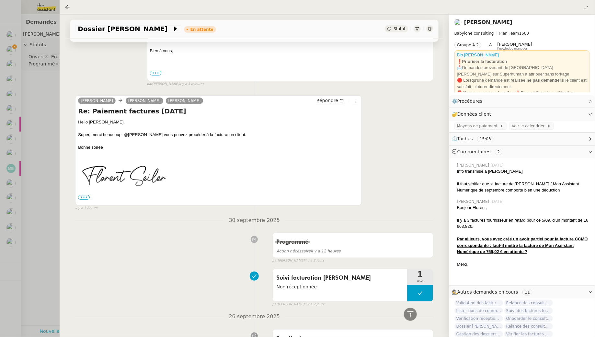
scroll to position [195, 0]
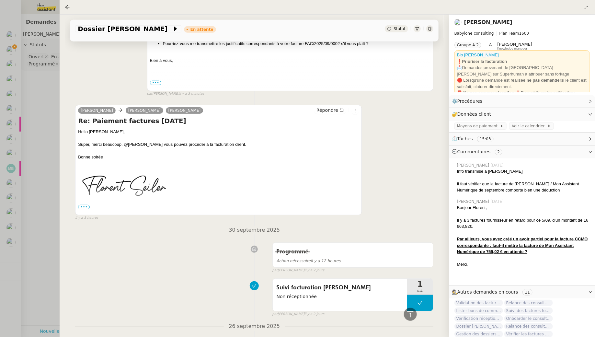
click at [84, 207] on span "•••" at bounding box center [84, 207] width 12 height 5
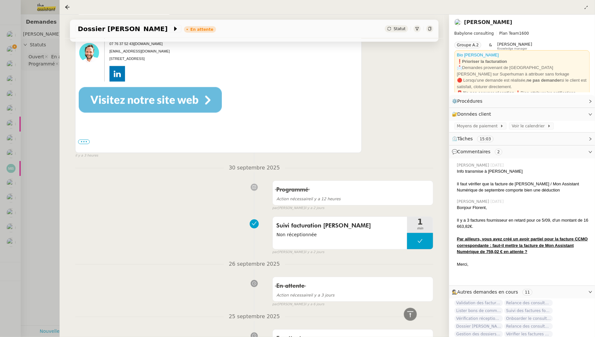
scroll to position [417, 0]
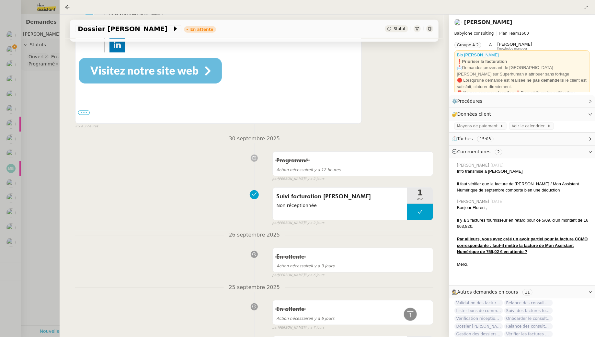
click at [85, 112] on label "•••" at bounding box center [84, 112] width 12 height 5
click at [0, 0] on input "•••" at bounding box center [0, 0] width 0 height 0
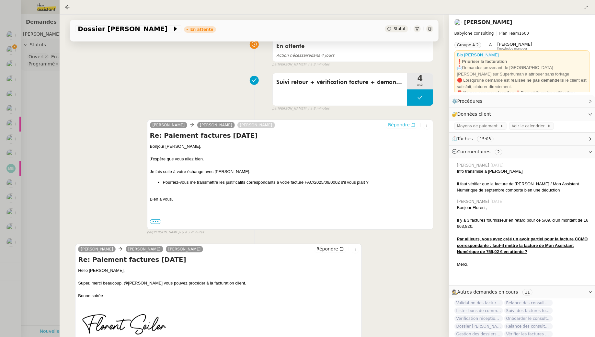
scroll to position [109, 0]
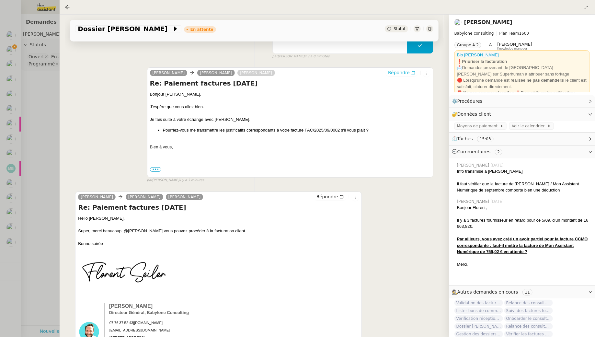
click at [411, 73] on button "Répondre" at bounding box center [402, 72] width 32 height 7
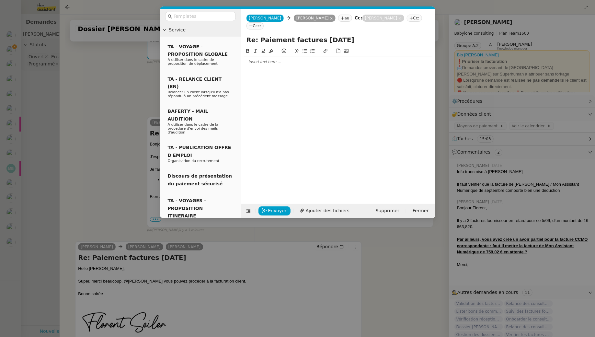
click at [136, 78] on nz-modal-container "Service TA - VOYAGE - PROPOSITION GLOBALE A utiliser dans le cadre de propositi…" at bounding box center [297, 168] width 595 height 337
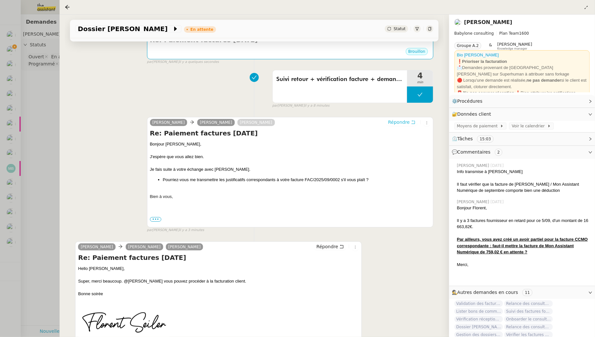
scroll to position [0, 0]
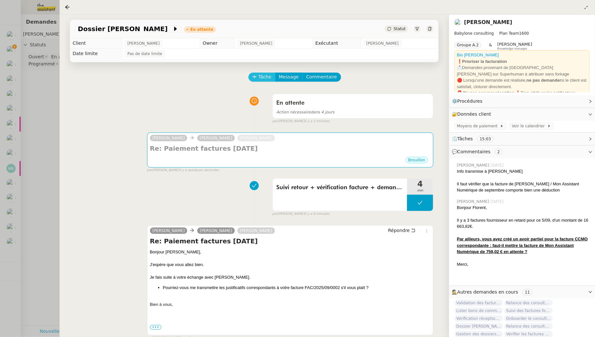
click at [263, 75] on span "Tâche" at bounding box center [264, 76] width 13 height 7
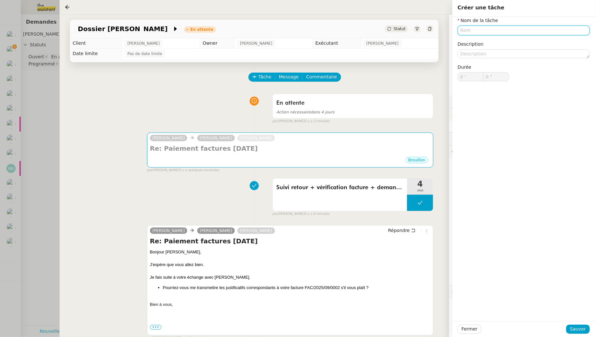
click at [508, 30] on input "text" at bounding box center [524, 30] width 132 height 9
type input "Envoi d'email"
click at [576, 330] on span "Sauver" at bounding box center [578, 328] width 16 height 7
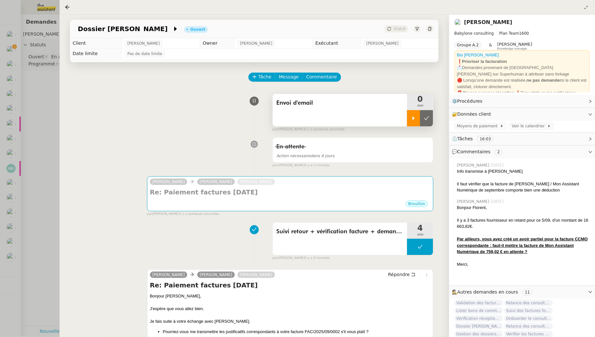
click at [410, 117] on div at bounding box center [413, 118] width 13 height 16
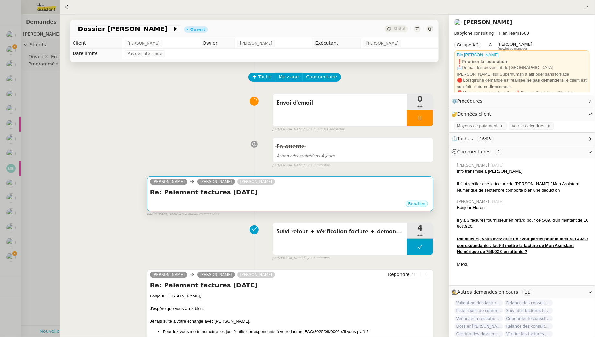
click at [349, 192] on h4 "Re: Paiement factures Juillet 2025" at bounding box center [290, 192] width 281 height 9
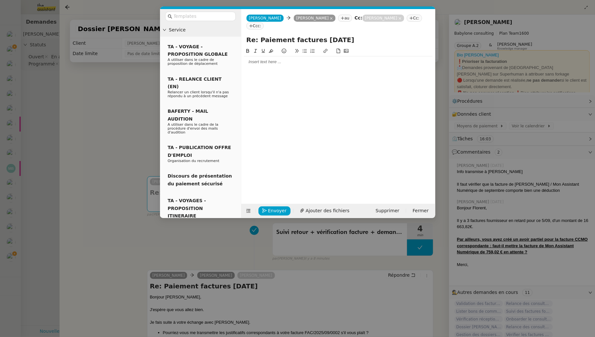
drag, startPoint x: 359, startPoint y: 41, endPoint x: 245, endPoint y: 29, distance: 114.8
click at [245, 29] on form "Claudine Durand Claudine Durand Thomas CAILLIEREZ au Cc: Florent Seiler Cc: Ccc…" at bounding box center [338, 113] width 194 height 209
click at [271, 61] on div at bounding box center [338, 62] width 189 height 6
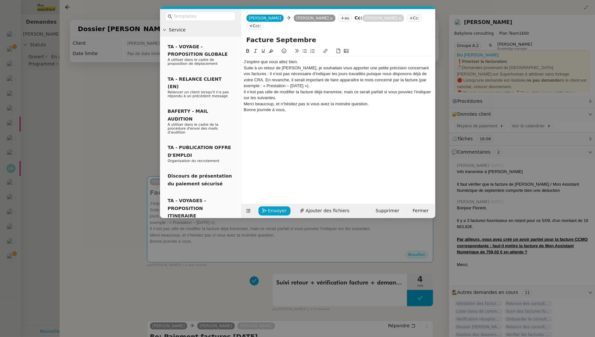
click at [244, 62] on div "J’espère que vous allez bien." at bounding box center [338, 62] width 189 height 6
click at [301, 38] on input "Facture Septembre" at bounding box center [339, 40] width 184 height 10
paste input "ation – précision sur les informations à faire apparaît"
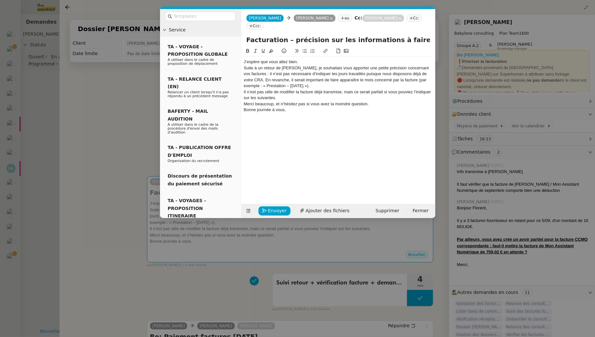
scroll to position [0, 0]
type input "Facturation – précision sur les informations à faire apparaître"
click at [242, 61] on nz-spin "J’espère que vous allez bien. Suite à un retour de Florent, je souhaitais vous …" at bounding box center [338, 121] width 194 height 149
click at [245, 62] on div "J’espère que vous allez bien." at bounding box center [338, 62] width 189 height 6
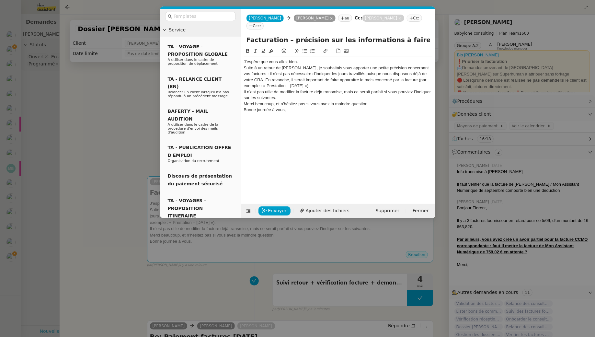
click at [123, 149] on nz-modal-container "Service TA - VOYAGE - PROPOSITION GLOBALE A utiliser dans le cadre de propositi…" at bounding box center [297, 168] width 595 height 337
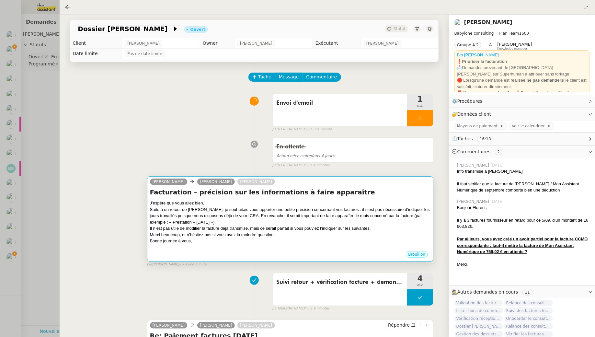
click at [304, 203] on div "J’espère que vous allez bien." at bounding box center [290, 203] width 281 height 6
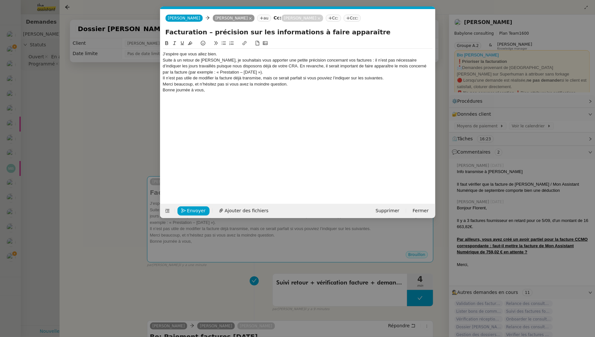
scroll to position [0, 14]
click at [163, 55] on div "J’espère que vous allez bien." at bounding box center [298, 54] width 270 height 6
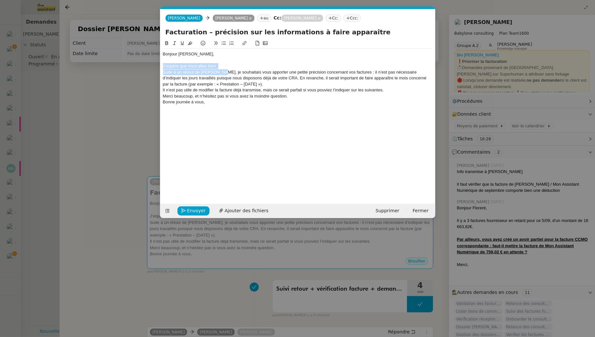
drag, startPoint x: 218, startPoint y: 73, endPoint x: 150, endPoint y: 68, distance: 68.2
click at [150, 68] on nz-modal-container "Service TA - VOYAGE - PROPOSITION GLOBALE A utiliser dans le cadre de propositi…" at bounding box center [297, 168] width 595 height 337
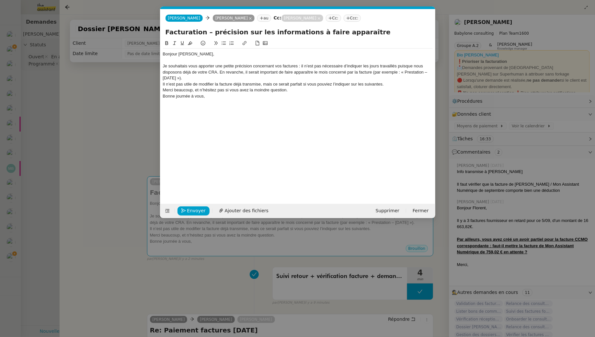
click at [166, 54] on div "Bonjour Thomas," at bounding box center [298, 54] width 270 height 6
click at [189, 64] on div "Je souhaitais vous apporter une petite précision concernant vos factures : il n…" at bounding box center [298, 72] width 270 height 18
click at [301, 67] on div "Je souhaitais vous apporter une petite précision concernant vos factures : il n…" at bounding box center [298, 72] width 270 height 18
click at [221, 70] on div "Je souhaitais vous apporter une petite précision concernant vos factures : il n…" at bounding box center [298, 72] width 270 height 18
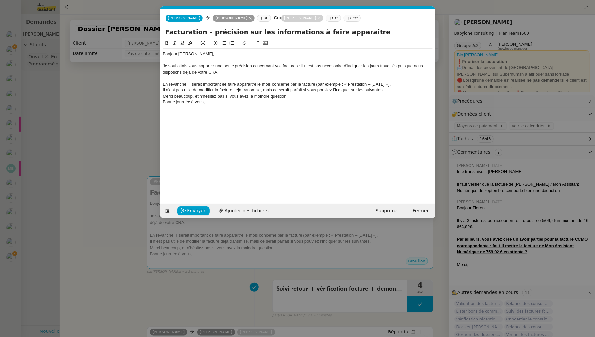
click at [417, 85] on div "En revanche, il serait important de faire apparaître le mois concerné par la fa…" at bounding box center [298, 84] width 270 height 6
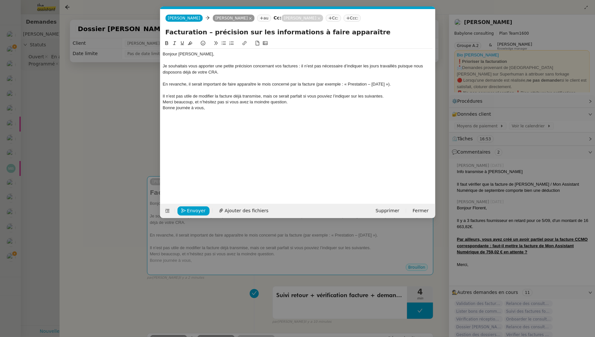
click at [390, 94] on div "Il n’est pas utile de modifier la facture déjà transmise, mais ce serait parfai…" at bounding box center [298, 96] width 270 height 6
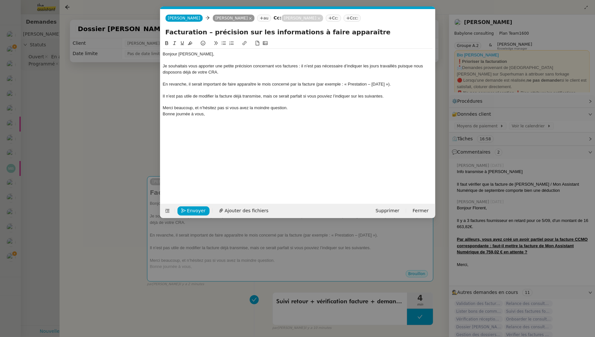
click at [311, 111] on div "Bonne journée à vous," at bounding box center [298, 114] width 270 height 6
click at [310, 108] on div "Merci beaucoup, et n’hésitez pas si vous avez la moindre question." at bounding box center [298, 108] width 270 height 6
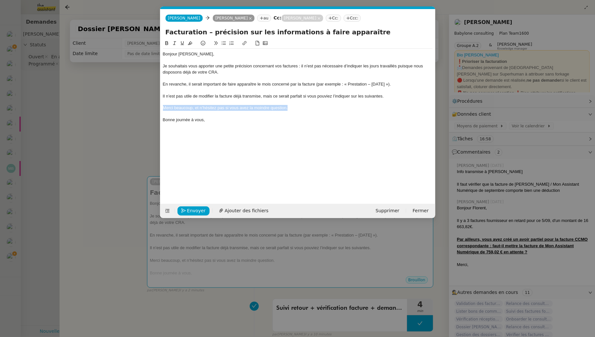
drag, startPoint x: 296, startPoint y: 108, endPoint x: 158, endPoint y: 105, distance: 137.4
click at [158, 105] on nz-modal-container "Service TA - VOYAGE - PROPOSITION GLOBALE A utiliser dans le cadre de propositi…" at bounding box center [297, 168] width 595 height 337
click at [190, 111] on div at bounding box center [298, 114] width 270 height 6
drag, startPoint x: 202, startPoint y: 109, endPoint x: 145, endPoint y: 107, distance: 57.1
click at [145, 107] on nz-modal-container "Service TA - VOYAGE - PROPOSITION GLOBALE A utiliser dans le cadre de propositi…" at bounding box center [297, 168] width 595 height 337
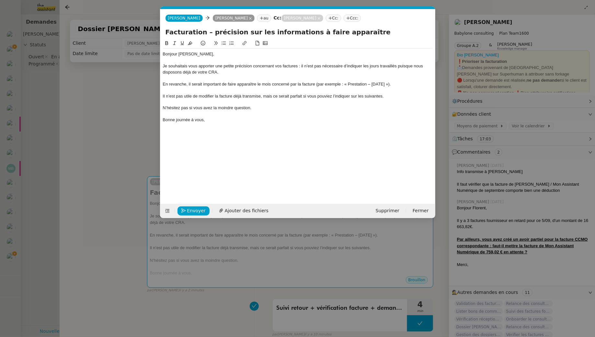
click at [231, 108] on div "N’hésitez pas si vous avez la moindre question." at bounding box center [298, 108] width 270 height 6
click at [173, 42] on icon at bounding box center [174, 43] width 5 height 5
click at [199, 86] on div "En revanche, il serait important de faire apparaître le mois concerné par la fa…" at bounding box center [298, 84] width 270 height 6
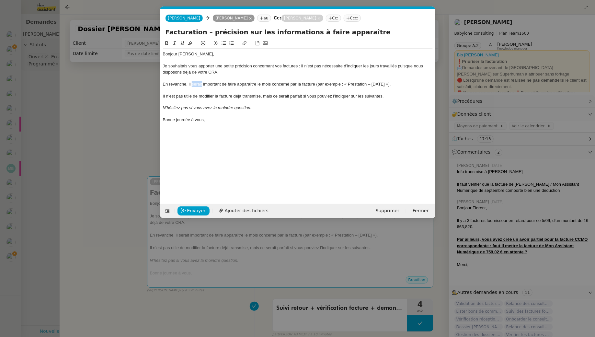
click at [199, 86] on div "En revanche, il serait important de faire apparaître le mois concerné par la fa…" at bounding box center [298, 84] width 270 height 6
click at [269, 107] on div "N’hésitez pas si vous avez la moindre question." at bounding box center [298, 108] width 270 height 6
click at [389, 98] on div "Il n’est pas utile de modifier la facture déjà transmise, mais ce serait parfai…" at bounding box center [298, 96] width 270 height 6
click at [395, 98] on div "Il n’est pas utile de modifier la facture déjà transmise, mais ce serait parfai…" at bounding box center [298, 99] width 270 height 12
click at [228, 138] on div "Bonjour Thomas, Je souhaitais vous apporter une petite précision concernant vos…" at bounding box center [298, 117] width 270 height 154
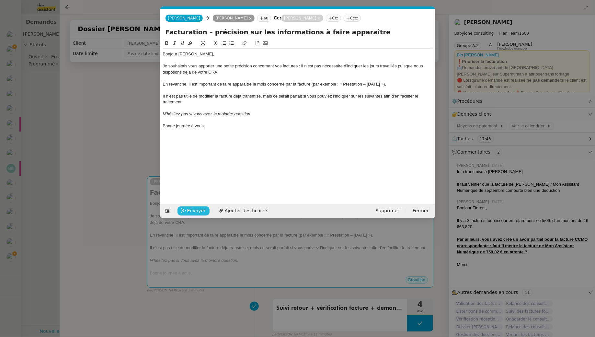
click at [197, 213] on span "Envoyer" at bounding box center [196, 210] width 18 height 7
click at [197, 213] on span "Confirmer l'envoi" at bounding box center [206, 210] width 39 height 7
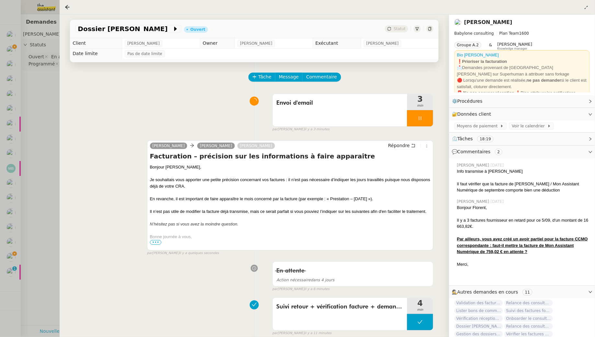
click at [48, 128] on div at bounding box center [297, 168] width 595 height 337
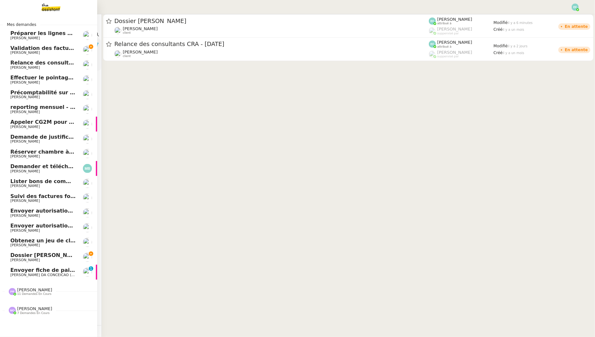
click at [24, 256] on span "Dossier Thomas Caillierez" at bounding box center [46, 255] width 72 height 6
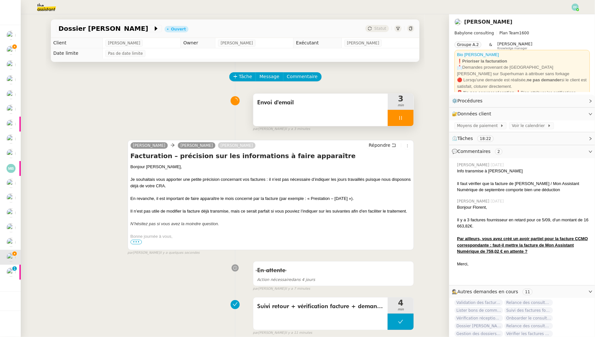
click at [408, 117] on div at bounding box center [401, 118] width 26 height 16
click at [408, 117] on icon at bounding box center [407, 117] width 5 height 5
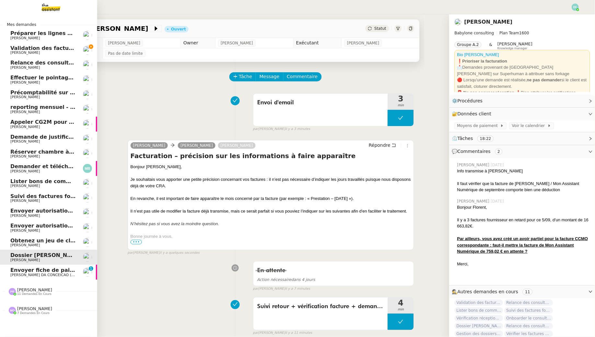
click at [8, 49] on link "Validation des factures consultants - septembre 2025 Florent Seiler" at bounding box center [48, 50] width 97 height 15
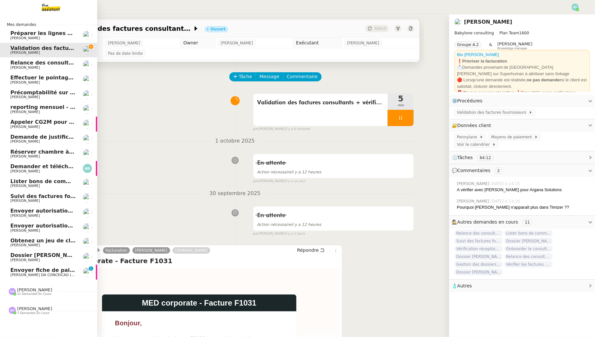
click at [17, 255] on span "Dossier Thomas Caillierez" at bounding box center [46, 255] width 72 height 6
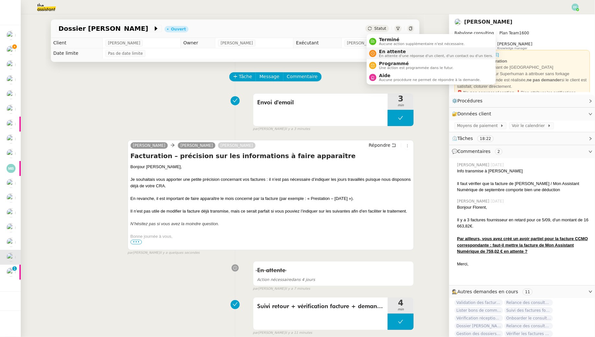
click at [381, 53] on span "En attente" at bounding box center [436, 51] width 114 height 5
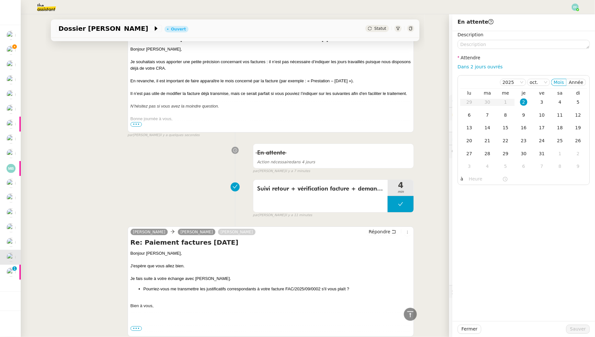
scroll to position [184, 0]
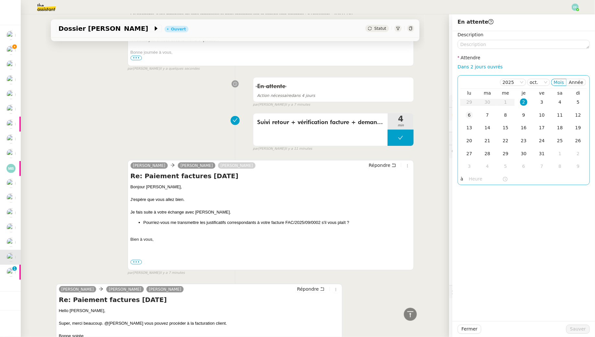
click at [474, 113] on td "6" at bounding box center [469, 115] width 18 height 13
click at [582, 332] on span "Sauver" at bounding box center [578, 328] width 16 height 7
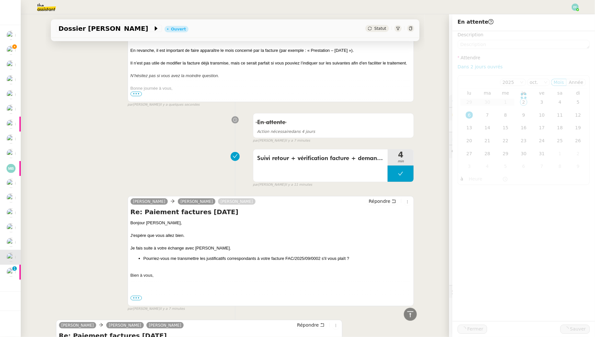
scroll to position [220, 0]
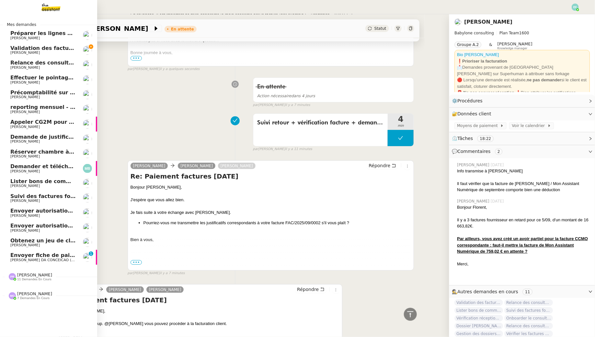
click at [29, 254] on span "Envoyer fiche de paie d'octobre" at bounding box center [56, 255] width 92 height 6
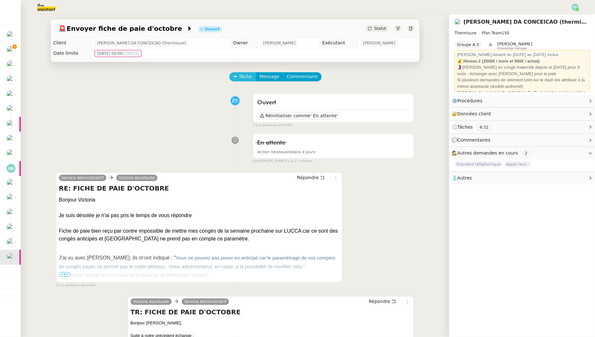
click at [240, 76] on span "Tâche" at bounding box center [245, 76] width 13 height 7
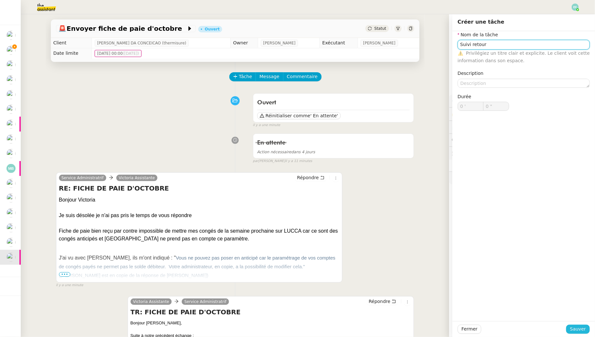
type input "Suivi retour"
click at [579, 327] on span "Sauver" at bounding box center [578, 328] width 16 height 7
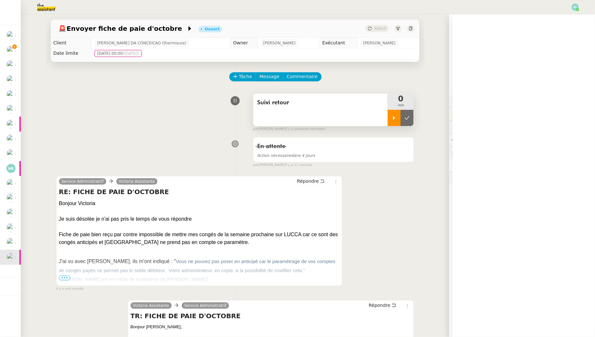
click at [398, 119] on div at bounding box center [394, 118] width 13 height 16
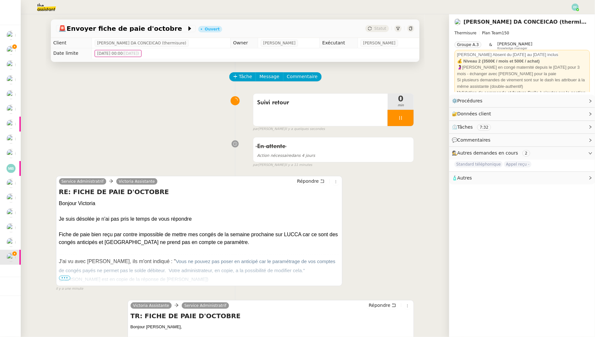
click at [68, 274] on div "J'ai vu avec LUCCA, ils m'ont indiqué : " Vous ne pouvez pas poser en anticipé …" at bounding box center [199, 270] width 281 height 27
click at [62, 278] on span "•••" at bounding box center [65, 278] width 12 height 5
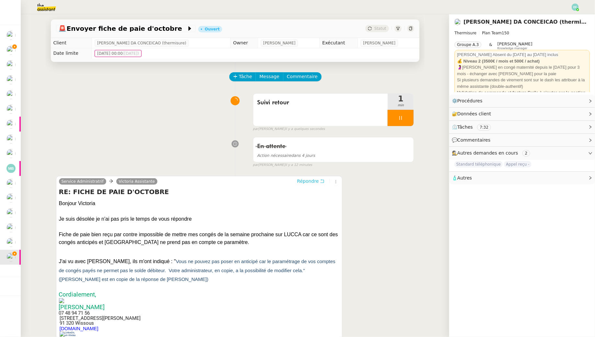
click at [322, 179] on icon at bounding box center [322, 181] width 5 height 5
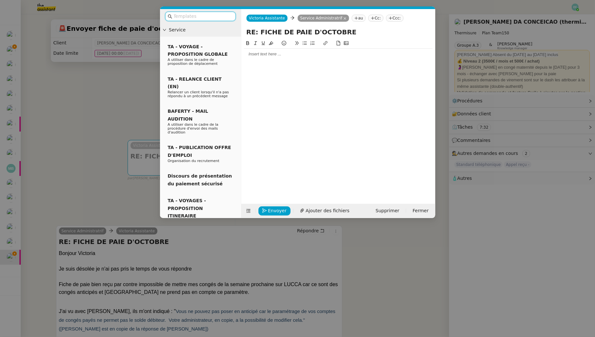
click at [331, 59] on div at bounding box center [338, 54] width 189 height 11
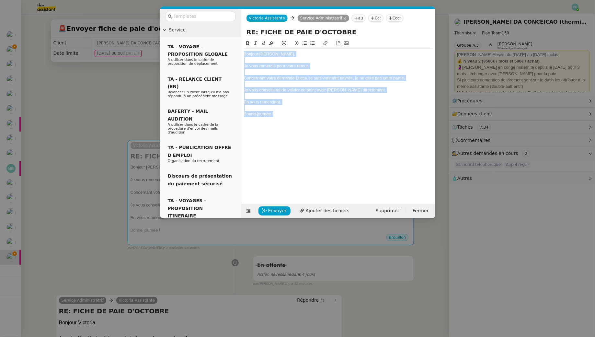
drag, startPoint x: 303, startPoint y: 118, endPoint x: 226, endPoint y: 39, distance: 110.0
click at [226, 39] on nz-layout "Service TA - VOYAGE - PROPOSITION GLOBALE A utiliser dans le cadre de propositi…" at bounding box center [297, 113] width 275 height 209
copy div "Bonjour Nathalie, Je vous remercie pour votre retour. Concernant votre demande …"
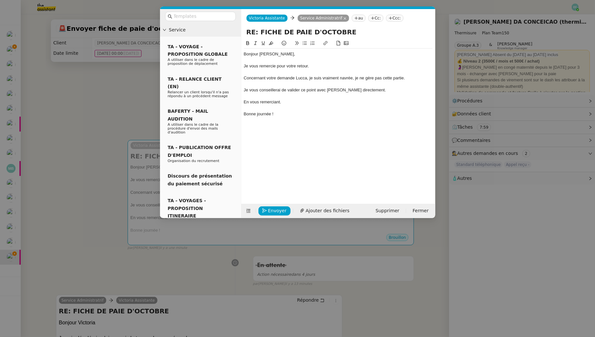
drag, startPoint x: 292, startPoint y: 113, endPoint x: 281, endPoint y: 104, distance: 14.5
click at [279, 105] on div "Bonjour Nathalie, Je vous remercie pour votre retour. Concernant votre demande …" at bounding box center [338, 84] width 189 height 71
click at [298, 117] on div "Bonjour Nathalie, Je vous remercie pour votre retour. Concernant votre demande …" at bounding box center [338, 84] width 189 height 71
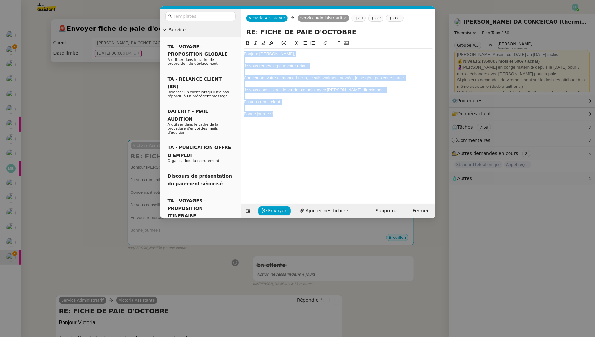
drag, startPoint x: 303, startPoint y: 117, endPoint x: 239, endPoint y: 29, distance: 108.9
click at [239, 29] on nz-layout "Service TA - VOYAGE - PROPOSITION GLOBALE A utiliser dans le cadre de propositi…" at bounding box center [297, 113] width 275 height 209
paste div
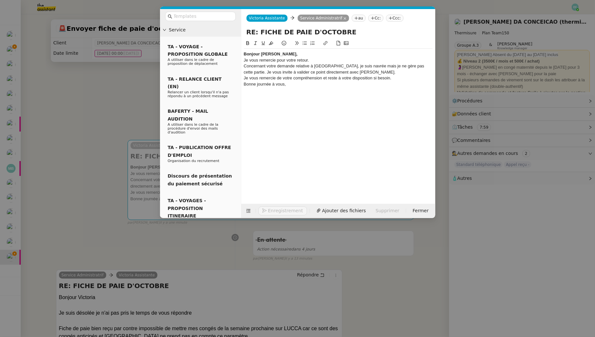
click at [303, 54] on div "Bonjour Nathalie," at bounding box center [338, 54] width 189 height 6
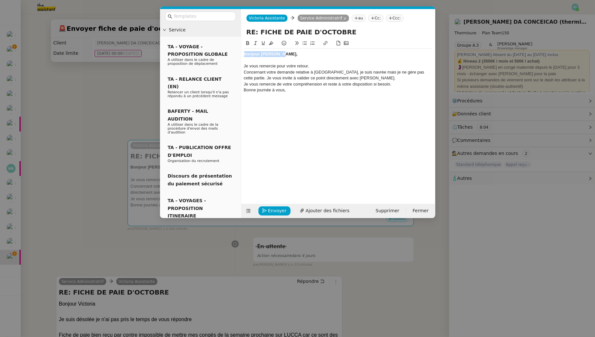
drag, startPoint x: 293, startPoint y: 56, endPoint x: 244, endPoint y: 51, distance: 48.6
click at [241, 52] on nz-spin "Bonjour Nathalie, ﻿ Je vous remercie pour votre retour. Concernant votre demand…" at bounding box center [338, 118] width 194 height 157
click at [249, 47] on button at bounding box center [248, 43] width 8 height 7
click at [244, 68] on div "Je vous remercie pour votre retour." at bounding box center [338, 66] width 189 height 6
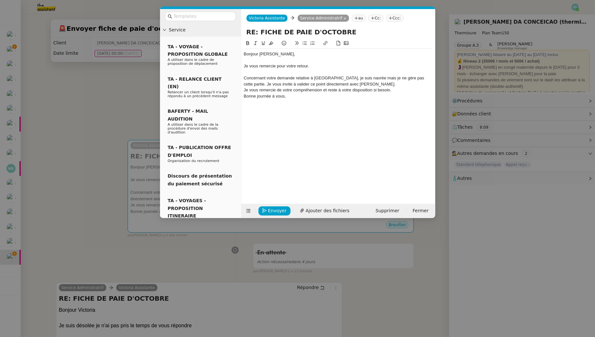
click at [354, 80] on div "Concernant votre demande relative à Lucca, je suis navrée mais je ne gère pas c…" at bounding box center [338, 81] width 189 height 12
click at [0, 0] on lt-span ", mais" at bounding box center [0, 0] width 0 height 0
click at [418, 78] on div "Concernant votre demande relative à Lucca, je suis navrée, mais je ne gère pas …" at bounding box center [338, 81] width 189 height 12
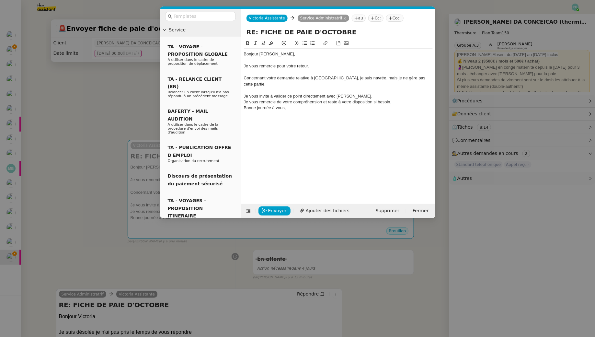
click at [359, 93] on div "Je vous invite à valider ce point directement avec Jérémy." at bounding box center [338, 96] width 189 height 6
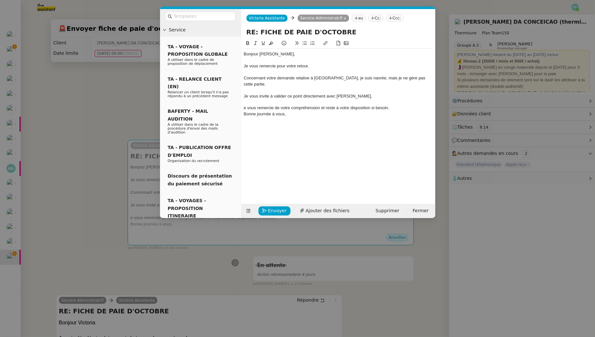
click at [397, 105] on div "e vous remercie de votre compréhension et reste à votre disposition si besoin." at bounding box center [338, 108] width 189 height 6
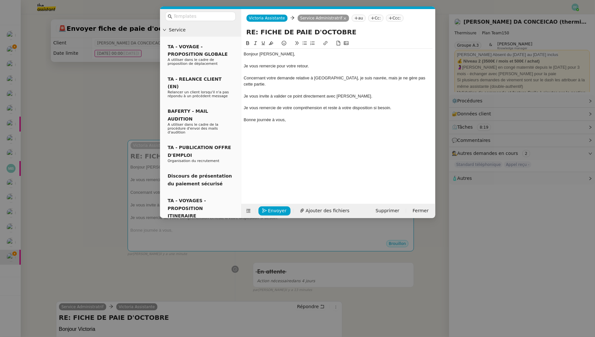
click at [323, 117] on div "Bonne journée à vous," at bounding box center [338, 120] width 189 height 6
click at [274, 105] on div "Je vous remercie de votre compréhension et reste à votre disposition si besoin." at bounding box center [338, 108] width 189 height 6
click at [0, 0] on lt-strong "pour" at bounding box center [0, 0] width 0 height 0
click at [306, 117] on div "Bonne journée à vous," at bounding box center [338, 120] width 189 height 6
click at [307, 105] on div "Je vous remercie pour votre compréhension et reste à votre disposition si besoi…" at bounding box center [338, 108] width 189 height 6
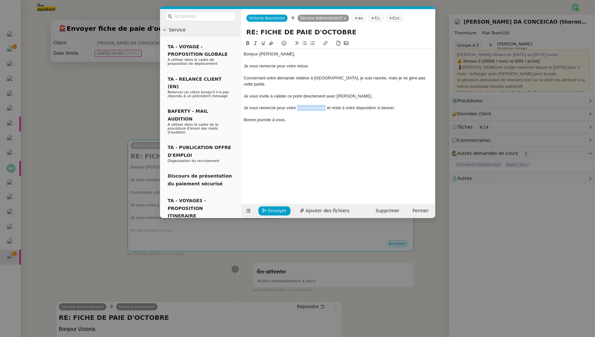
click at [307, 105] on div "Je vous remercie pour votre compréhension et reste à votre disposition si besoi…" at bounding box center [338, 108] width 189 height 6
click at [255, 44] on icon at bounding box center [255, 43] width 5 height 5
click at [318, 137] on div "Bonjour Nathalie, Je vous remercie pour votre retour. Concernant votre demande …" at bounding box center [338, 117] width 189 height 154
click at [280, 211] on span "Envoyer" at bounding box center [277, 210] width 18 height 7
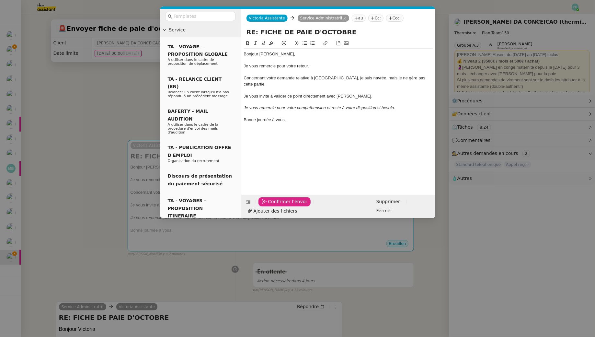
click at [280, 205] on span "Confirmer l'envoi" at bounding box center [287, 201] width 39 height 7
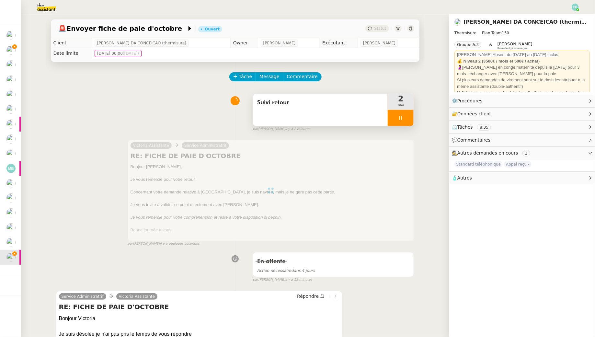
click at [405, 114] on div at bounding box center [401, 118] width 26 height 16
click at [412, 116] on button at bounding box center [407, 118] width 13 height 16
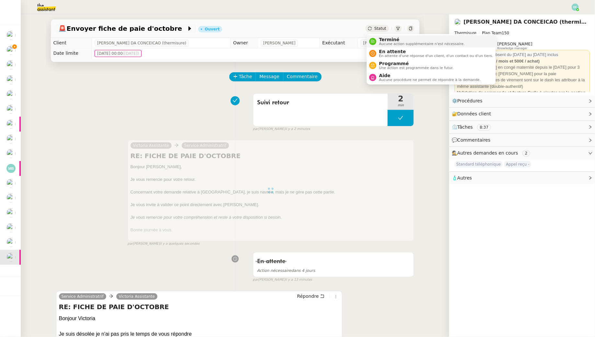
click at [382, 42] on span "Aucune action supplémentaire n'est nécessaire." at bounding box center [422, 44] width 86 height 4
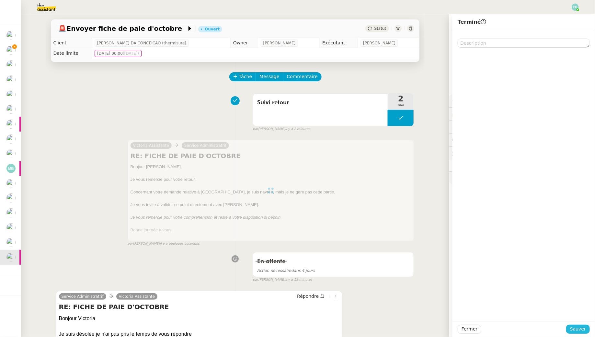
click at [585, 331] on span "Sauver" at bounding box center [578, 328] width 16 height 7
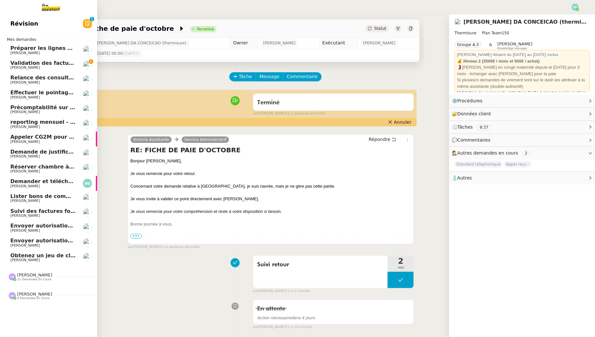
click at [66, 58] on link "Validation des factures consultants - septembre 2025 Florent Seiler" at bounding box center [48, 65] width 97 height 15
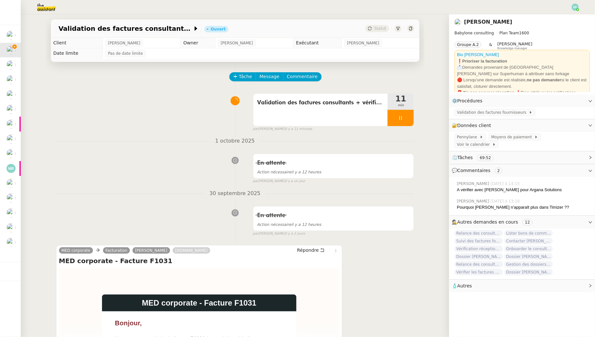
click at [42, 6] on img at bounding box center [41, 7] width 50 height 14
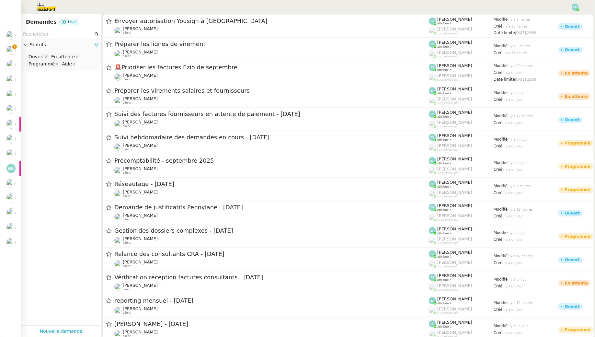
click at [43, 33] on input "text" at bounding box center [58, 33] width 70 height 7
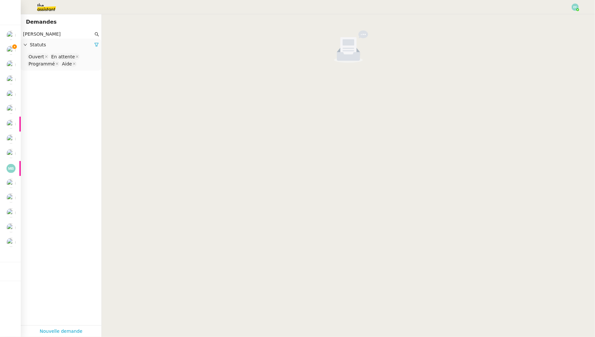
type input "fiona"
click at [85, 65] on nz-select-top-control "Ouvert En attente Programmé Aide" at bounding box center [61, 60] width 70 height 15
type input "ter"
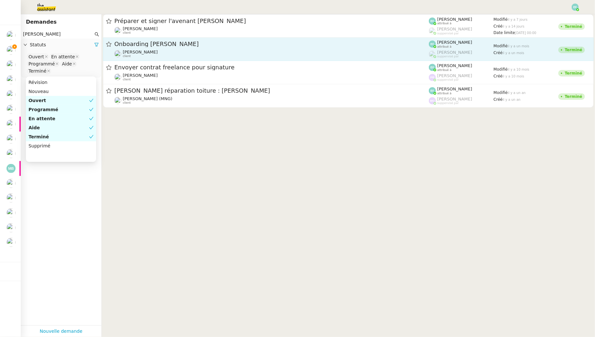
click at [201, 48] on div "Onboarding Fiona Bouderia Florent Seiler client" at bounding box center [271, 49] width 315 height 18
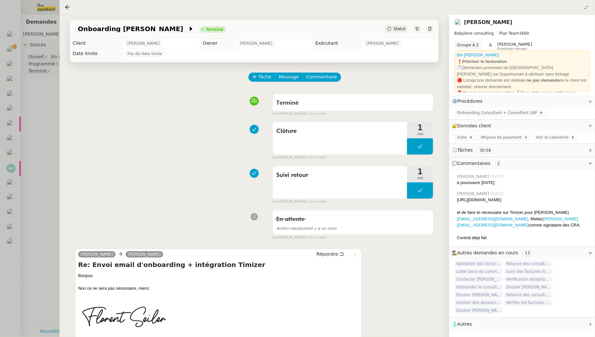
click at [45, 78] on div at bounding box center [297, 168] width 595 height 337
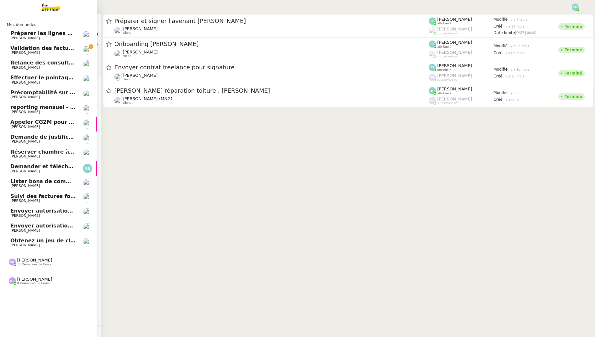
click at [20, 49] on span "Validation des factures consultants - septembre 2025" at bounding box center [74, 48] width 129 height 6
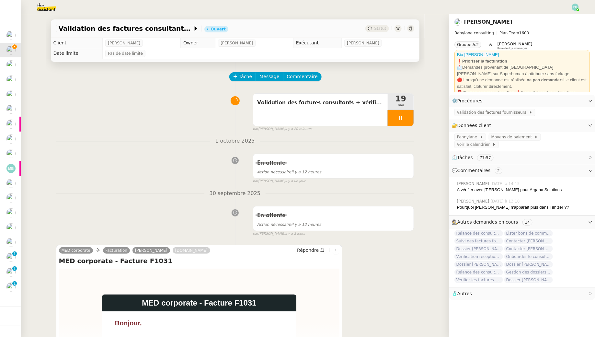
scroll to position [149, 0]
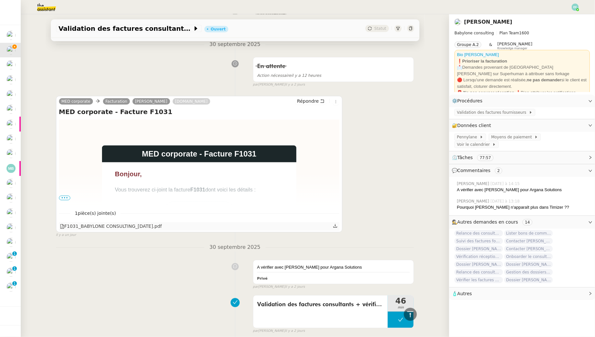
click at [337, 226] on icon at bounding box center [335, 226] width 5 height 5
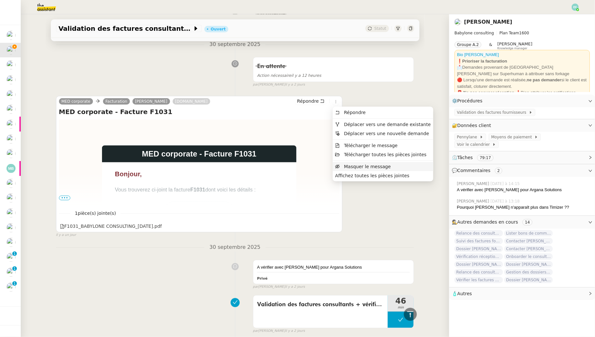
click at [353, 167] on span "Masquer le message" at bounding box center [367, 166] width 47 height 5
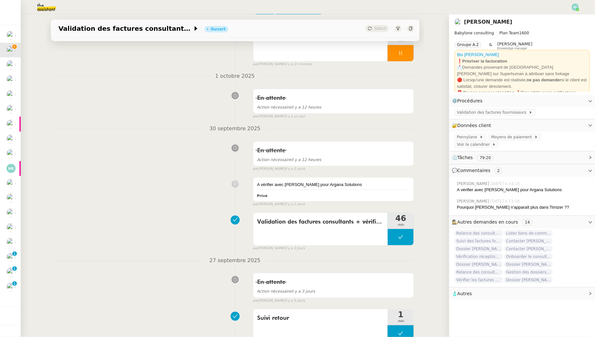
scroll to position [0, 0]
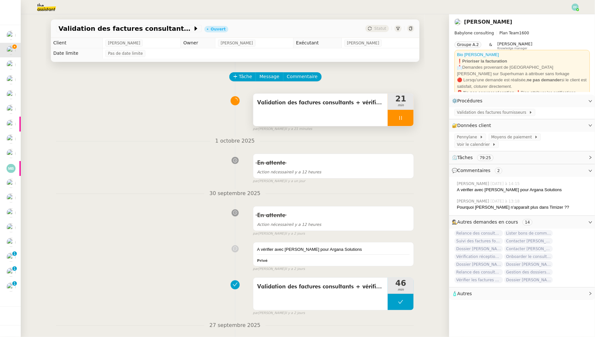
click at [402, 120] on icon at bounding box center [400, 117] width 5 height 5
click at [409, 120] on icon at bounding box center [407, 117] width 5 height 5
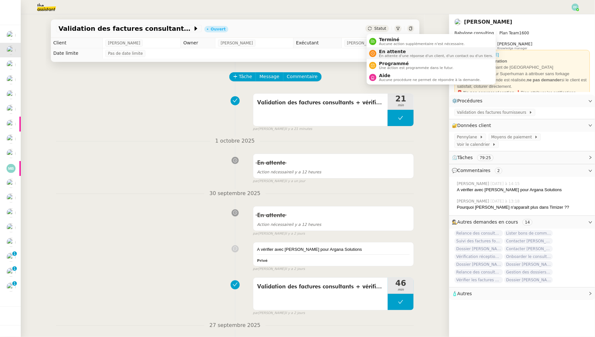
click at [381, 53] on span "En attente" at bounding box center [436, 51] width 114 height 5
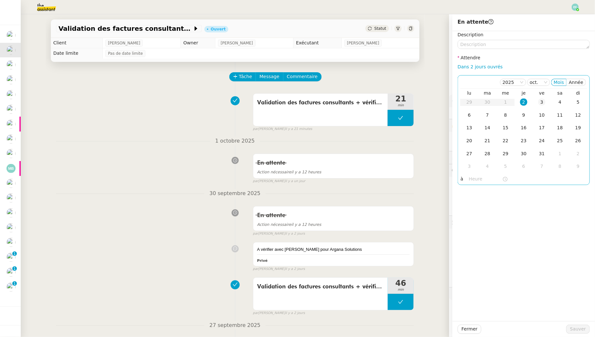
click at [540, 104] on div "3" at bounding box center [542, 102] width 7 height 7
click at [581, 331] on span "Sauver" at bounding box center [578, 328] width 16 height 7
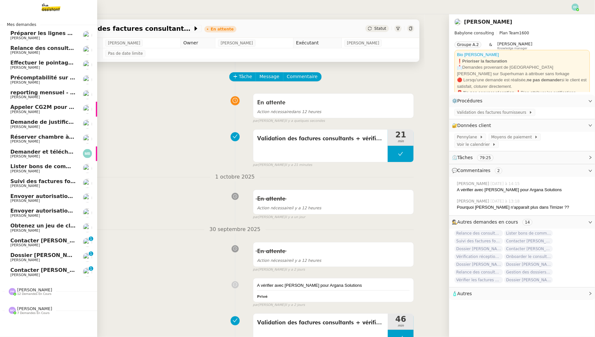
click at [60, 34] on span "Préparer les lignes de virement" at bounding box center [56, 33] width 92 height 6
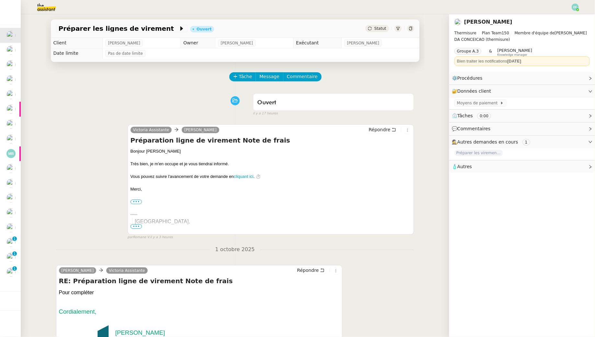
click at [580, 5] on nz-header at bounding box center [297, 7] width 595 height 14
click at [578, 8] on img at bounding box center [575, 7] width 7 height 7
click at [575, 15] on li "Suivi" at bounding box center [558, 18] width 42 height 9
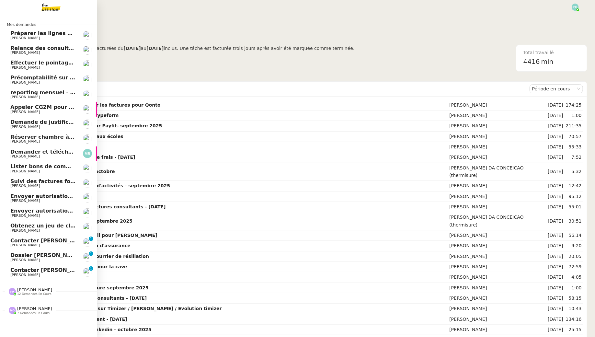
click at [35, 37] on span "[PERSON_NAME]" at bounding box center [24, 38] width 29 height 4
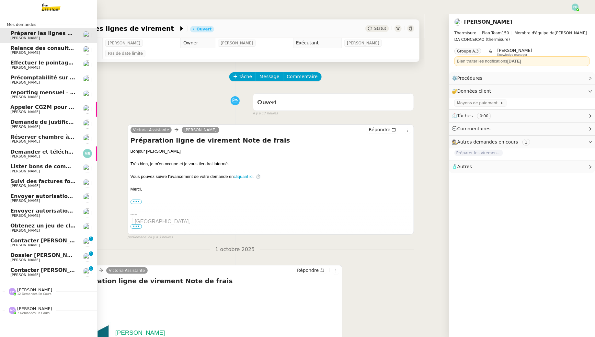
click at [32, 295] on span "12 demandes en cours" at bounding box center [34, 294] width 34 height 4
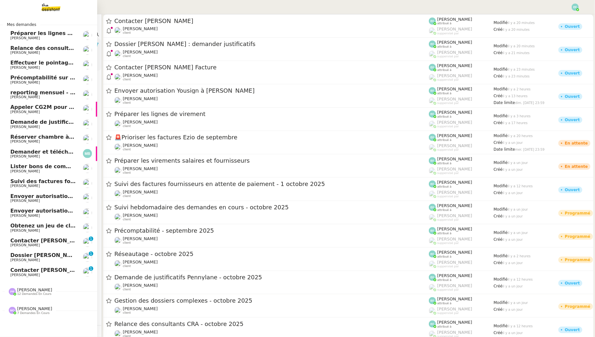
click at [56, 227] on span "Obtenez un jeu de clefs pour la cave" at bounding box center [63, 226] width 107 height 6
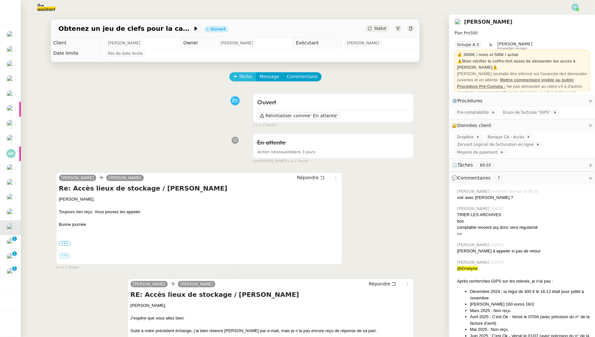
click at [246, 78] on span "Tâche" at bounding box center [245, 76] width 13 height 7
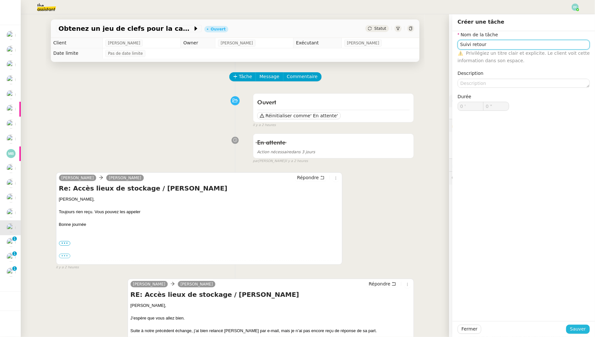
type input "Suivi retour"
click at [587, 328] on button "Sauver" at bounding box center [578, 329] width 24 height 9
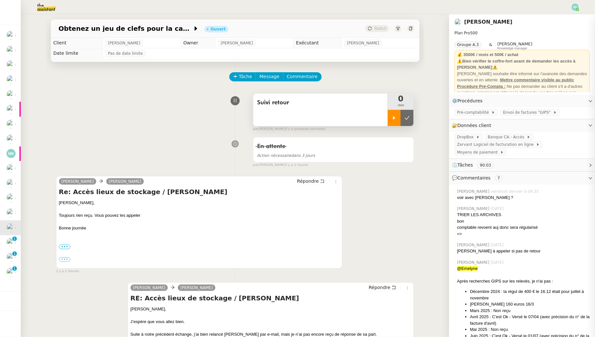
click at [398, 113] on div at bounding box center [394, 118] width 13 height 16
click at [401, 117] on icon at bounding box center [400, 117] width 5 height 5
click at [407, 118] on icon at bounding box center [407, 117] width 5 height 5
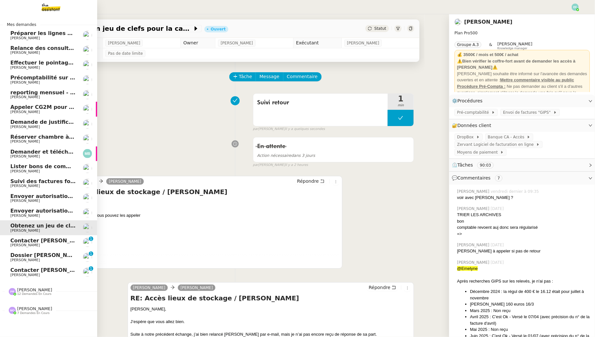
click at [22, 213] on span "Envoyer autorisation signature - [PERSON_NAME]" at bounding box center [82, 211] width 145 height 6
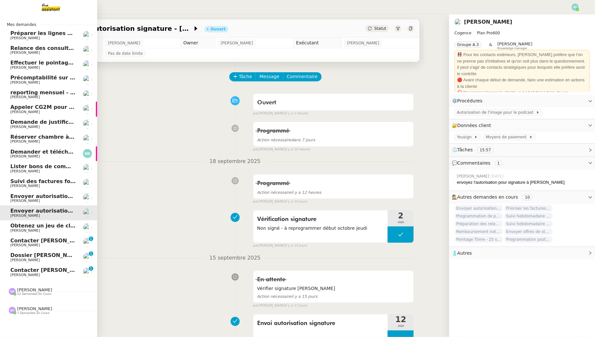
click at [46, 5] on img at bounding box center [46, 7] width 50 height 14
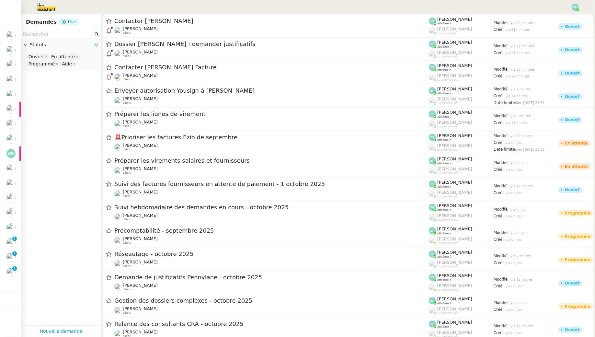
click at [69, 35] on input "text" at bounding box center [58, 33] width 70 height 7
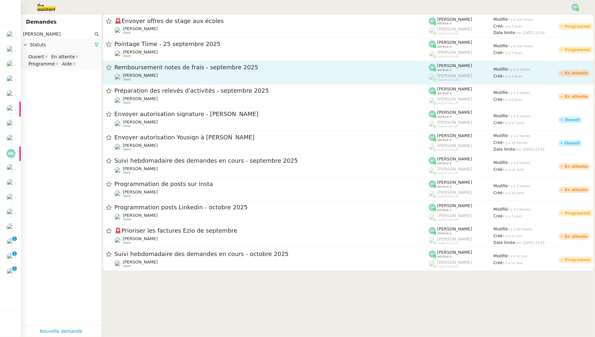
type input "[PERSON_NAME]"
click at [200, 71] on div "Remboursement notes de frais - septembre 2025" at bounding box center [271, 68] width 315 height 8
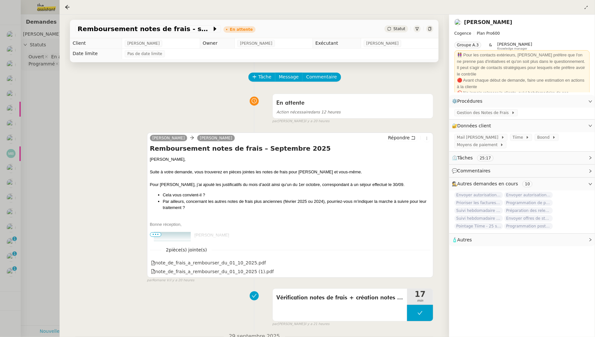
click at [41, 103] on div at bounding box center [297, 168] width 595 height 337
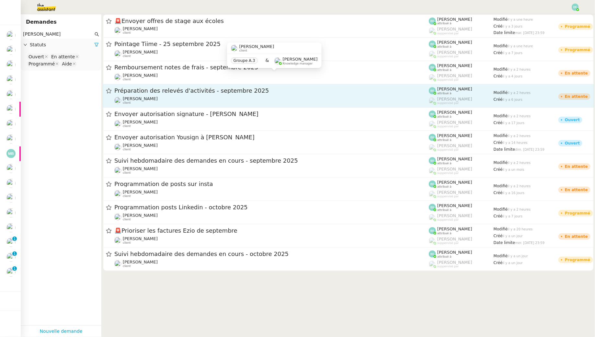
click at [214, 88] on span "Préparation des relevés d'activités - septembre 2025" at bounding box center [271, 91] width 315 height 6
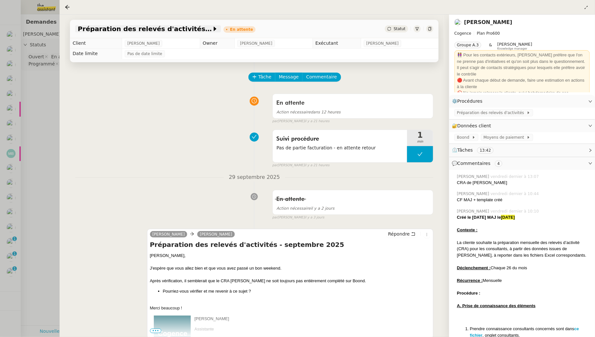
click at [168, 30] on span "Préparation des relevés d'activités - septembre 2025" at bounding box center [145, 29] width 134 height 6
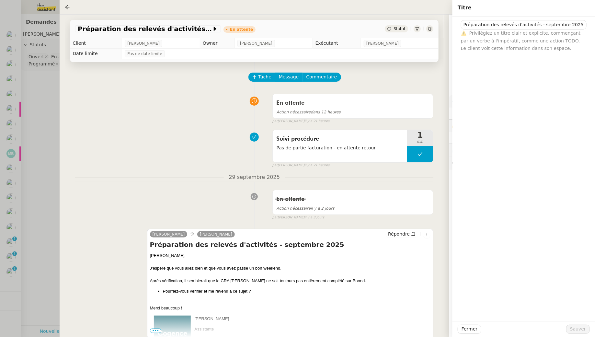
click at [49, 98] on div at bounding box center [297, 168] width 595 height 337
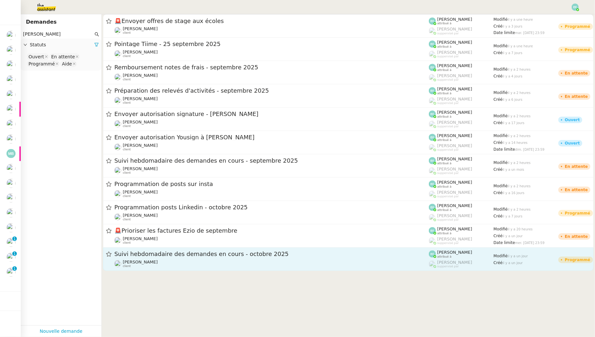
click at [243, 255] on span "Suivi hebdomadaire des demandes en cours - octobre 2025" at bounding box center [271, 254] width 315 height 6
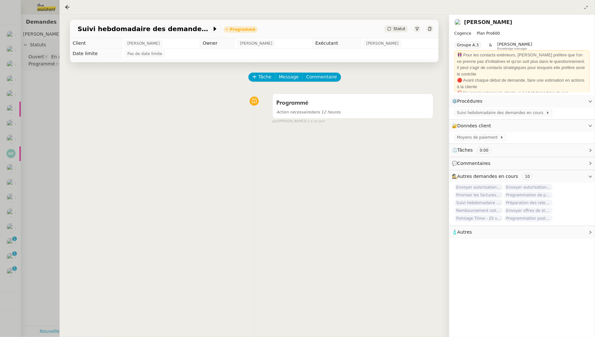
click at [40, 115] on div at bounding box center [297, 168] width 595 height 337
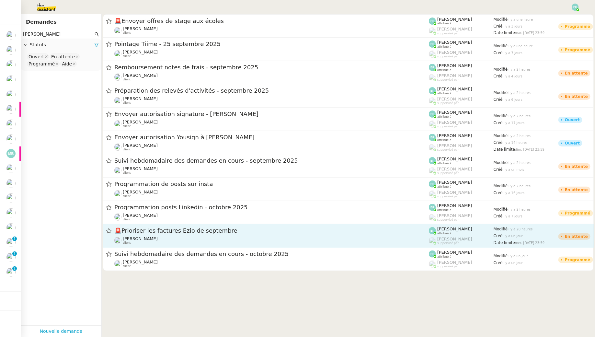
click at [178, 227] on div "🚨 Prioriser les factures Ezio de septembre" at bounding box center [271, 231] width 315 height 8
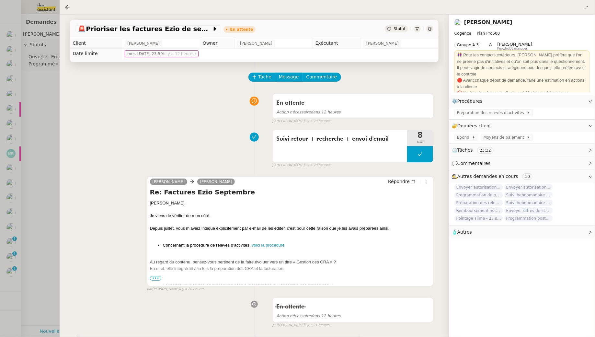
click at [34, 122] on div at bounding box center [297, 168] width 595 height 337
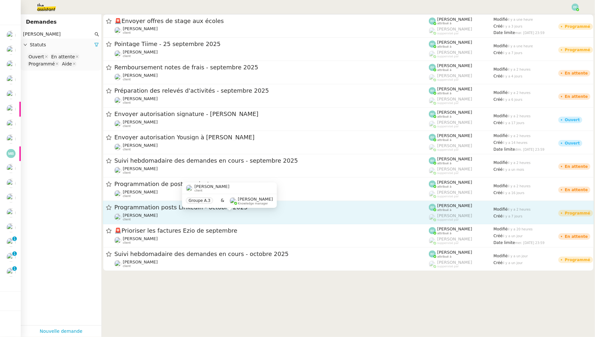
click at [200, 213] on div "[PERSON_NAME] client" at bounding box center [271, 217] width 315 height 8
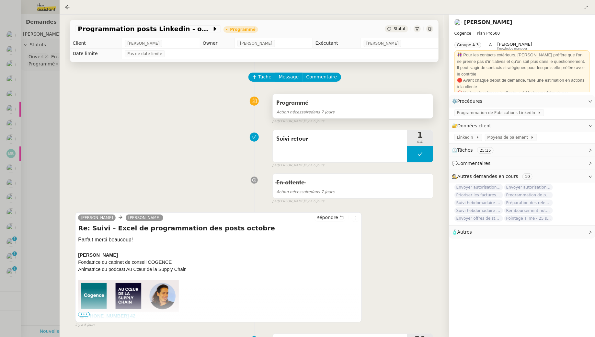
click at [356, 104] on div "Programmé" at bounding box center [353, 103] width 153 height 10
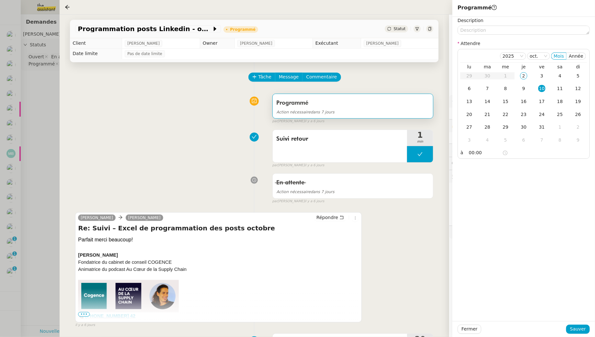
click at [42, 85] on div at bounding box center [297, 168] width 595 height 337
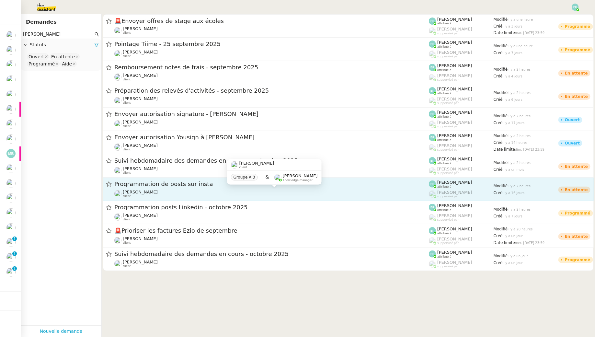
click at [209, 190] on div "[PERSON_NAME] client" at bounding box center [271, 194] width 315 height 8
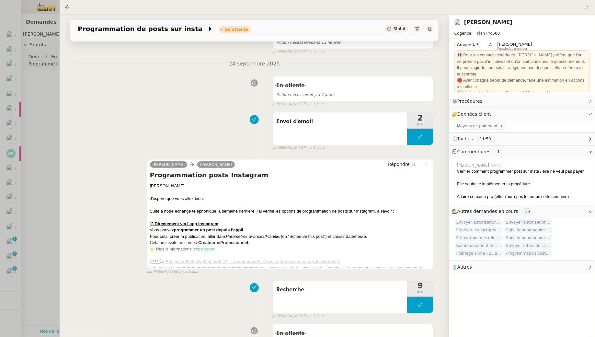
scroll to position [98, 0]
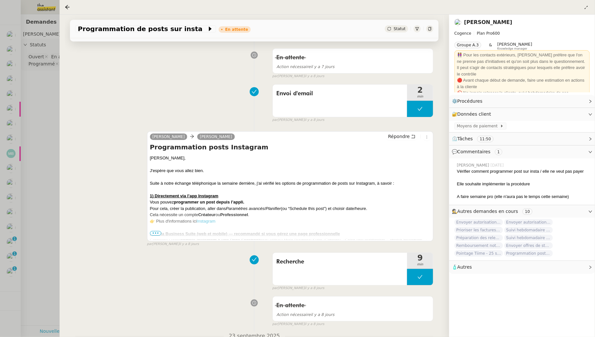
click at [159, 231] on span "•••" at bounding box center [156, 233] width 12 height 5
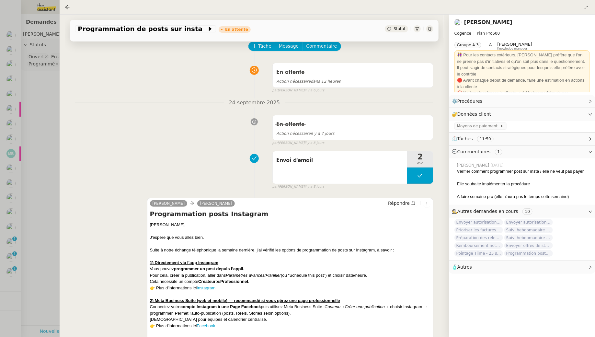
scroll to position [252, 0]
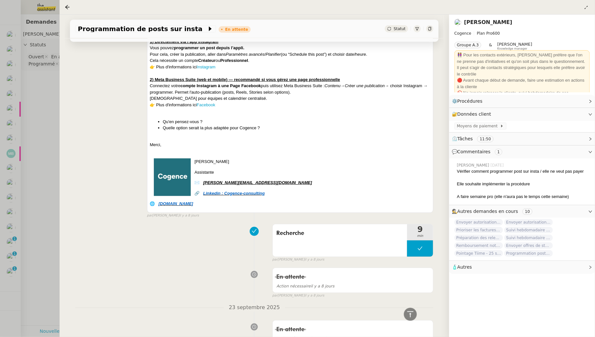
click at [50, 120] on div at bounding box center [297, 168] width 595 height 337
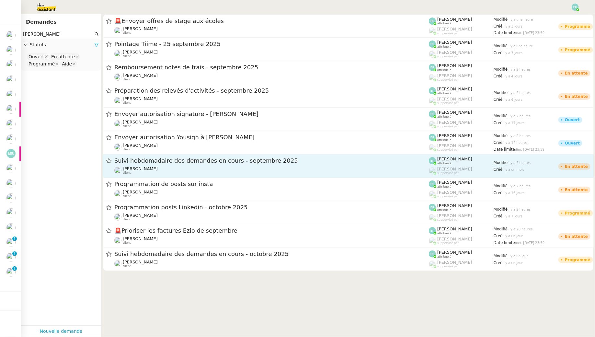
click at [238, 162] on span "Suivi hebdomadaire des demandes en cours - septembre 2025" at bounding box center [271, 161] width 315 height 6
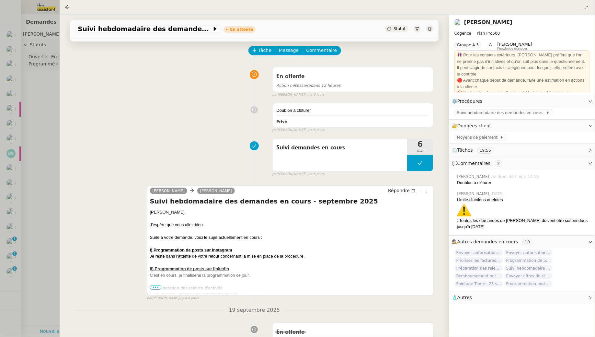
scroll to position [28, 0]
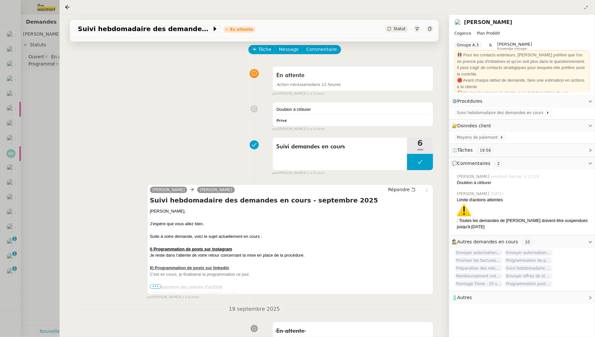
click at [155, 286] on span "•••" at bounding box center [156, 286] width 12 height 5
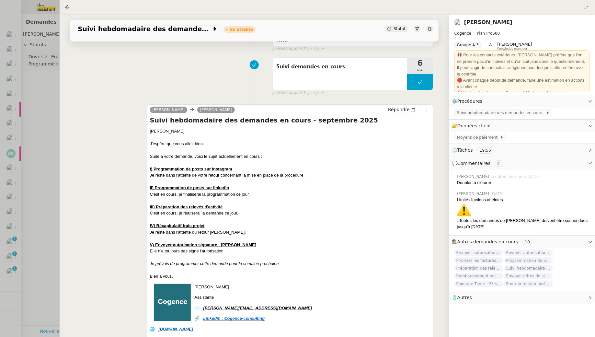
scroll to position [132, 0]
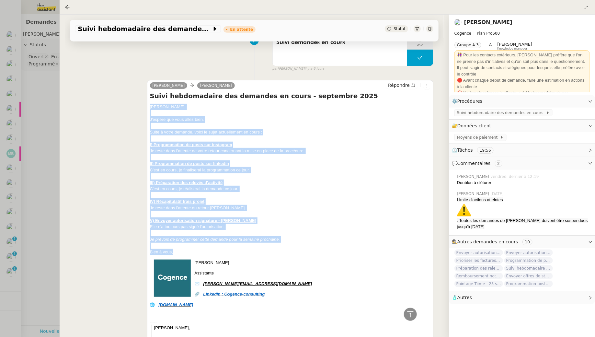
drag, startPoint x: 150, startPoint y: 105, endPoint x: 201, endPoint y: 254, distance: 157.3
copy div "[PERSON_NAME], J'espère que vous allez bien. Suite à votre demande, voici le su…"
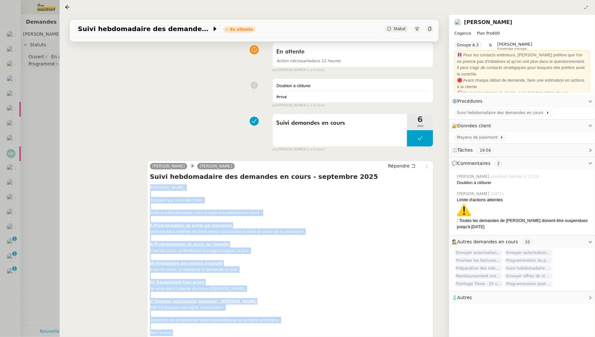
scroll to position [0, 0]
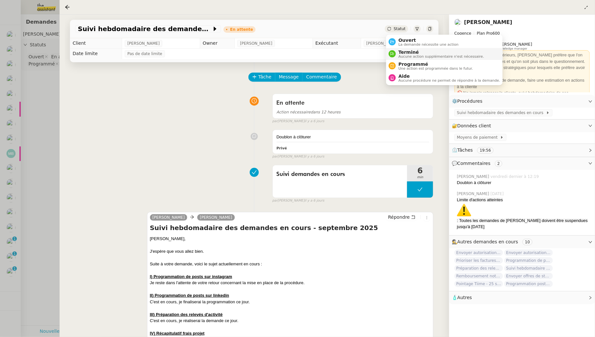
click at [402, 55] on span "Aucune action supplémentaire n'est nécessaire." at bounding box center [442, 57] width 86 height 4
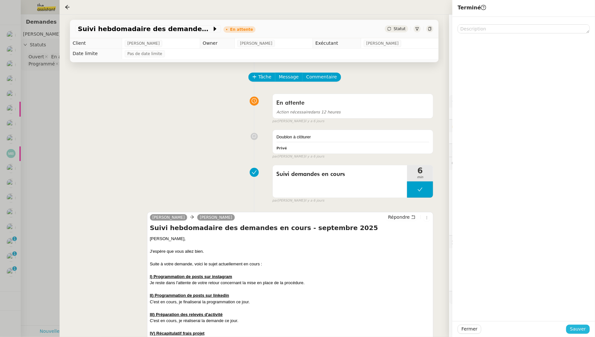
click at [580, 328] on span "Sauver" at bounding box center [578, 328] width 16 height 7
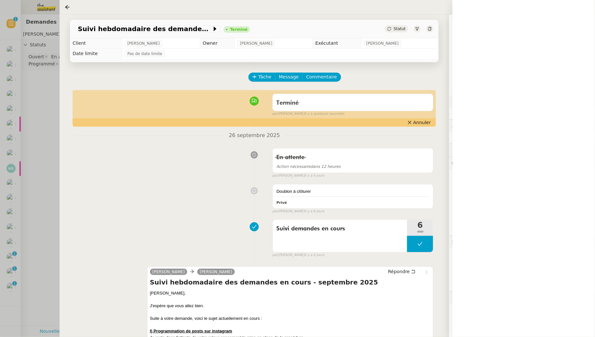
click at [40, 102] on div at bounding box center [297, 168] width 595 height 337
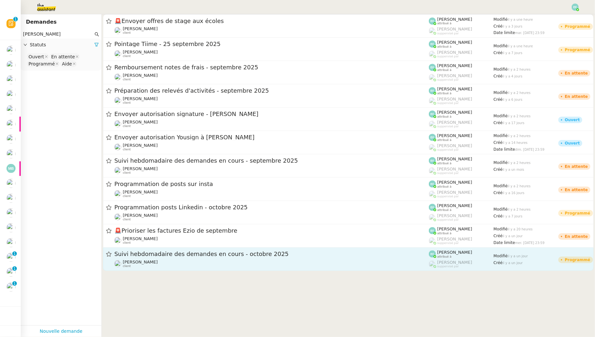
click at [221, 258] on div "Suivi hebdomadaire des demandes en cours - octobre 2025" at bounding box center [271, 254] width 315 height 8
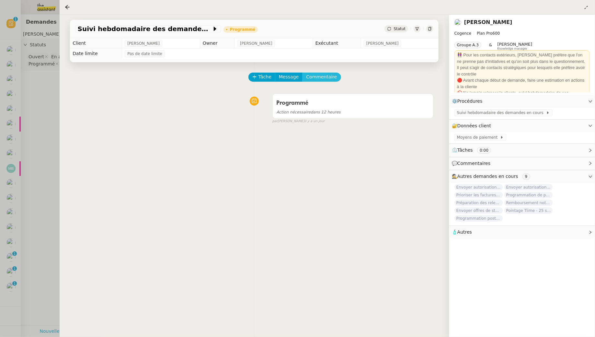
click at [326, 77] on span "Commentaire" at bounding box center [321, 76] width 31 height 7
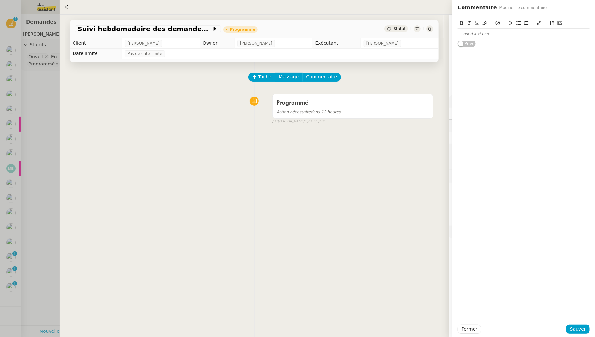
click at [515, 33] on div at bounding box center [524, 34] width 132 height 6
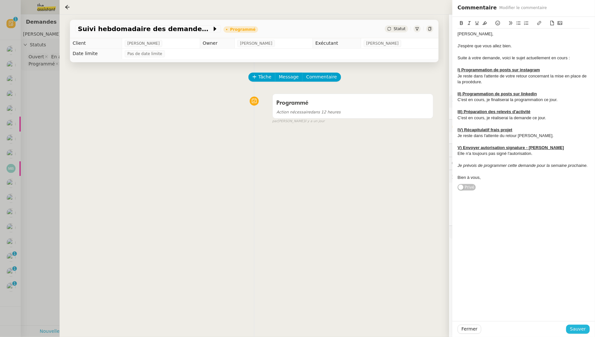
click at [575, 331] on span "Sauver" at bounding box center [578, 328] width 16 height 7
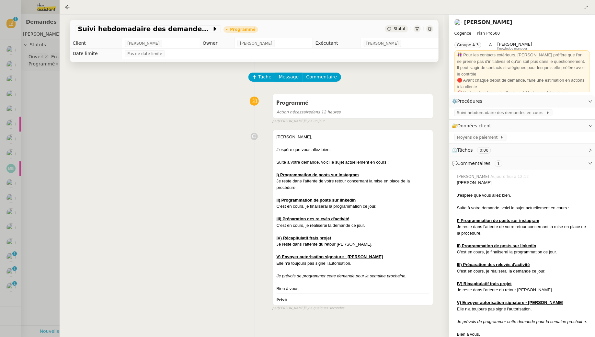
click at [43, 101] on div at bounding box center [297, 168] width 595 height 337
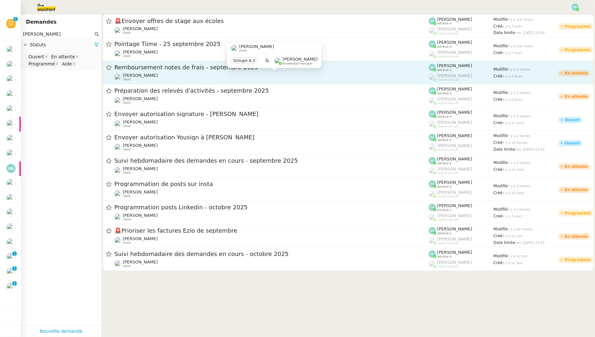
click at [282, 82] on link "Remboursement notes de frais - septembre 2025 [PERSON_NAME] client [PERSON_NAME…" at bounding box center [348, 72] width 491 height 23
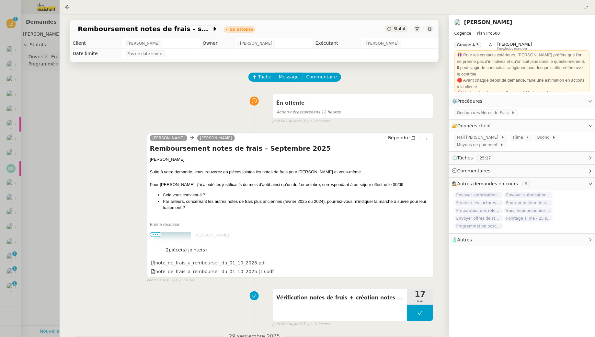
click at [40, 117] on div at bounding box center [297, 168] width 595 height 337
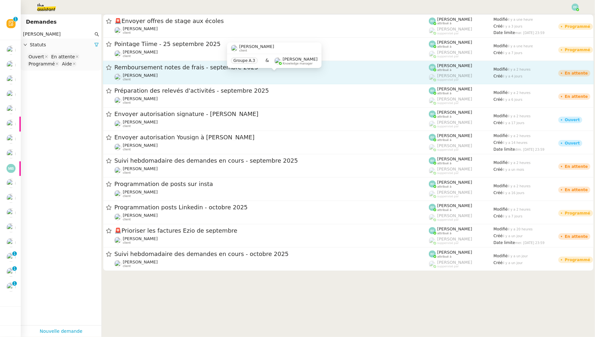
click at [188, 78] on div "[PERSON_NAME] client" at bounding box center [271, 77] width 315 height 8
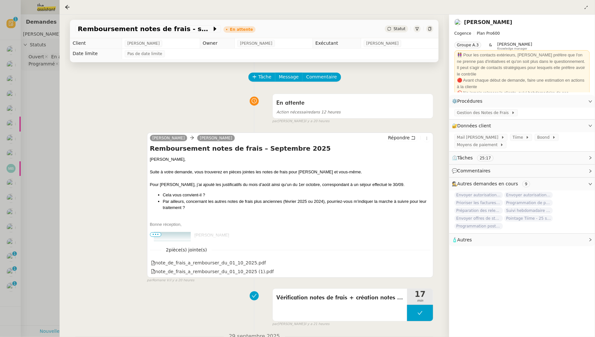
click at [29, 119] on div at bounding box center [297, 168] width 595 height 337
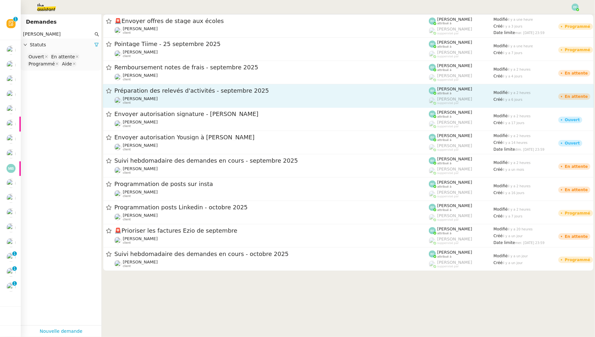
click at [206, 96] on div "Préparation des relevés d'activités - septembre 2025 [PERSON_NAME] client" at bounding box center [271, 96] width 315 height 18
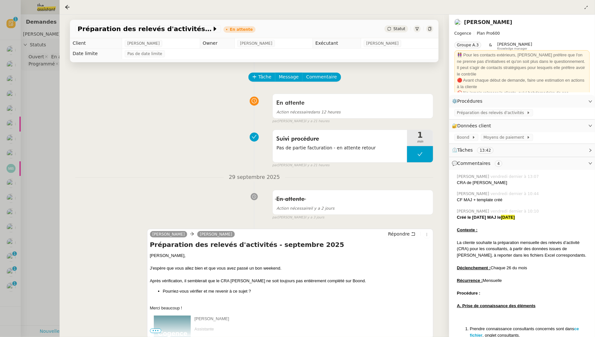
click at [31, 127] on div at bounding box center [297, 168] width 595 height 337
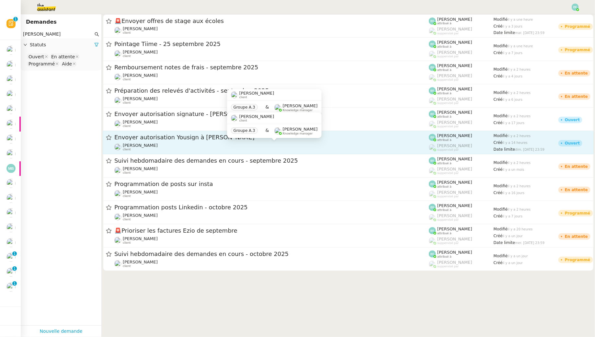
click at [207, 144] on div "[PERSON_NAME] client" at bounding box center [271, 147] width 315 height 8
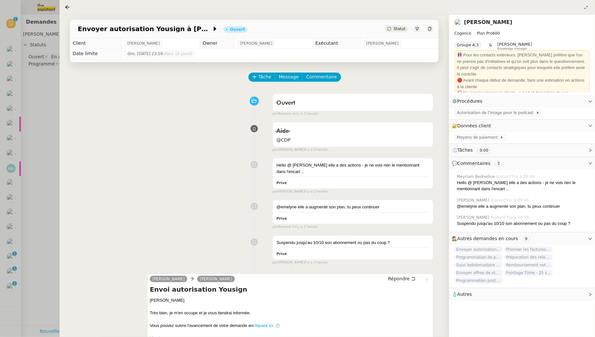
click at [39, 119] on div at bounding box center [297, 168] width 595 height 337
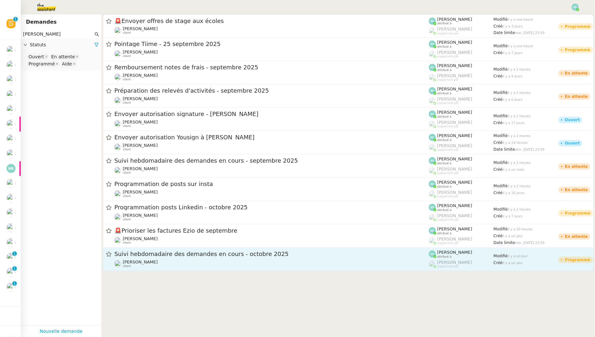
click at [241, 254] on span "Suivi hebdomadaire des demandes en cours - octobre 2025" at bounding box center [271, 254] width 315 height 6
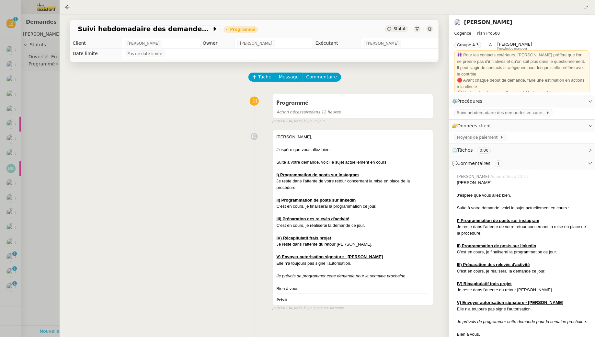
click at [51, 141] on div at bounding box center [297, 168] width 595 height 337
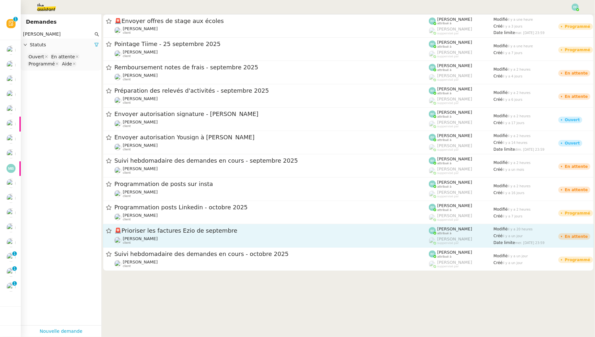
click at [147, 234] on div "🚨 Prioriser les factures Ezio de septembre" at bounding box center [271, 231] width 315 height 8
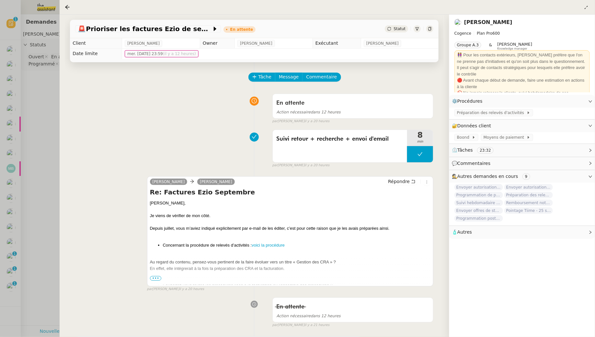
click at [26, 99] on div at bounding box center [297, 168] width 595 height 337
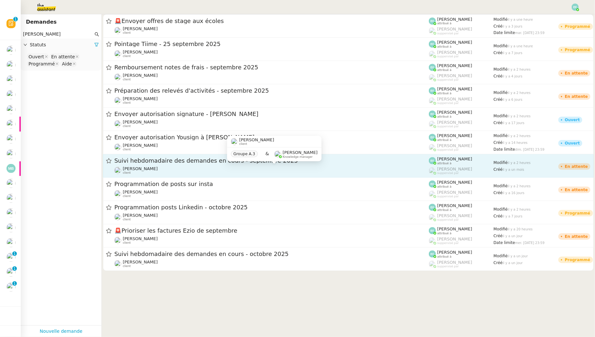
click at [177, 169] on div "[PERSON_NAME] client" at bounding box center [271, 170] width 315 height 8
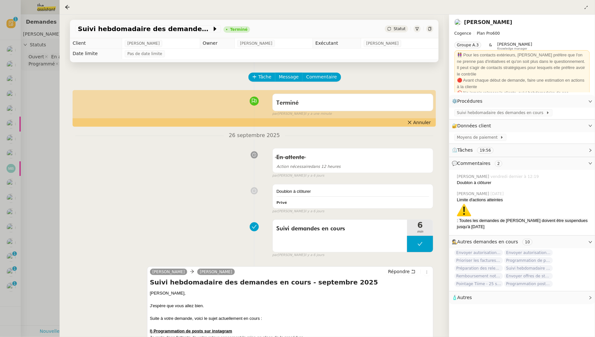
click at [46, 115] on div at bounding box center [297, 168] width 595 height 337
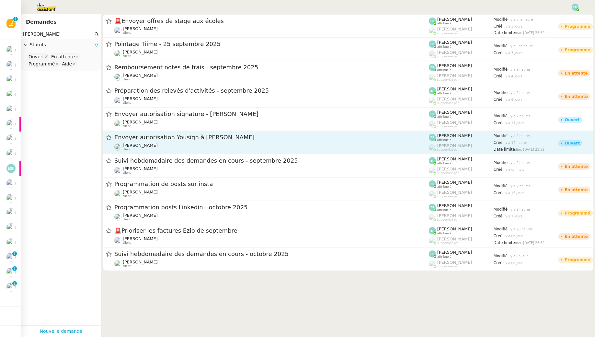
click at [165, 142] on div "Envoyer autorisation Yousign à [PERSON_NAME] [PERSON_NAME] client" at bounding box center [271, 143] width 315 height 18
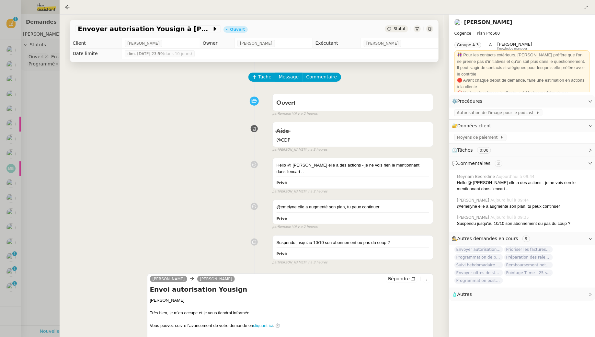
click at [43, 96] on div at bounding box center [297, 168] width 595 height 337
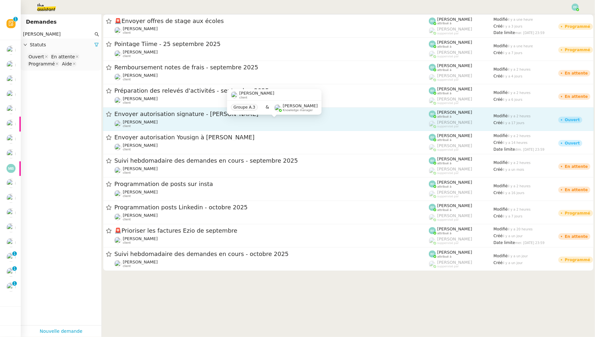
click at [148, 123] on div "[PERSON_NAME] client" at bounding box center [271, 124] width 315 height 8
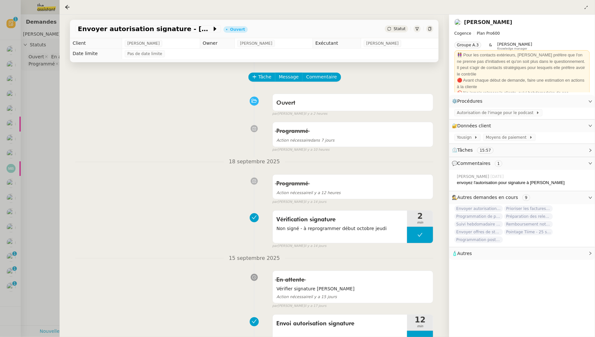
click at [43, 117] on div at bounding box center [297, 168] width 595 height 337
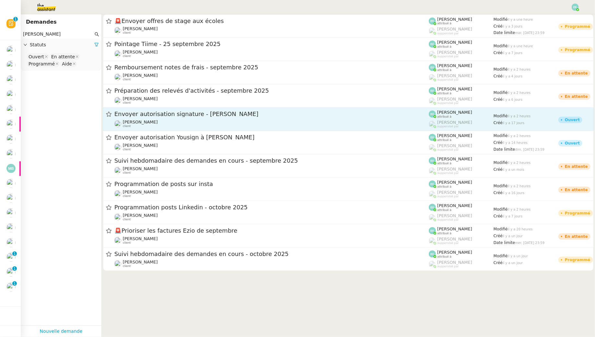
click at [184, 115] on span "Envoyer autorisation signature - [PERSON_NAME]" at bounding box center [271, 114] width 315 height 6
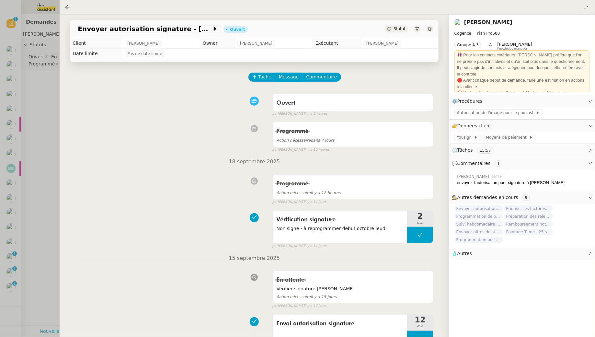
click at [64, 94] on div "Envoyer autorisation signature - [PERSON_NAME] Ouvert Statut Client [PERSON_NAM…" at bounding box center [255, 176] width 390 height 322
click at [56, 95] on div at bounding box center [297, 168] width 595 height 337
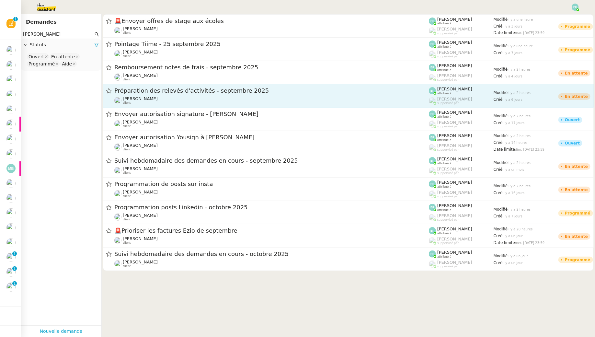
click at [190, 90] on span "Préparation des relevés d'activités - septembre 2025" at bounding box center [271, 91] width 315 height 6
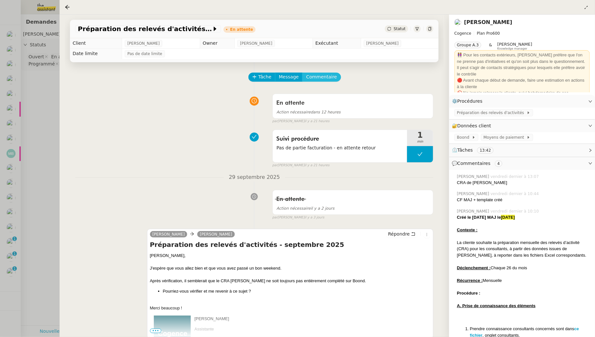
click at [325, 77] on span "Commentaire" at bounding box center [321, 76] width 31 height 7
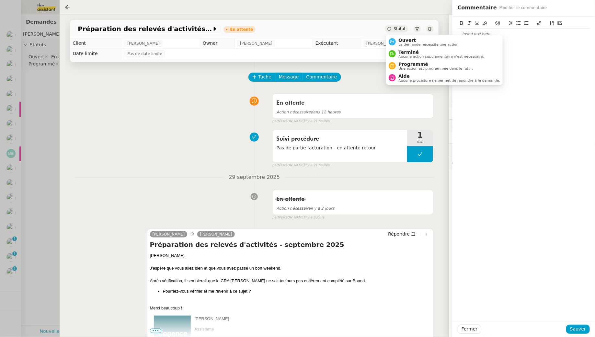
click at [138, 127] on div "Suivi procédure Pas de partie facturation - en attente retour 1 min false par […" at bounding box center [254, 147] width 358 height 41
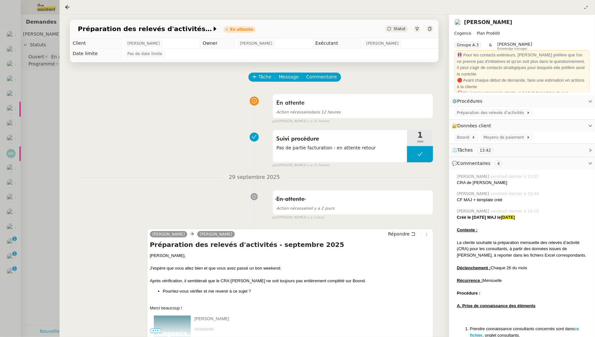
click at [42, 111] on div at bounding box center [297, 168] width 595 height 337
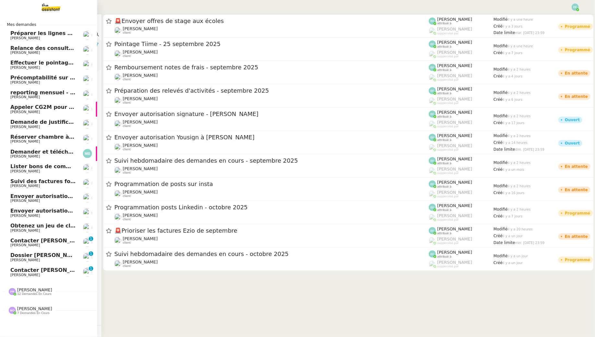
click at [67, 151] on span "Demander et télécharger les factures pour Qonto" at bounding box center [82, 152] width 145 height 6
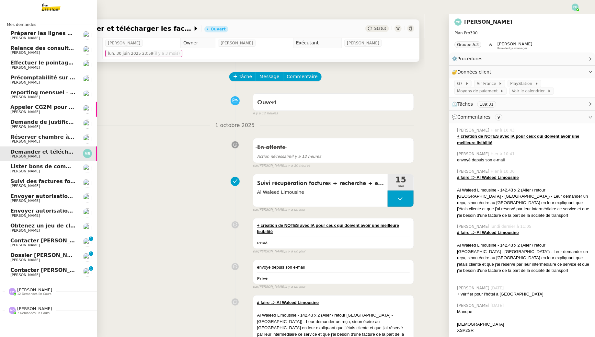
click at [32, 96] on span "[PERSON_NAME]" at bounding box center [24, 97] width 29 height 4
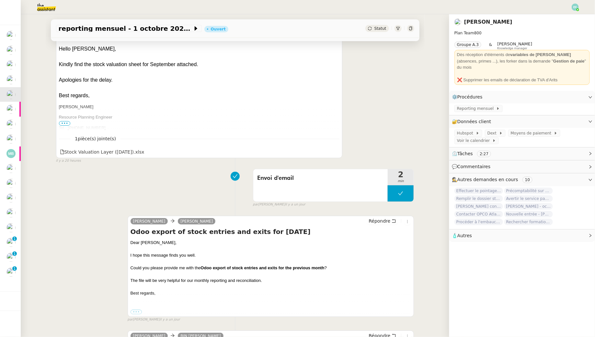
scroll to position [197, 0]
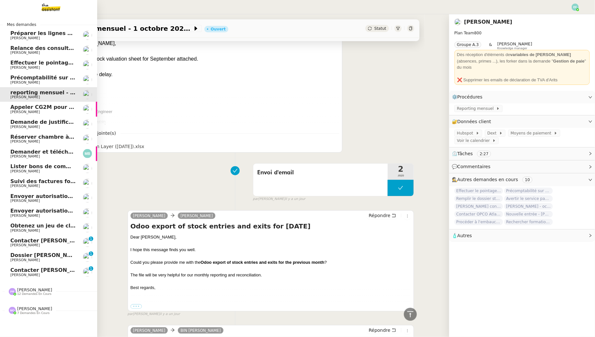
click at [18, 66] on span "[PERSON_NAME]" at bounding box center [24, 67] width 29 height 4
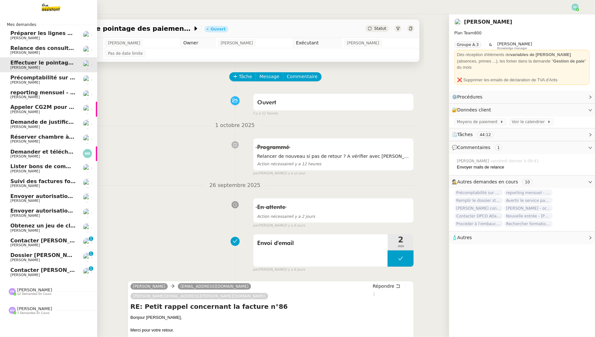
click at [59, 123] on span "Demande de justificatifs Pennylane - octobre 2025" at bounding box center [84, 122] width 148 height 6
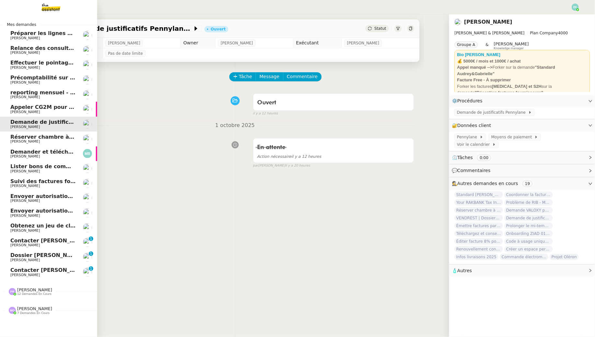
click at [33, 96] on span "[PERSON_NAME]" at bounding box center [24, 97] width 29 height 4
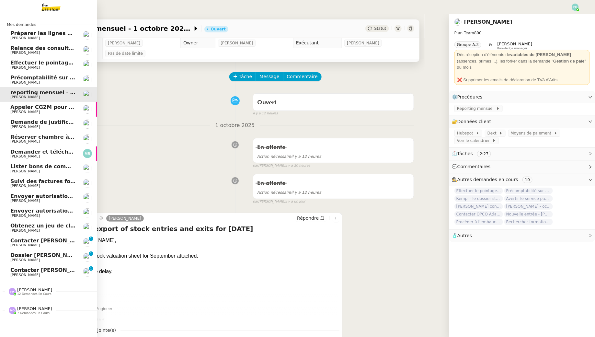
click at [30, 276] on span "[PERSON_NAME]" at bounding box center [24, 275] width 29 height 4
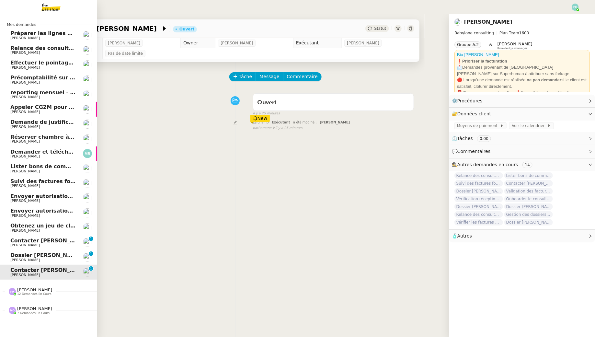
click at [14, 250] on link "Dossier [PERSON_NAME] : demander justificatifs [PERSON_NAME] 0 1 2 3 4 5 6 7 8 9" at bounding box center [48, 257] width 97 height 15
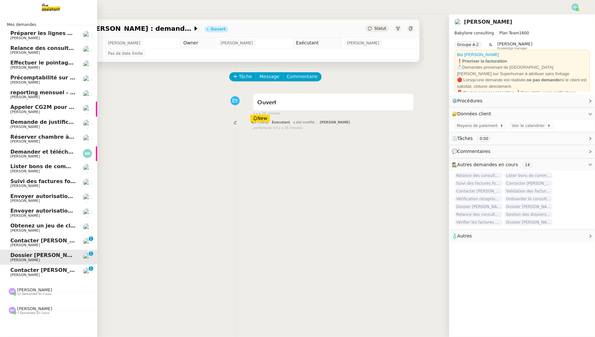
click at [19, 237] on link "Contacter [PERSON_NAME] Facture [PERSON_NAME] 0 1 2 3 4 5 6 7 8 9" at bounding box center [48, 242] width 97 height 15
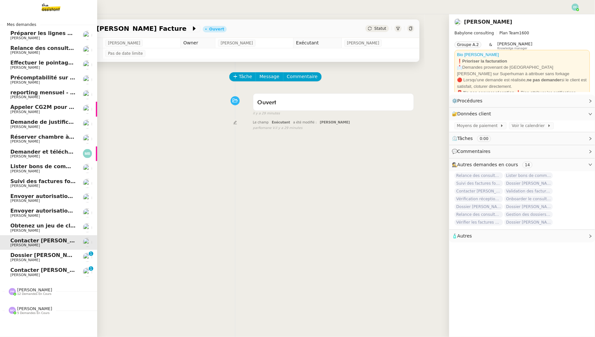
click at [15, 37] on span "[PERSON_NAME]" at bounding box center [24, 38] width 29 height 4
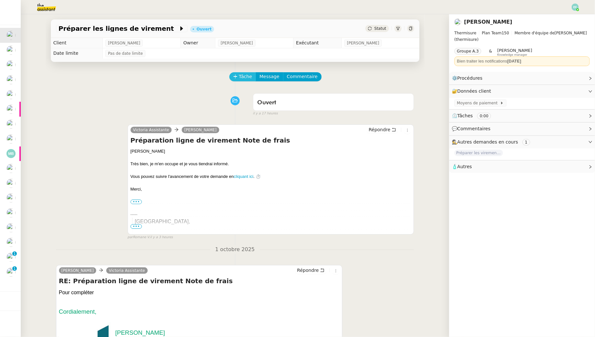
click at [251, 75] on span "Tâche" at bounding box center [245, 76] width 13 height 7
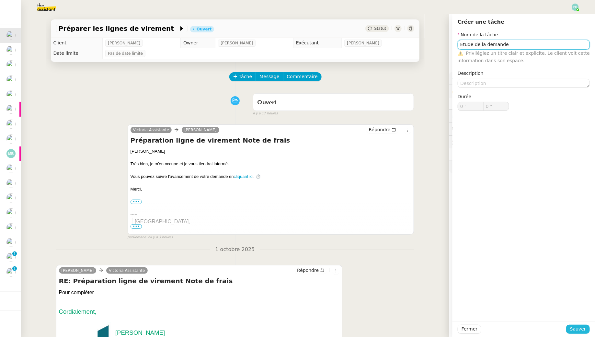
type input "Etude de la demande"
click at [581, 329] on span "Sauver" at bounding box center [578, 328] width 16 height 7
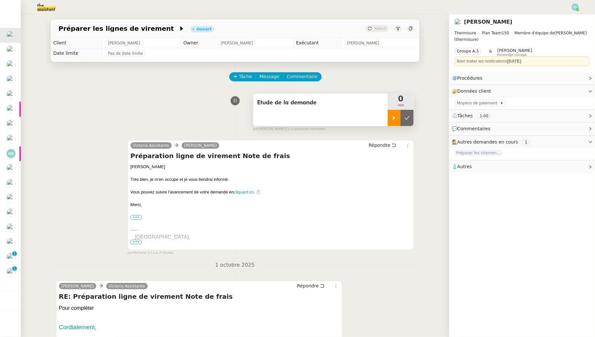
click at [399, 123] on div at bounding box center [394, 118] width 13 height 16
click at [246, 77] on span "Tâche" at bounding box center [245, 76] width 13 height 7
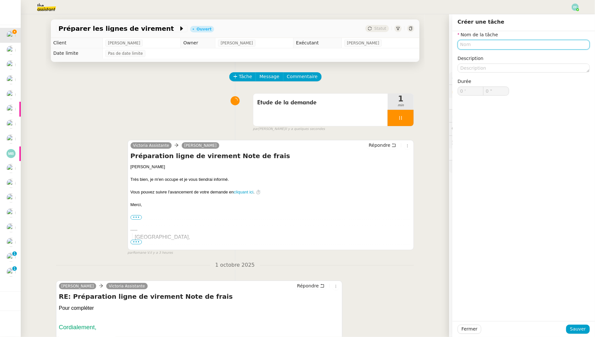
click at [495, 45] on input "text" at bounding box center [524, 44] width 132 height 9
type input "Envoi d'email"
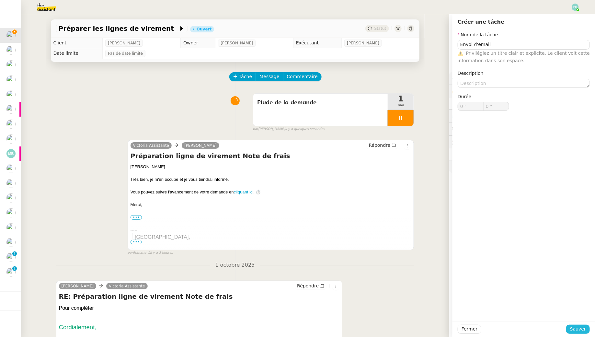
click at [579, 328] on span "Sauver" at bounding box center [578, 328] width 16 height 7
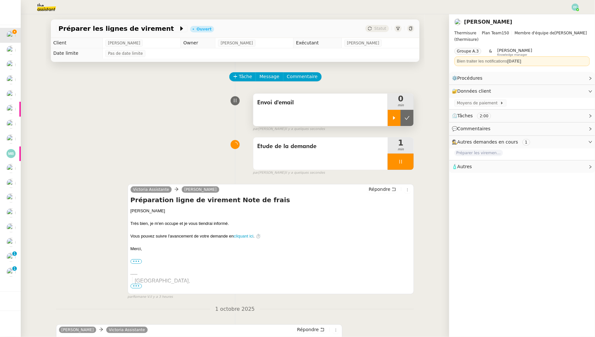
click at [395, 120] on icon at bounding box center [394, 117] width 5 height 5
click at [392, 190] on icon at bounding box center [394, 189] width 5 height 5
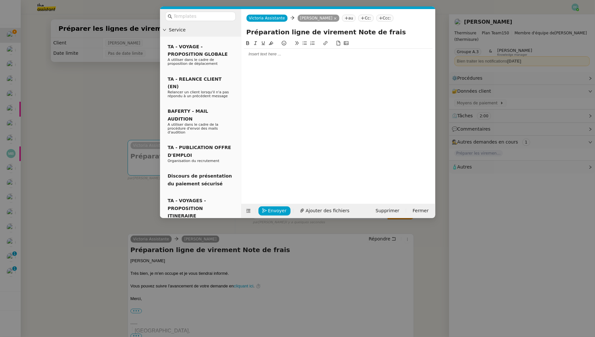
click at [274, 53] on div at bounding box center [338, 54] width 189 height 6
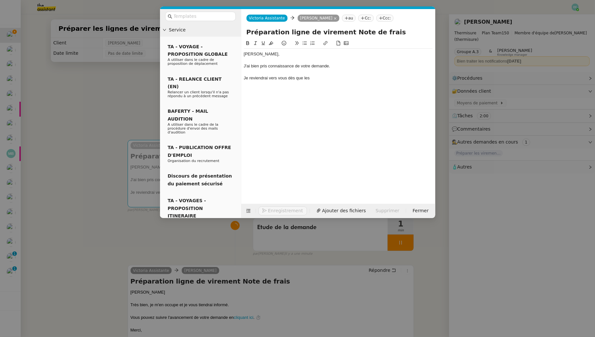
click at [80, 86] on nz-modal-container "Service TA - VOYAGE - PROPOSITION GLOBALE A utiliser dans le cadre de propositi…" at bounding box center [297, 168] width 595 height 337
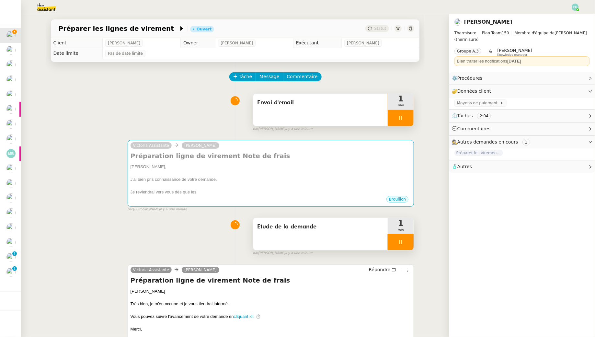
click at [401, 249] on div at bounding box center [401, 242] width 26 height 16
click at [409, 247] on button at bounding box center [407, 242] width 13 height 16
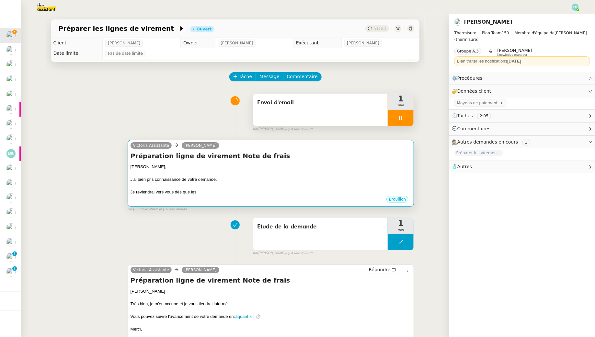
click at [350, 168] on div "[PERSON_NAME]," at bounding box center [271, 167] width 281 height 6
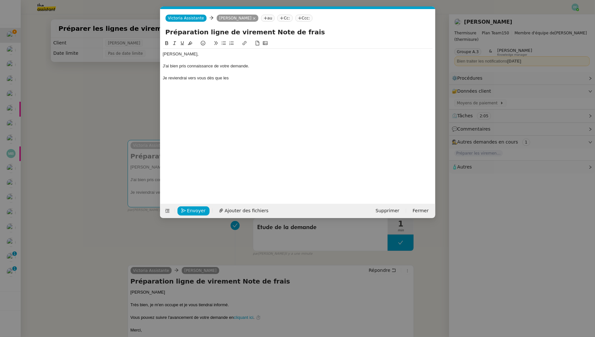
scroll to position [0, 14]
click at [276, 79] on div "Je reviendrai vers vous dès que les" at bounding box center [298, 78] width 270 height 6
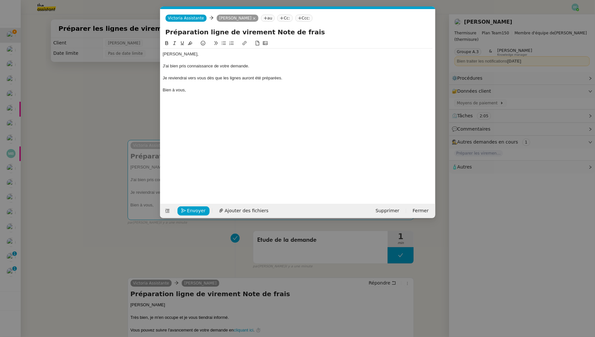
click at [243, 79] on div "Je reviendrai vers vous dès que les lignes auront été préparées." at bounding box center [298, 78] width 270 height 6
click at [197, 206] on button "Envoyer" at bounding box center [194, 210] width 32 height 9
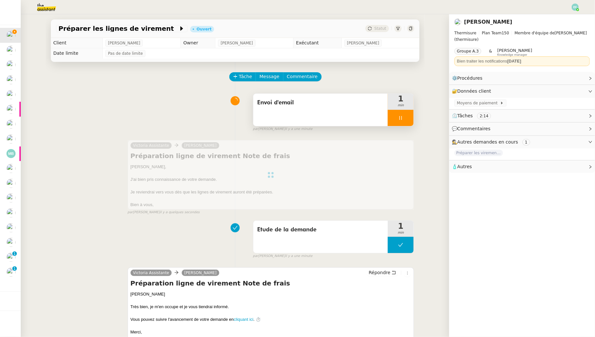
click at [405, 118] on div at bounding box center [401, 118] width 26 height 16
click at [407, 118] on icon at bounding box center [407, 117] width 5 height 5
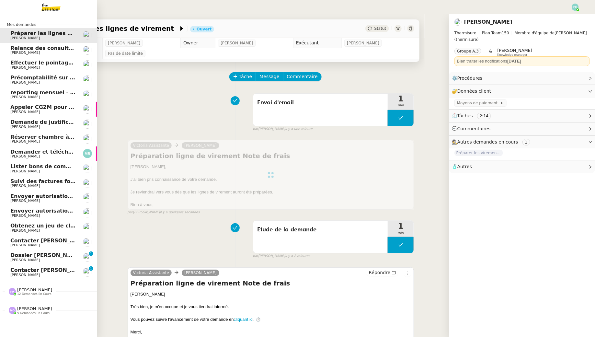
click at [14, 51] on span "[PERSON_NAME]" at bounding box center [24, 53] width 29 height 4
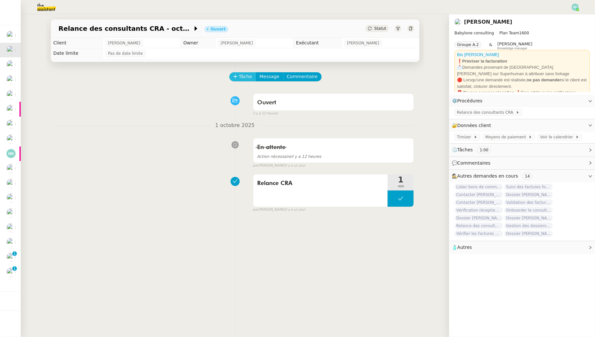
click at [240, 78] on span "Tâche" at bounding box center [245, 76] width 13 height 7
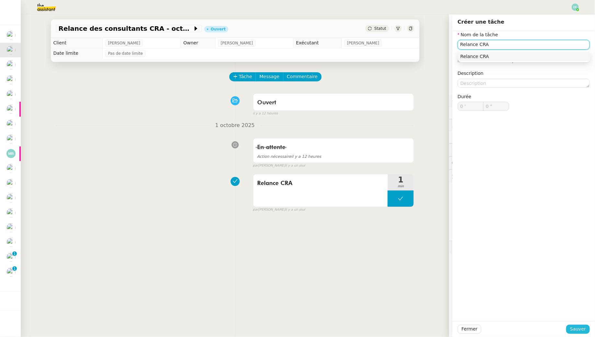
type input "Relance CRA"
click at [579, 327] on span "Sauver" at bounding box center [578, 328] width 16 height 7
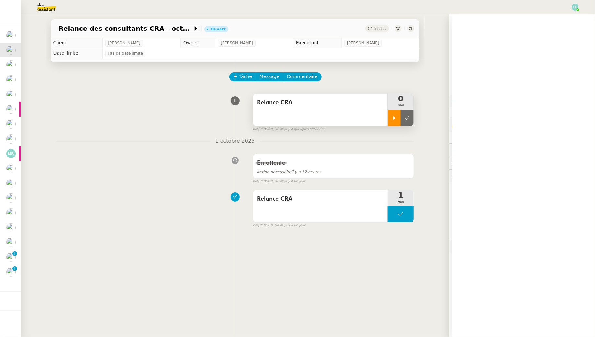
click at [390, 118] on div at bounding box center [394, 118] width 13 height 16
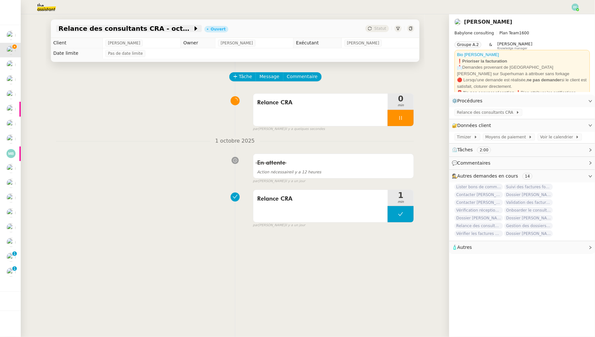
click at [150, 30] on span "Relance des consultants CRA - octobre 2025" at bounding box center [126, 28] width 134 height 6
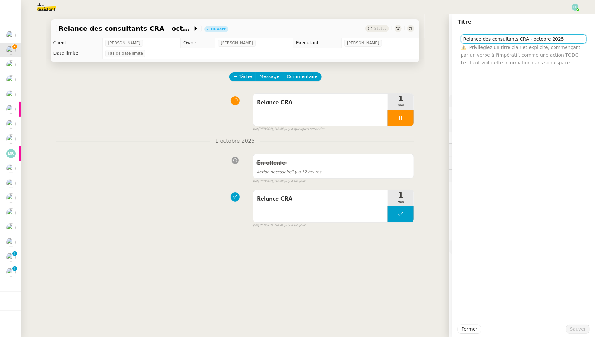
click at [541, 41] on input "Relance des consultants CRA - octobre 2025" at bounding box center [524, 38] width 126 height 9
type input "Relance des consultants CRA - septembre 2025"
click at [571, 332] on button "Sauver" at bounding box center [578, 329] width 24 height 9
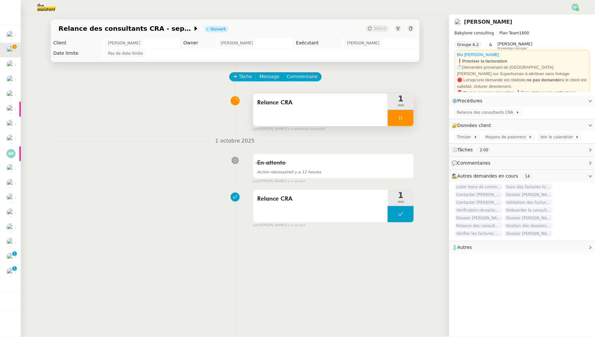
click at [403, 119] on icon at bounding box center [400, 117] width 5 height 5
click at [411, 118] on button at bounding box center [407, 118] width 13 height 16
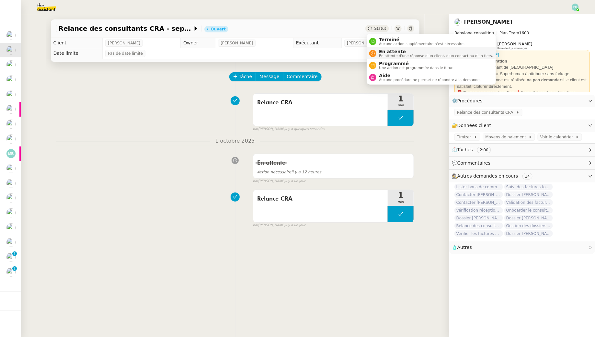
click at [383, 49] on span "En attente" at bounding box center [436, 51] width 114 height 5
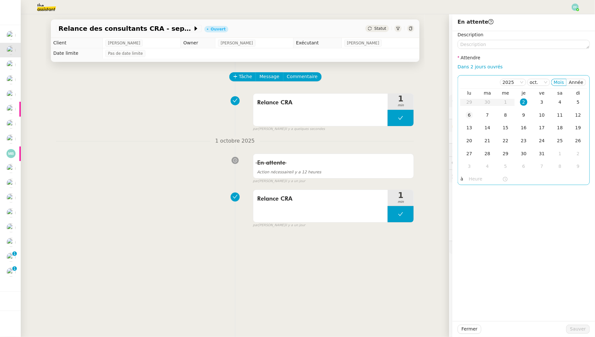
click at [471, 115] on div "6" at bounding box center [469, 114] width 7 height 7
click at [580, 327] on span "Sauver" at bounding box center [578, 328] width 16 height 7
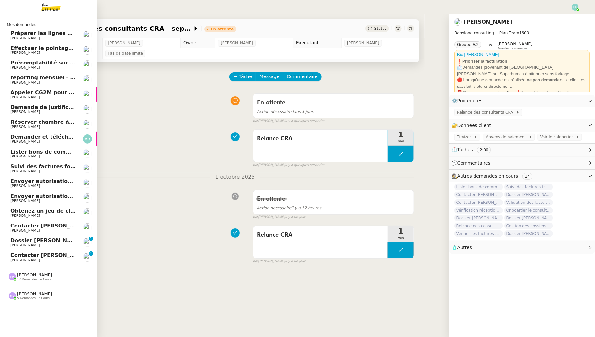
click at [18, 49] on span "Effectuer le pointage des paiements clients manquants" at bounding box center [91, 48] width 162 height 6
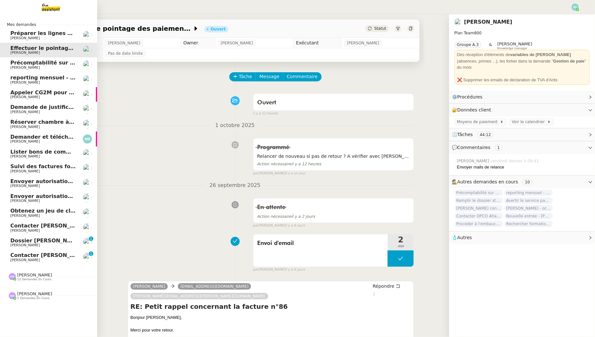
click at [31, 65] on span "[PERSON_NAME]" at bounding box center [24, 67] width 29 height 4
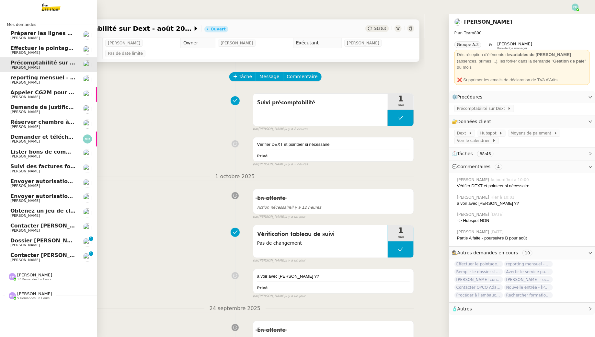
click at [41, 53] on span "[PERSON_NAME]" at bounding box center [42, 53] width 65 height 4
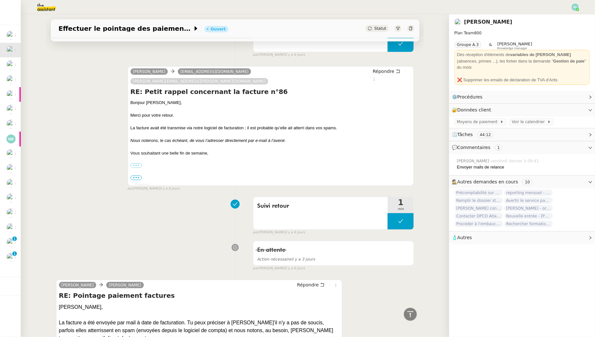
scroll to position [383, 0]
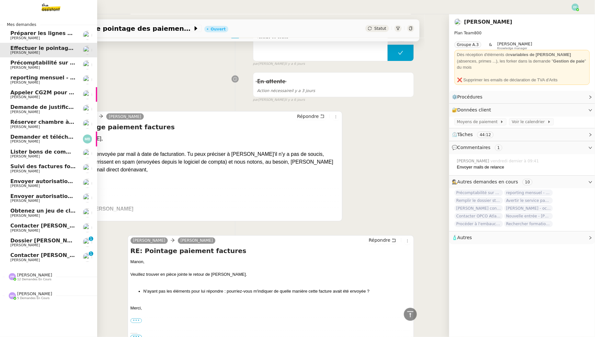
click at [23, 68] on span "[PERSON_NAME]" at bounding box center [24, 67] width 29 height 4
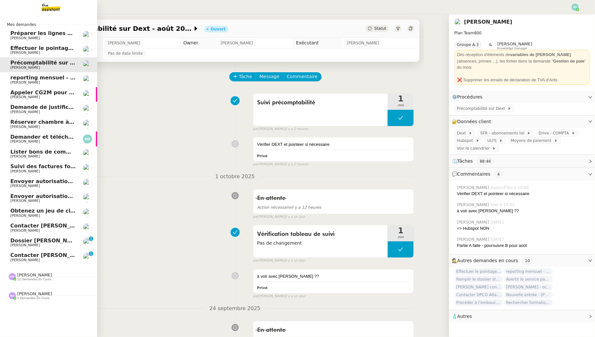
click at [18, 83] on span "[PERSON_NAME]" at bounding box center [24, 82] width 29 height 4
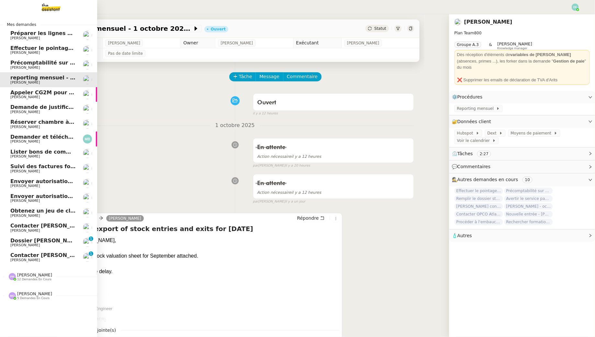
click at [13, 94] on span "Appeler CG2M pour suivi de signification" at bounding box center [69, 92] width 119 height 6
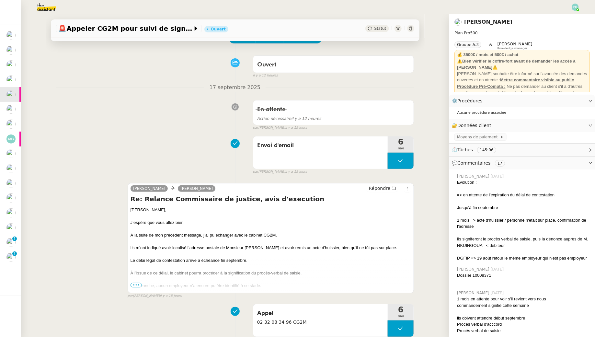
scroll to position [98, 0]
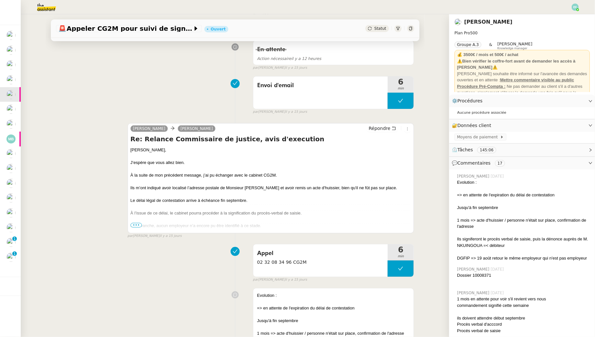
click at [117, 63] on div "En attente Action nécessaire il y a 12 heures false par Emelyne F. il y a 15 jo…" at bounding box center [235, 53] width 358 height 33
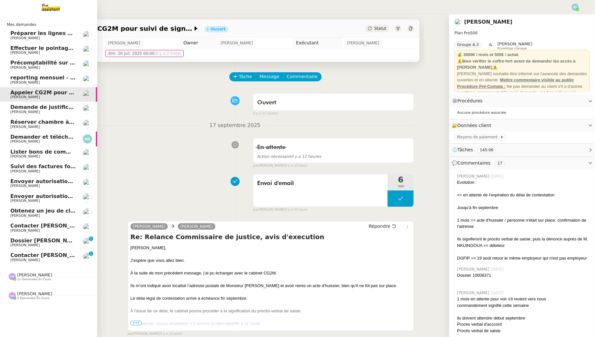
click at [21, 111] on span "[PERSON_NAME]" at bounding box center [24, 112] width 29 height 4
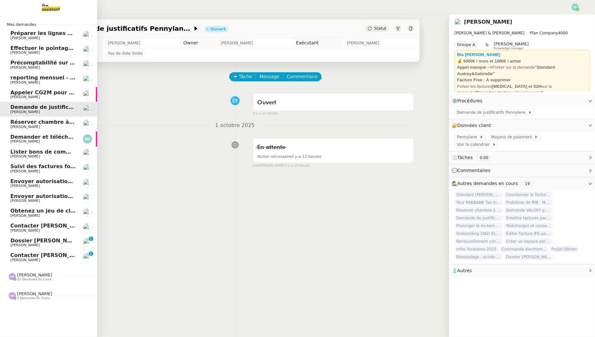
click at [12, 122] on span "Réserver chambre à [GEOGRAPHIC_DATA] // WESTIN" at bounding box center [85, 122] width 151 height 6
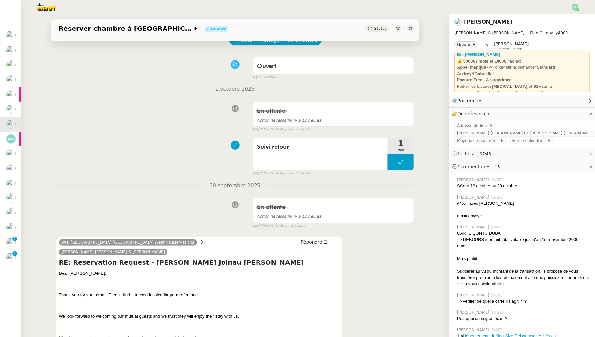
scroll to position [52, 0]
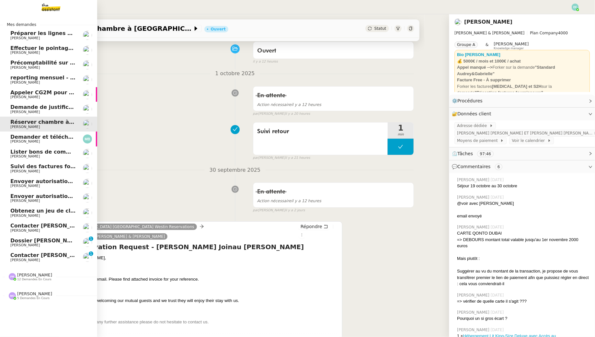
click at [27, 103] on link "Demande de justificatifs Pennylane - octobre 2025 Gabrielle Tavernier" at bounding box center [48, 109] width 97 height 15
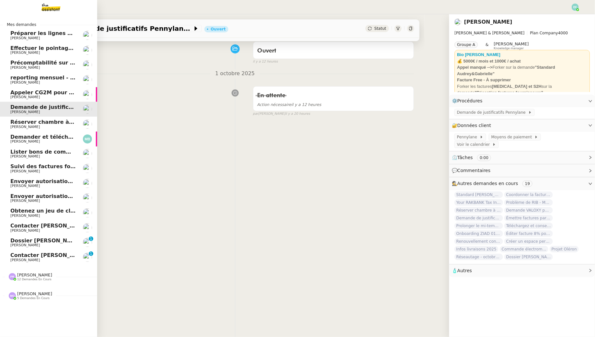
click at [48, 209] on span "Obtenez un jeu de clefs pour la cave" at bounding box center [63, 211] width 107 height 6
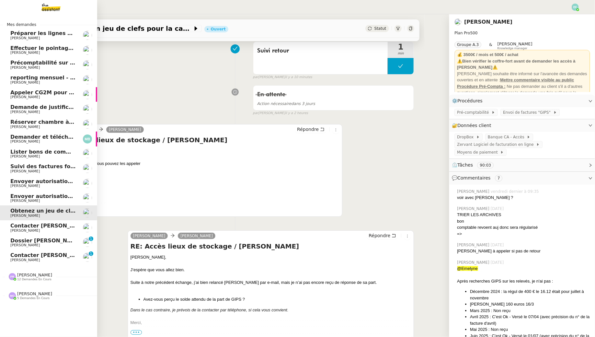
click at [14, 198] on span "Envoyer autorisation signature - [PERSON_NAME]" at bounding box center [82, 196] width 145 height 6
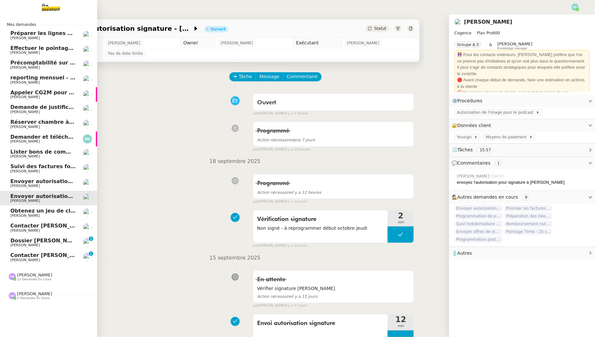
click at [17, 181] on span "Envoyer autorisation Yousign à [GEOGRAPHIC_DATA]" at bounding box center [80, 181] width 141 height 6
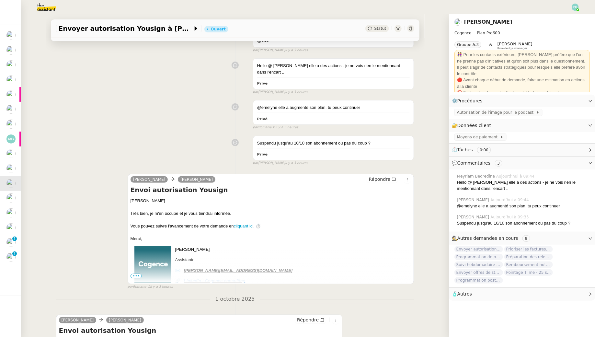
scroll to position [222, 0]
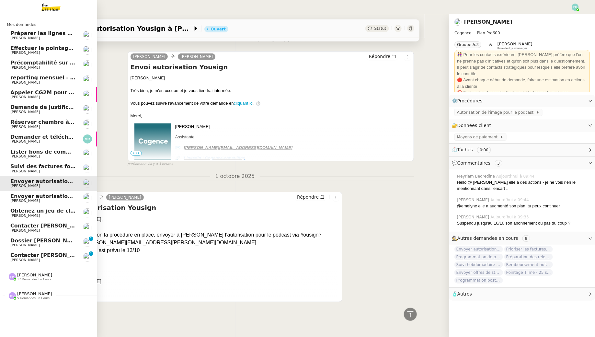
click at [37, 164] on span "Suivi des factures fournisseurs en attente de paiement - 1 octobre 2025" at bounding box center [116, 166] width 212 height 6
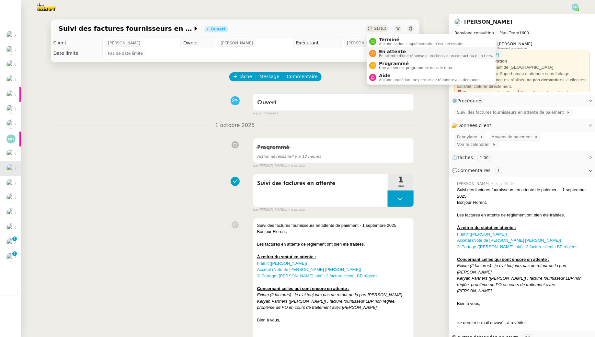
click at [378, 57] on div "En attente En attente d'une réponse d'un client, d'un contact ou d'un tiers." at bounding box center [435, 53] width 117 height 9
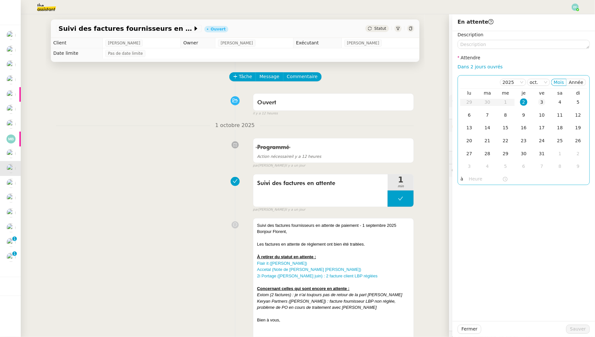
click at [542, 101] on div "3" at bounding box center [542, 102] width 7 height 7
click at [571, 324] on div "Fermer Sauver" at bounding box center [524, 329] width 143 height 16
click at [576, 328] on span "Sauver" at bounding box center [578, 328] width 16 height 7
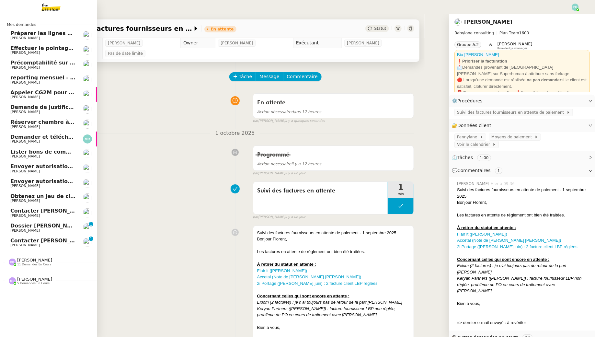
click at [17, 154] on span "Lister bons de commande manquants à Vincent" at bounding box center [92, 152] width 165 height 6
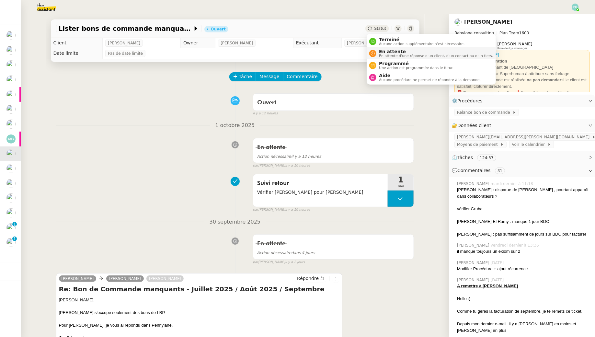
click at [382, 53] on span "En attente" at bounding box center [436, 51] width 114 height 5
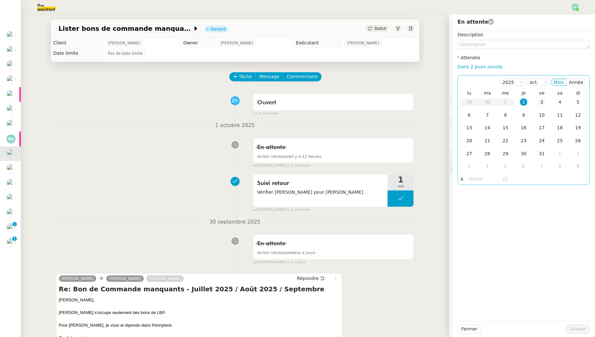
click at [543, 105] on div "3" at bounding box center [542, 102] width 7 height 7
click at [573, 331] on span "Sauver" at bounding box center [578, 328] width 16 height 7
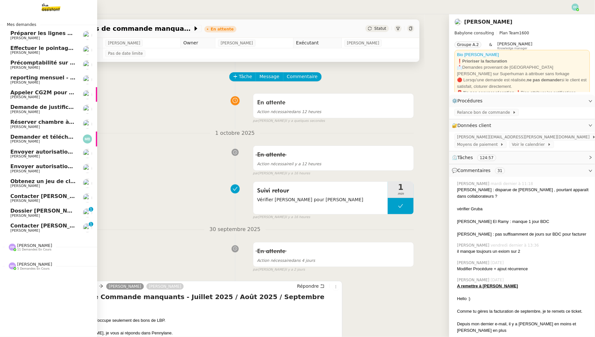
click at [18, 94] on span "Appeler CG2M pour suivi de signification" at bounding box center [69, 92] width 119 height 6
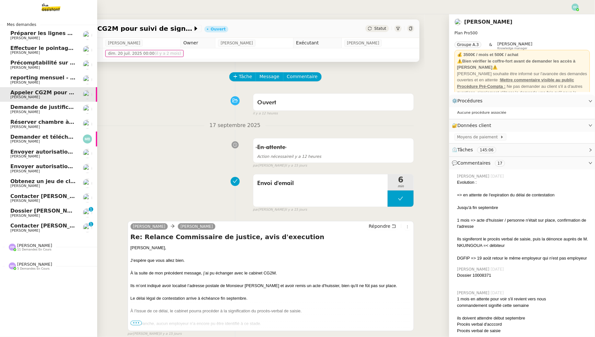
click at [24, 110] on span "[PERSON_NAME]" at bounding box center [24, 112] width 29 height 4
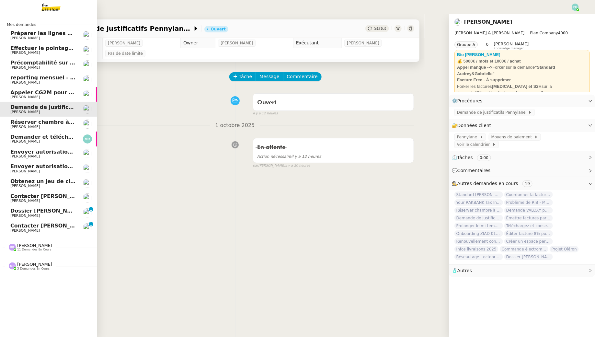
click at [16, 127] on span "[PERSON_NAME]" at bounding box center [24, 127] width 29 height 4
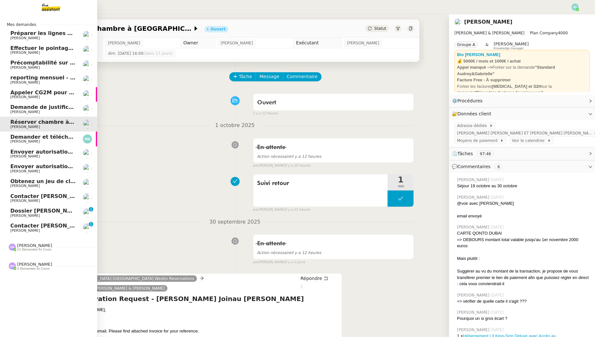
click at [40, 34] on span "Préparer les lignes de virement" at bounding box center [56, 33] width 92 height 6
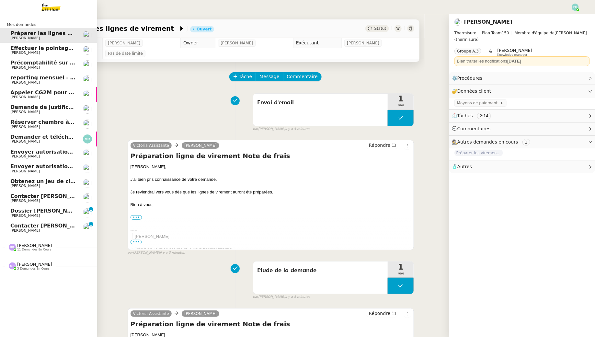
click at [19, 55] on link "Effectuer le pointage des paiements clients manquants Manon Loustau" at bounding box center [48, 50] width 97 height 15
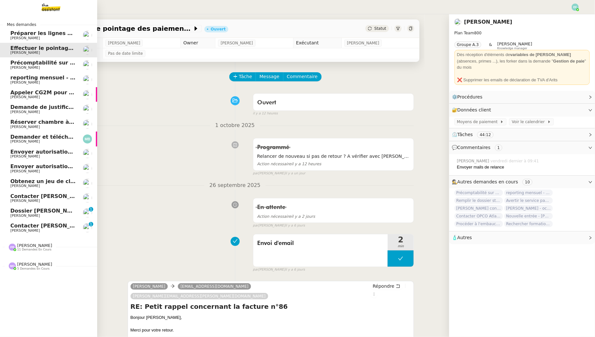
click at [51, 39] on span "[PERSON_NAME]" at bounding box center [42, 38] width 65 height 4
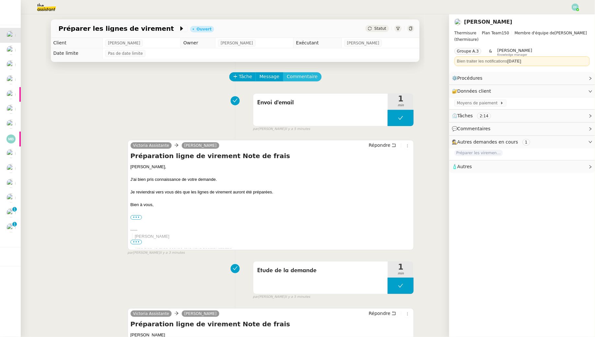
click at [290, 74] on span "Commentaire" at bounding box center [302, 76] width 31 height 7
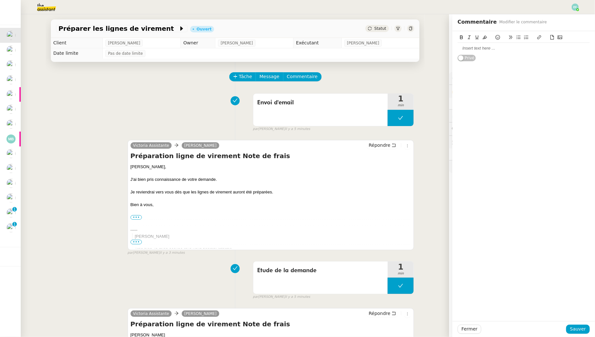
click at [485, 52] on div at bounding box center [524, 48] width 132 height 11
click at [583, 330] on span "Sauver" at bounding box center [578, 328] width 16 height 7
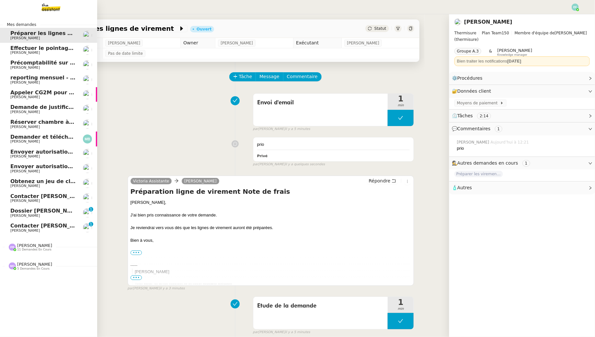
click at [12, 56] on link "Effectuer le pointage des paiements clients manquants Manon Loustau" at bounding box center [48, 50] width 97 height 15
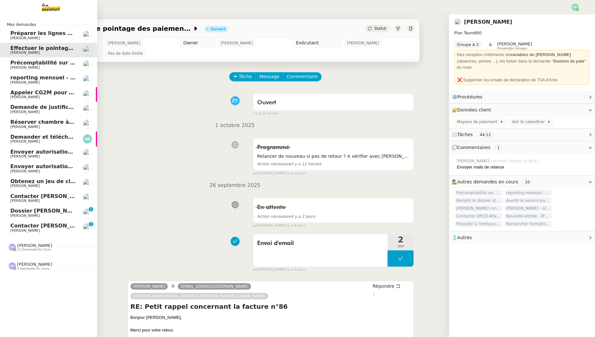
click at [18, 63] on span "Précomptabilité sur Dext - [DATE]" at bounding box center [64, 63] width 109 height 6
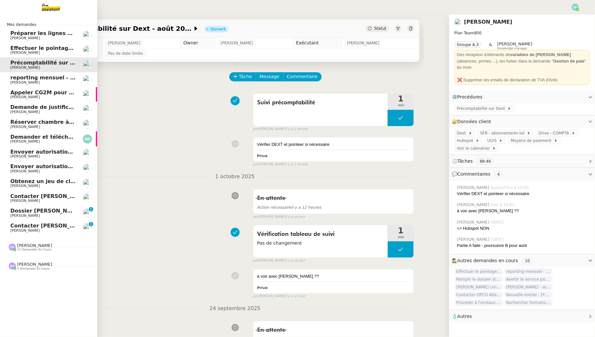
click at [53, 226] on span "Contacter Alan" at bounding box center [42, 226] width 65 height 6
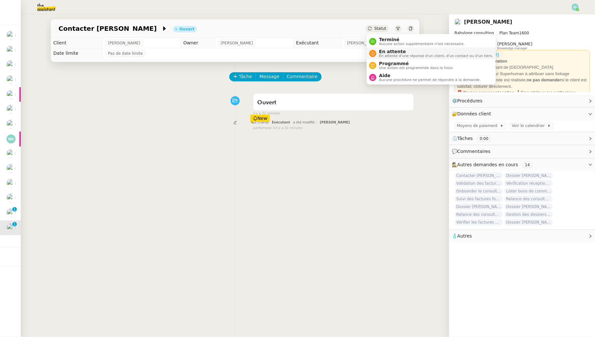
click at [382, 52] on span "En attente" at bounding box center [436, 51] width 114 height 5
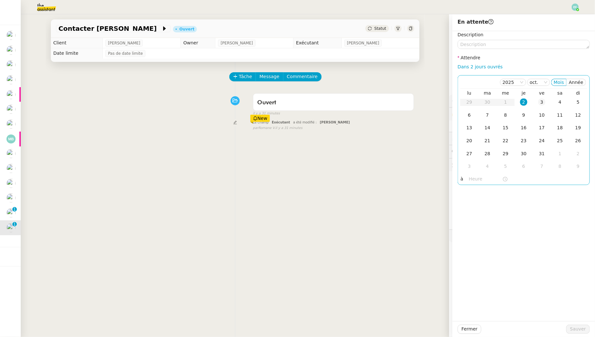
click at [533, 104] on td "3" at bounding box center [542, 102] width 18 height 13
click at [576, 324] on div "Fermer Sauver" at bounding box center [524, 329] width 143 height 16
click at [579, 329] on span "Sauver" at bounding box center [578, 328] width 16 height 7
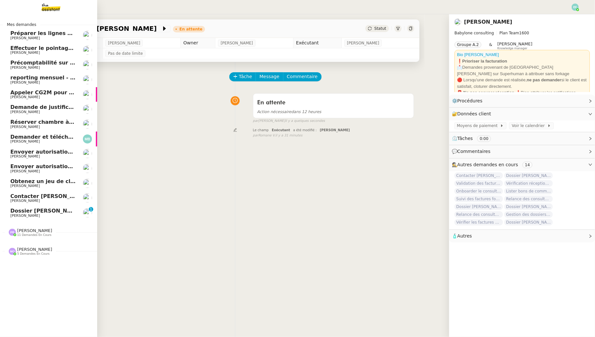
click at [10, 210] on link "Dossier Fiona Bouderia : demander justificatifs Florent Seiler 0 1 2 3 4 5 6 7 …" at bounding box center [48, 212] width 97 height 15
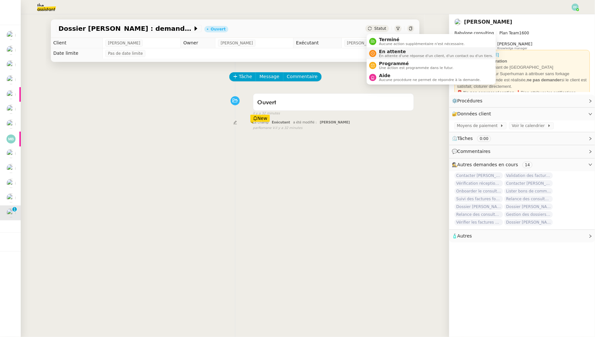
click at [387, 56] on span "En attente d'une réponse d'un client, d'un contact ou d'un tiers." at bounding box center [436, 56] width 114 height 4
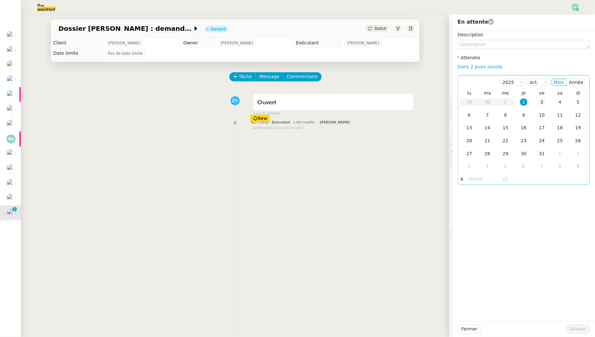
click at [544, 104] on div "3" at bounding box center [542, 102] width 7 height 7
click at [582, 326] on span "Sauver" at bounding box center [578, 328] width 16 height 7
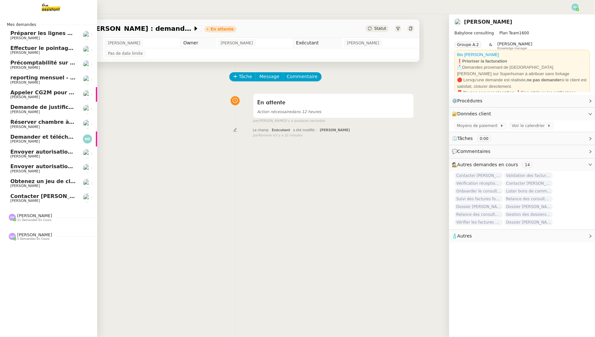
click at [17, 198] on span "Contacter Jules Verne Facture" at bounding box center [61, 196] width 102 height 6
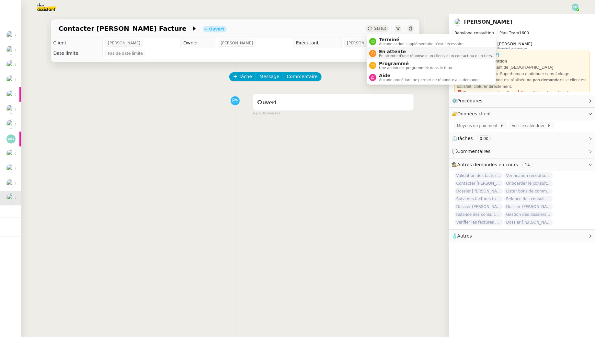
click at [381, 53] on span "En attente" at bounding box center [436, 51] width 114 height 5
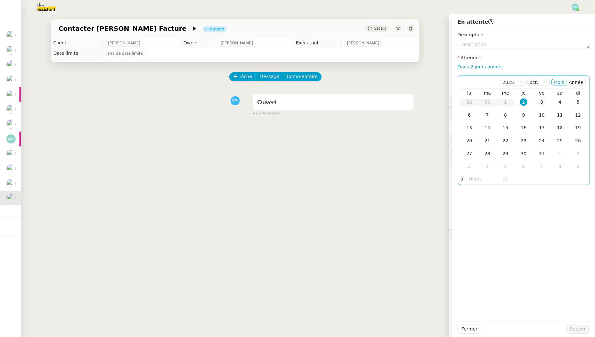
click at [539, 102] on div "3" at bounding box center [542, 102] width 7 height 7
click at [573, 328] on span "Sauver" at bounding box center [578, 328] width 16 height 7
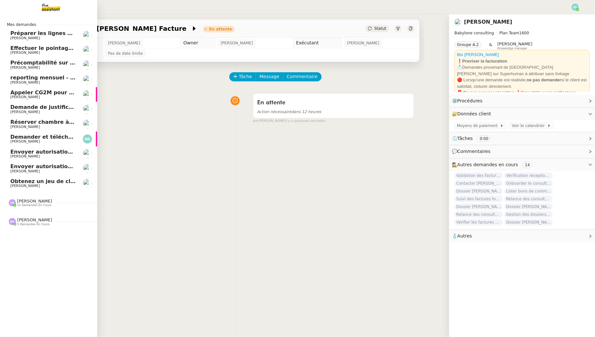
click at [20, 180] on span "Obtenez un jeu de clefs pour la cave" at bounding box center [63, 181] width 107 height 6
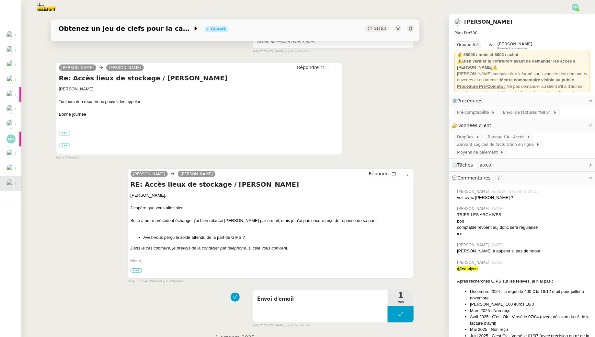
scroll to position [118, 0]
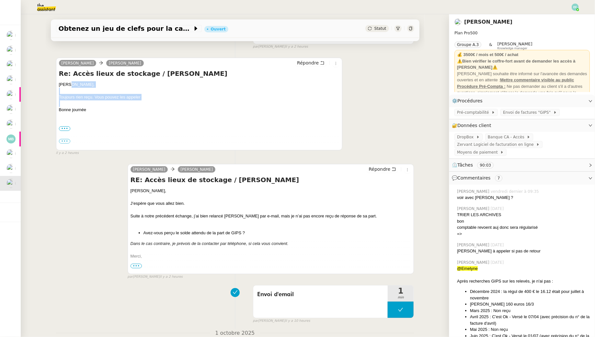
drag, startPoint x: 70, startPoint y: 86, endPoint x: 61, endPoint y: 106, distance: 22.0
click at [61, 106] on div "Bonjour Hubert, Toujours rien reçu. Vous pouvez les appeler Bonne journée ••• L…" at bounding box center [199, 112] width 281 height 63
click at [61, 107] on div "Bonne journée" at bounding box center [199, 110] width 281 height 6
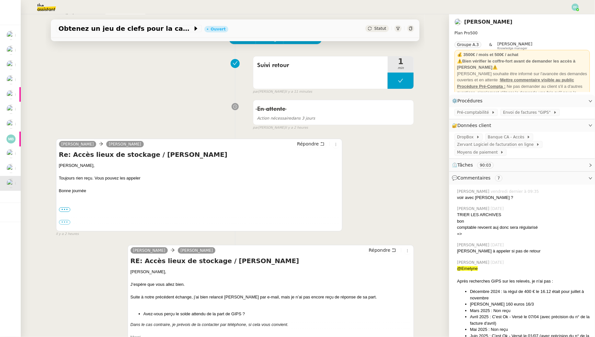
scroll to position [0, 0]
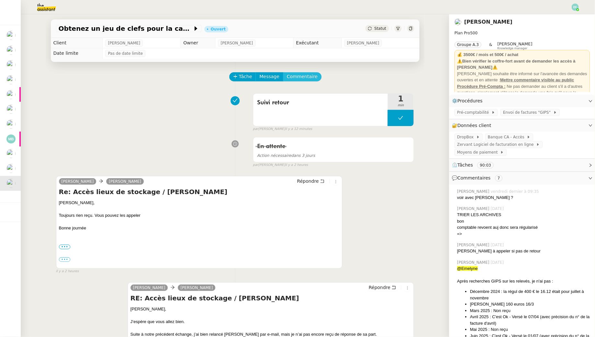
click at [303, 73] on span "Commentaire" at bounding box center [302, 76] width 31 height 7
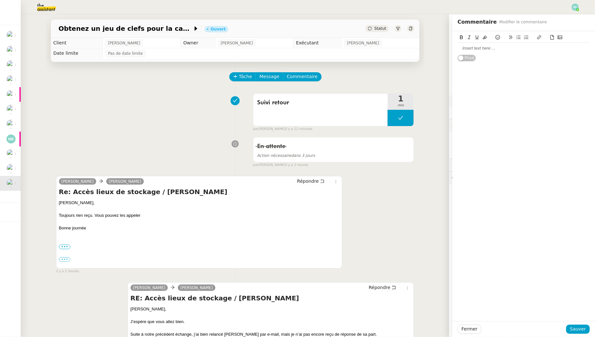
click at [492, 48] on div at bounding box center [524, 48] width 132 height 6
click at [578, 329] on span "Sauver" at bounding box center [578, 328] width 16 height 7
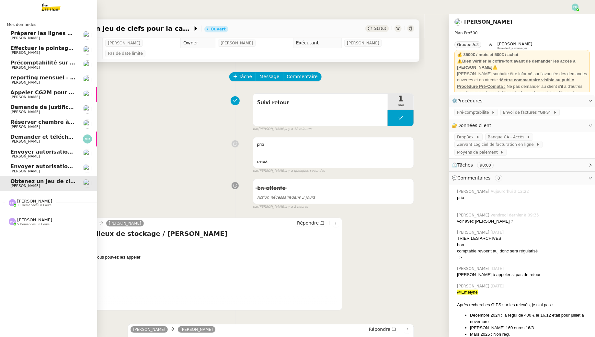
click at [12, 36] on span "Préparer les lignes de virement" at bounding box center [56, 33] width 92 height 6
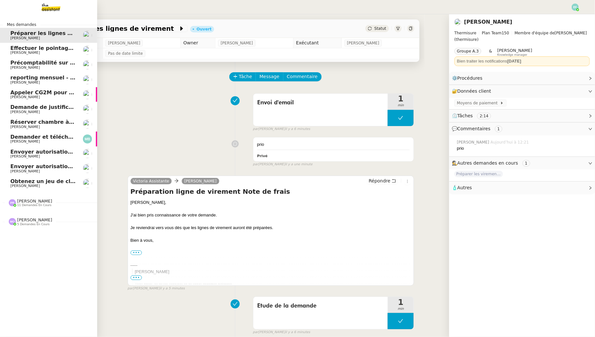
click at [46, 50] on span "Effectuer le pointage des paiements clients manquants" at bounding box center [91, 48] width 162 height 6
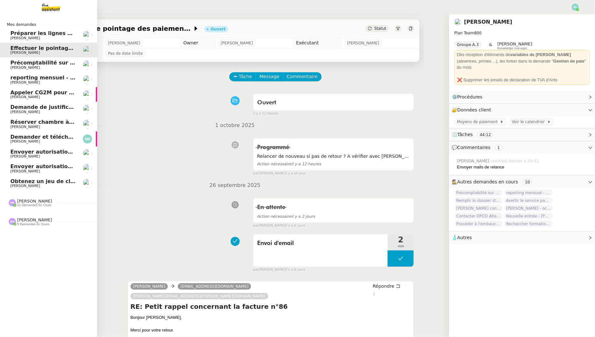
click at [47, 64] on span "Précomptabilité sur Dext - [DATE]" at bounding box center [64, 63] width 109 height 6
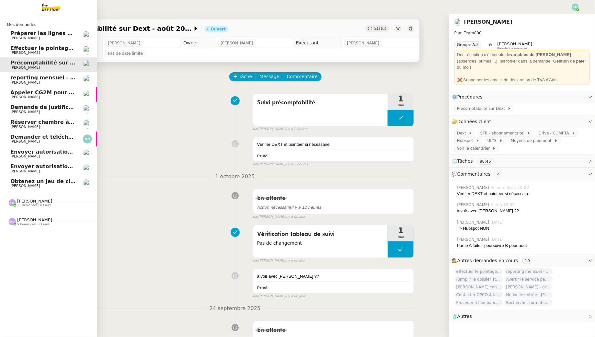
click at [13, 55] on link "Effectuer le pointage des paiements clients manquants Manon Loustau" at bounding box center [48, 50] width 97 height 15
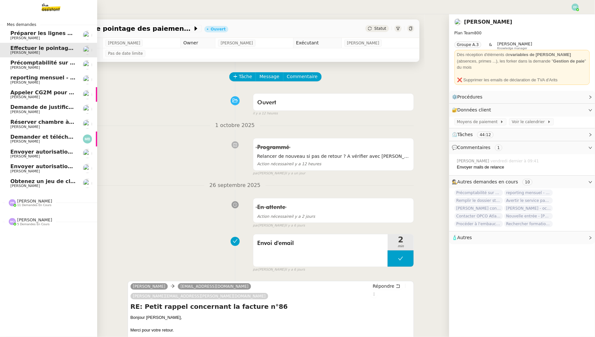
click at [48, 69] on span "[PERSON_NAME]" at bounding box center [42, 68] width 65 height 4
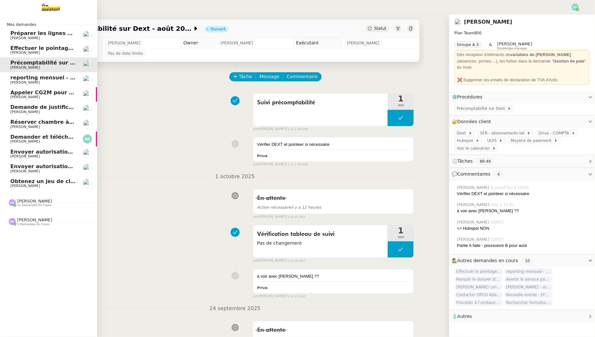
click at [17, 76] on span "reporting mensuel - 1 octobre 2025" at bounding box center [62, 78] width 104 height 6
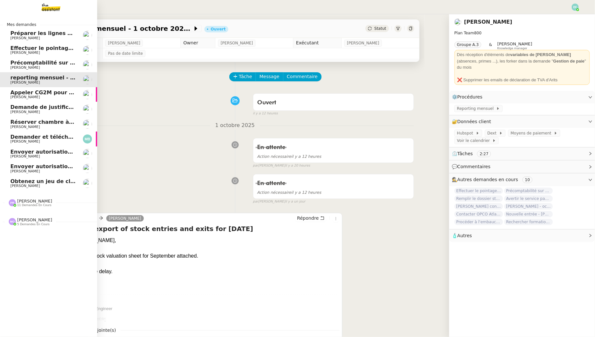
click at [43, 92] on span "Appeler CG2M pour suivi de signification" at bounding box center [69, 92] width 119 height 6
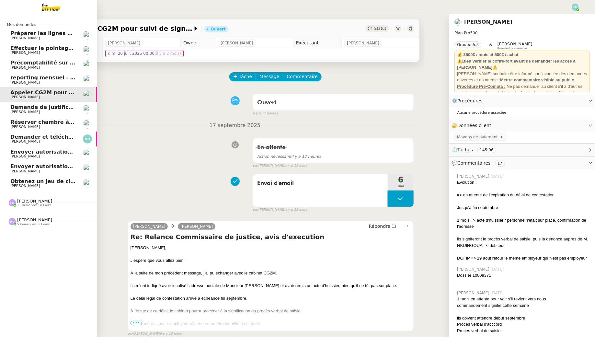
click at [25, 107] on span "Demande de justificatifs Pennylane - octobre 2025" at bounding box center [84, 107] width 148 height 6
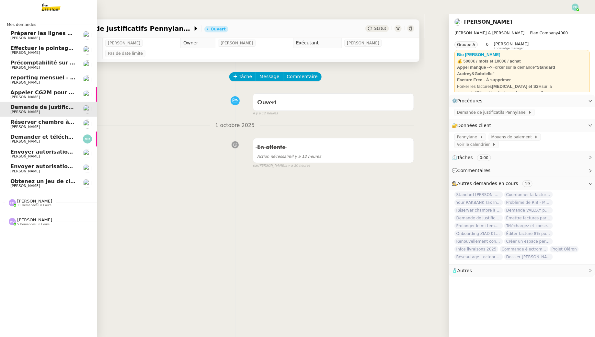
click at [14, 132] on link "Demander et télécharger les factures pour Qonto Marina Barthelemy" at bounding box center [48, 139] width 97 height 15
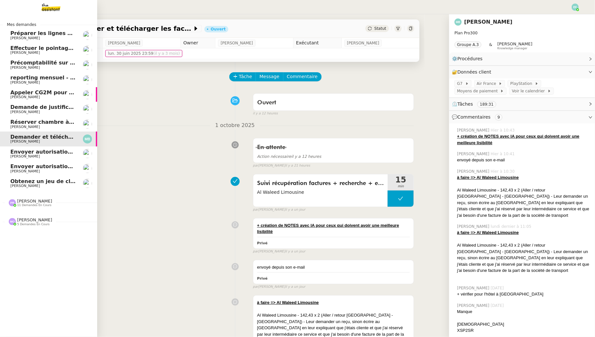
click at [22, 127] on span "[PERSON_NAME]" at bounding box center [24, 127] width 29 height 4
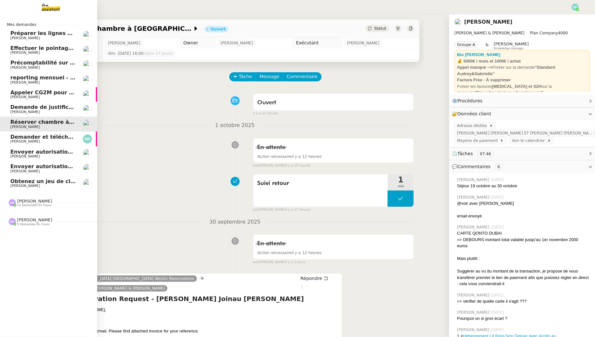
click at [58, 102] on link "Demande de justificatifs Pennylane - octobre 2025 Gabrielle Tavernier" at bounding box center [48, 109] width 97 height 15
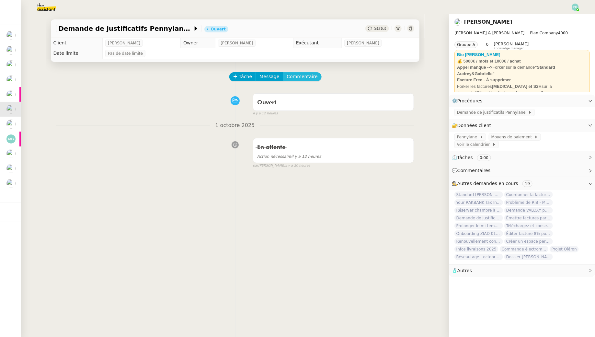
click at [298, 77] on span "Commentaire" at bounding box center [302, 76] width 31 height 7
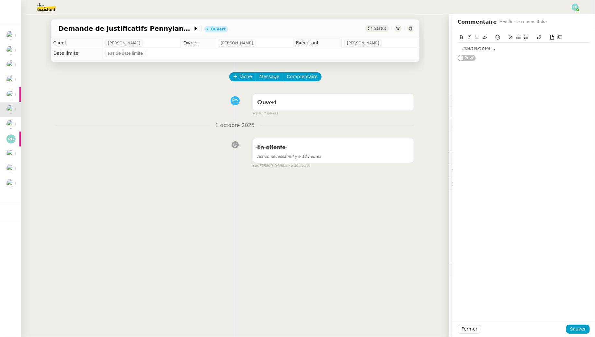
click at [511, 51] on div at bounding box center [524, 48] width 132 height 6
click at [571, 330] on button "Sauver" at bounding box center [578, 329] width 24 height 9
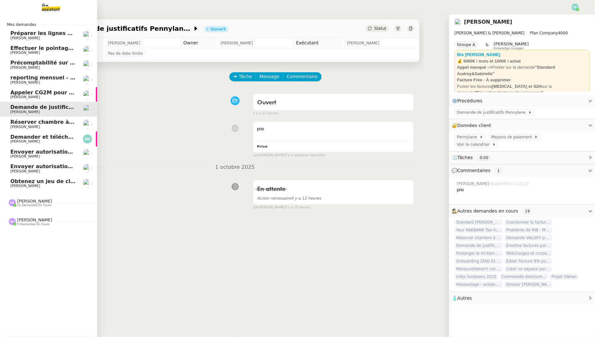
click at [19, 121] on span "Réserver chambre à [GEOGRAPHIC_DATA] // WESTIN" at bounding box center [85, 122] width 151 height 6
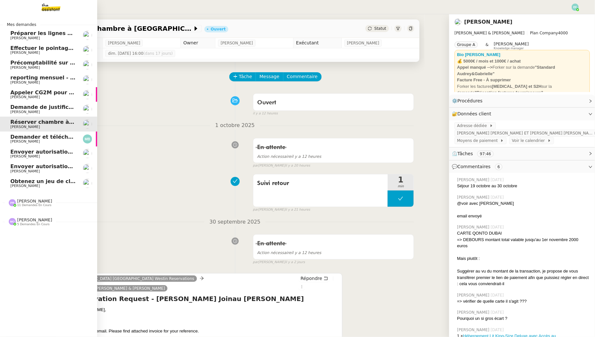
click at [46, 135] on span "Demander et télécharger les factures pour Qonto" at bounding box center [82, 137] width 145 height 6
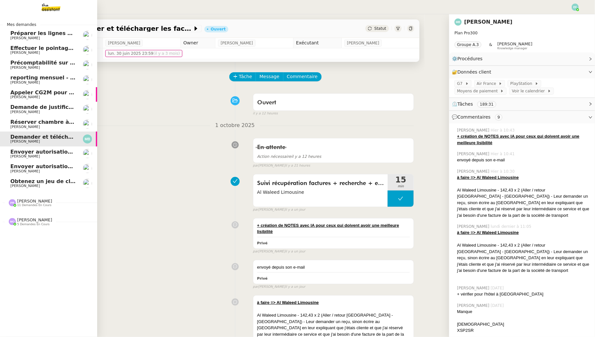
click at [18, 155] on span "[PERSON_NAME]" at bounding box center [24, 156] width 29 height 4
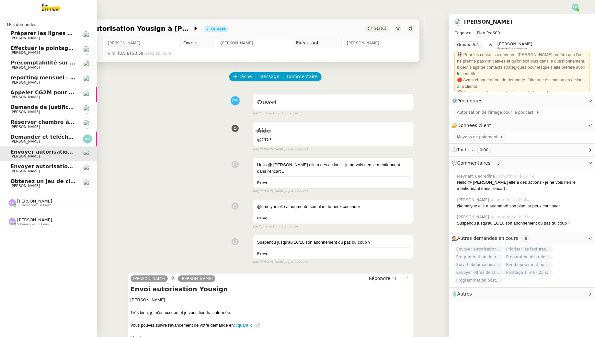
click at [27, 166] on span "Envoyer autorisation signature - [PERSON_NAME]" at bounding box center [82, 166] width 145 height 6
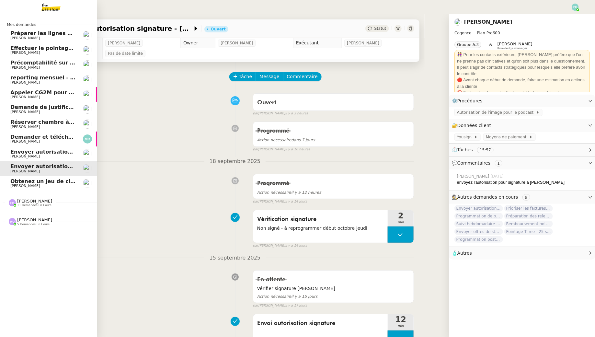
click at [10, 184] on span "[PERSON_NAME]" at bounding box center [24, 186] width 29 height 4
